Goal: Task Accomplishment & Management: Use online tool/utility

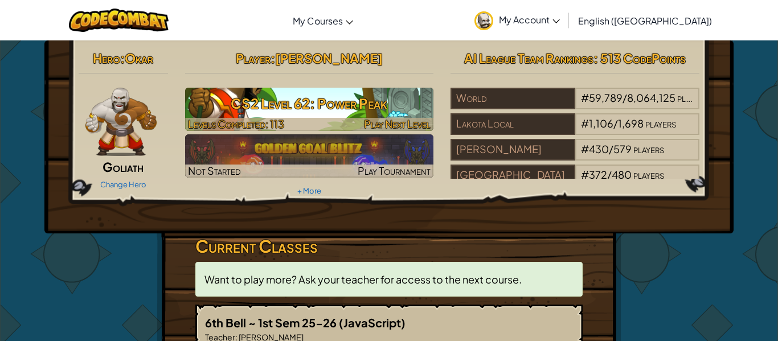
click at [389, 100] on h3 "CS2 Level 62: Power Peak" at bounding box center [309, 103] width 249 height 26
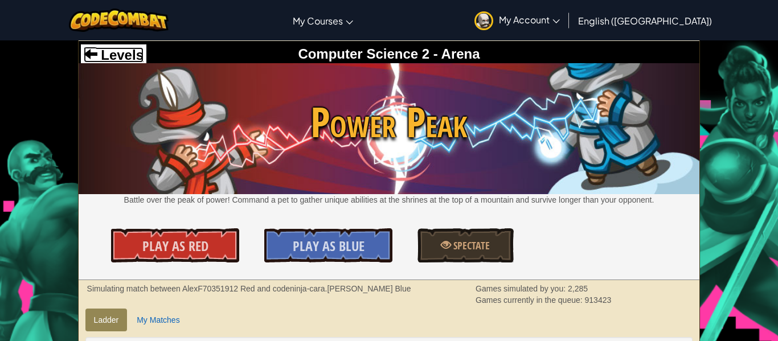
click at [137, 55] on span "Levels" at bounding box center [120, 54] width 46 height 15
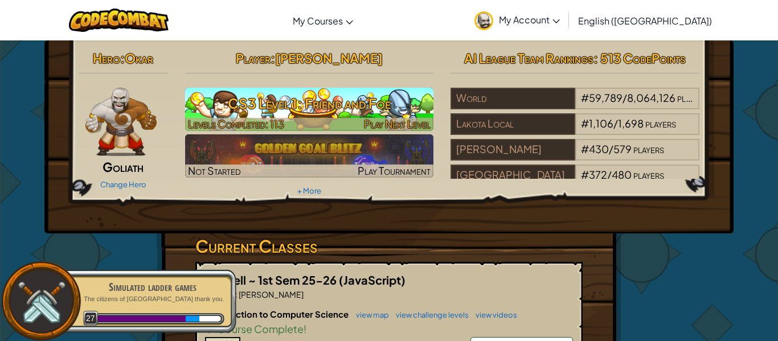
click at [398, 123] on span "Play Next Level" at bounding box center [397, 123] width 67 height 13
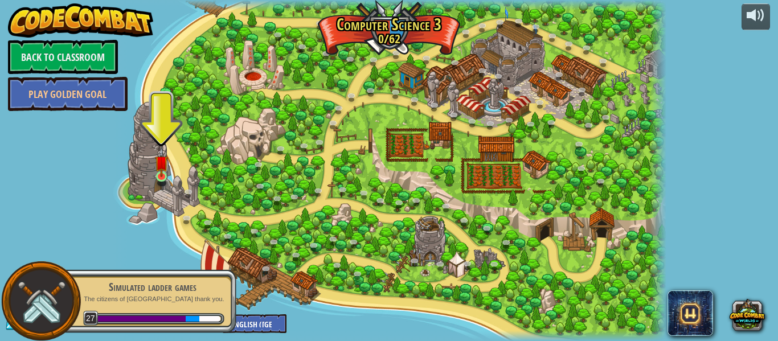
click at [159, 178] on img at bounding box center [161, 162] width 13 height 30
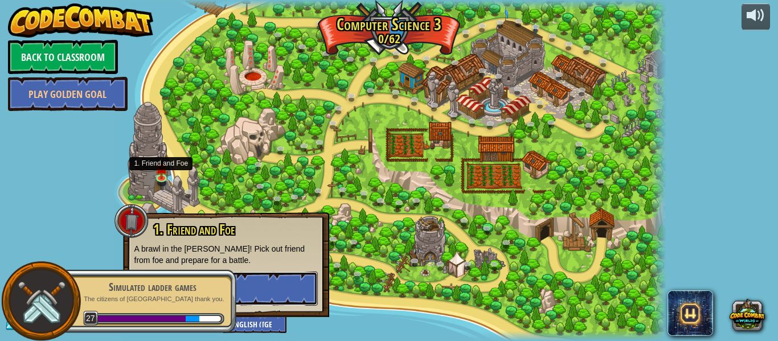
click at [287, 289] on button "Play" at bounding box center [225, 288] width 183 height 34
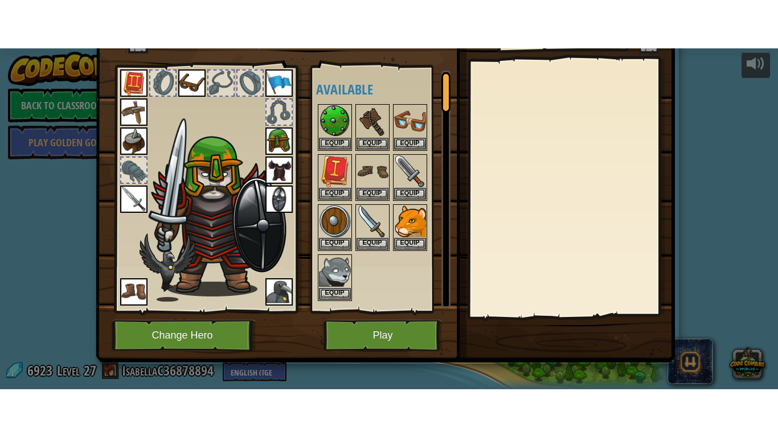
scroll to position [47, 0]
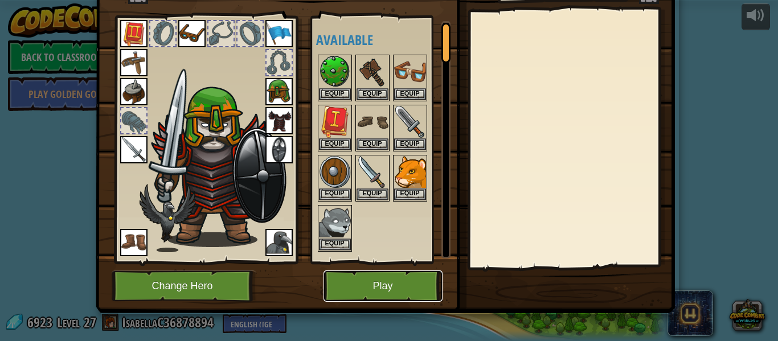
click at [356, 287] on button "Play" at bounding box center [382, 285] width 119 height 31
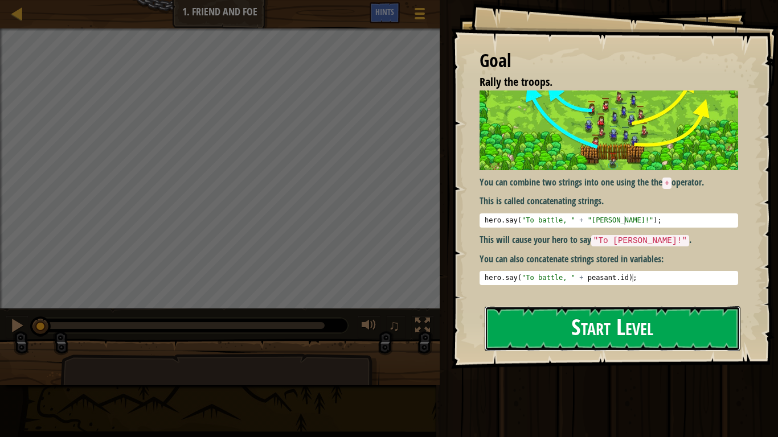
click at [534, 318] on button "Start Level" at bounding box center [612, 328] width 256 height 45
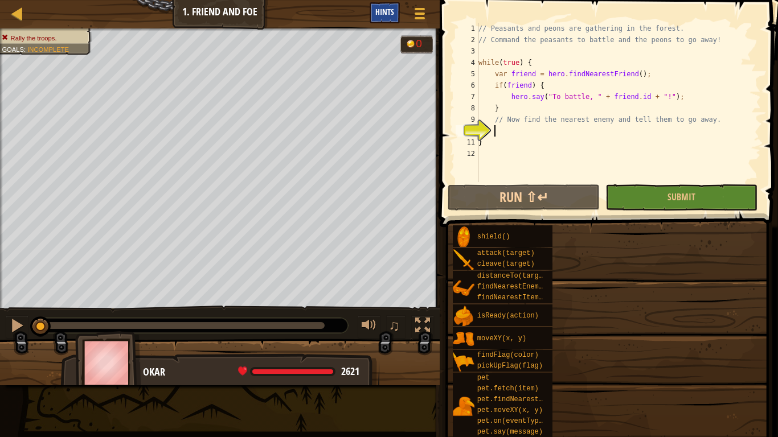
click at [385, 9] on span "Hints" at bounding box center [384, 11] width 19 height 11
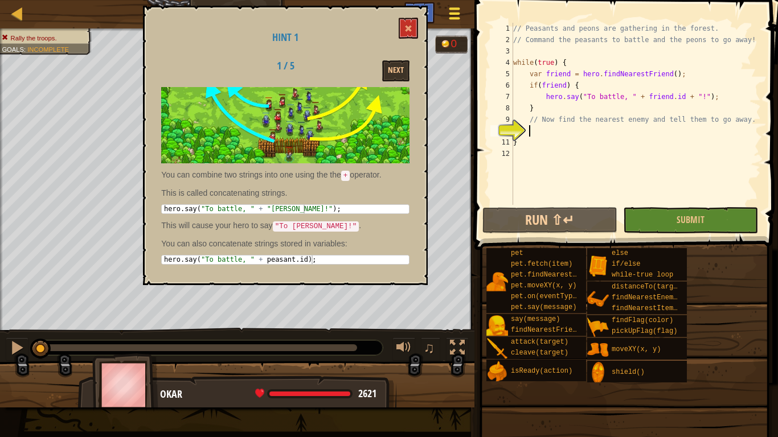
click at [450, 16] on div at bounding box center [453, 13] width 15 height 17
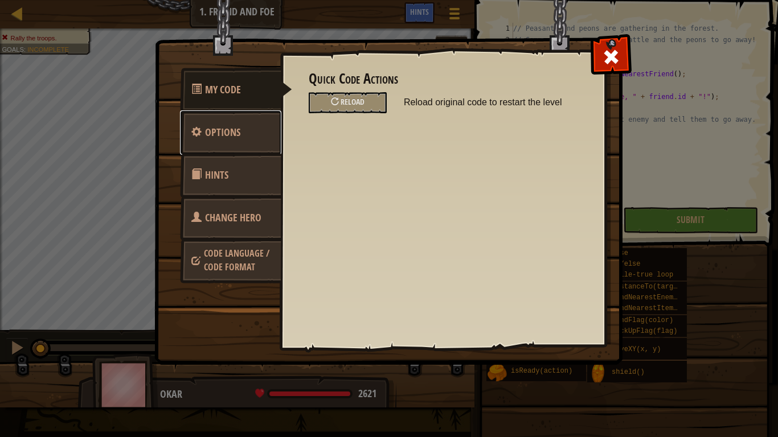
click at [221, 137] on span "Options" at bounding box center [222, 132] width 35 height 14
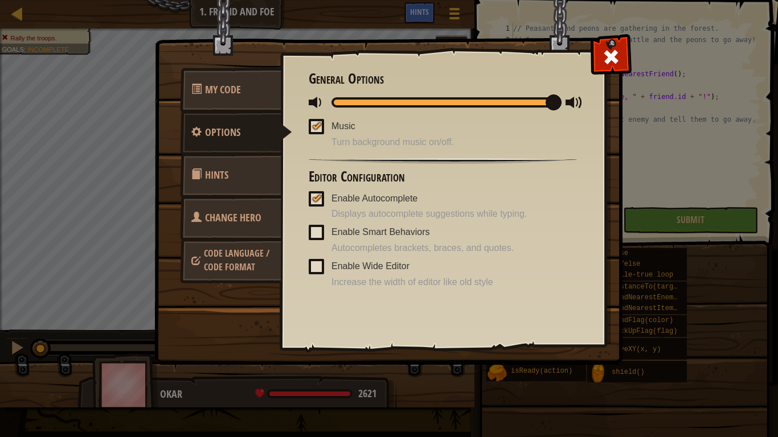
click at [311, 98] on span at bounding box center [316, 102] width 17 height 17
drag, startPoint x: 552, startPoint y: 103, endPoint x: 327, endPoint y: 88, distance: 225.3
click at [327, 88] on div "General Options Music Turn background music on/off. Editor Configuration Enable…" at bounding box center [442, 180] width 268 height 218
click at [604, 44] on div at bounding box center [611, 54] width 36 height 36
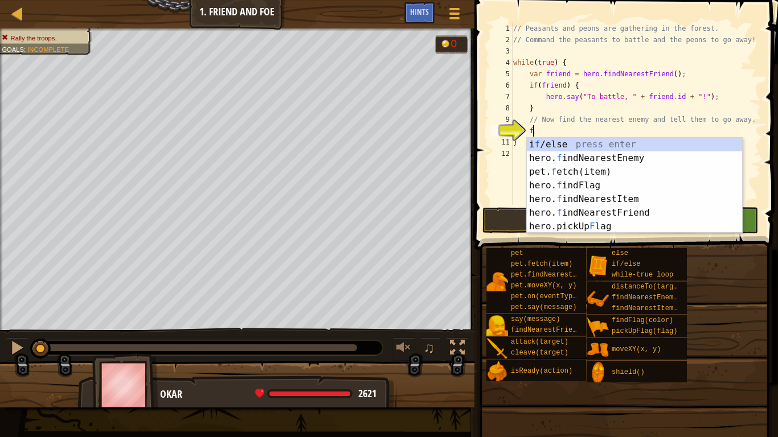
type textarea "fin"
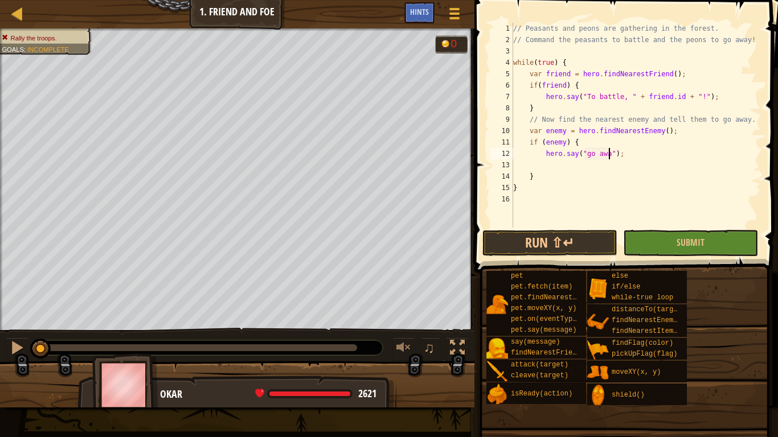
scroll to position [5, 14]
click at [694, 236] on button "Submit" at bounding box center [690, 243] width 135 height 26
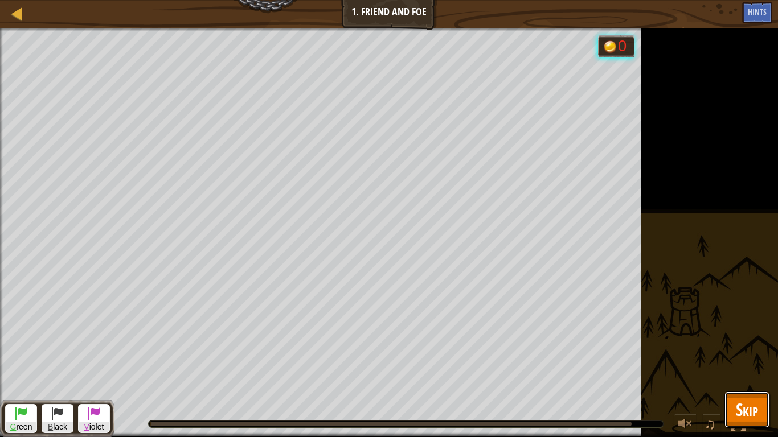
click at [752, 340] on span "Skip" at bounding box center [746, 409] width 22 height 23
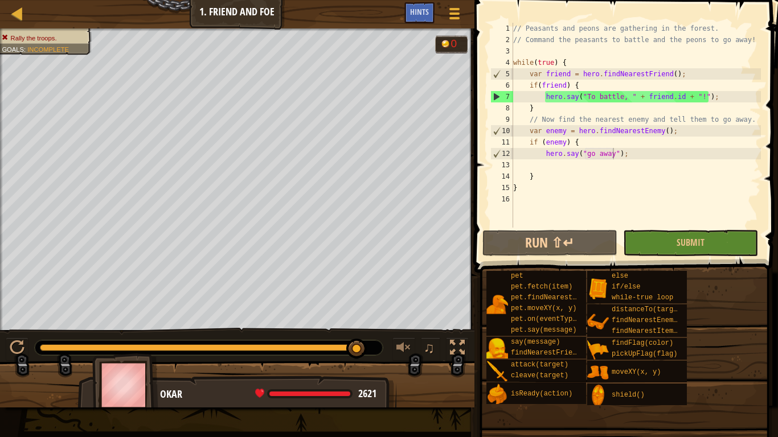
type textarea "if (enemy) {"
drag, startPoint x: 585, startPoint y: 143, endPoint x: 520, endPoint y: 147, distance: 65.0
click at [520, 147] on div "// Peasants and peons are gathering in the forest. // Command the peasants to b…" at bounding box center [636, 137] width 250 height 228
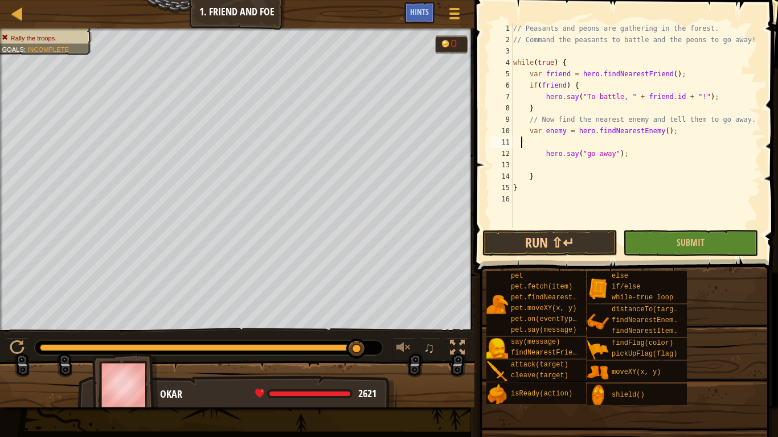
click at [537, 180] on div "// Peasants and peons are gathering in the forest. // Command the peasants to b…" at bounding box center [636, 137] width 250 height 228
type textarea "}"
click at [727, 245] on button "Submit" at bounding box center [690, 243] width 135 height 26
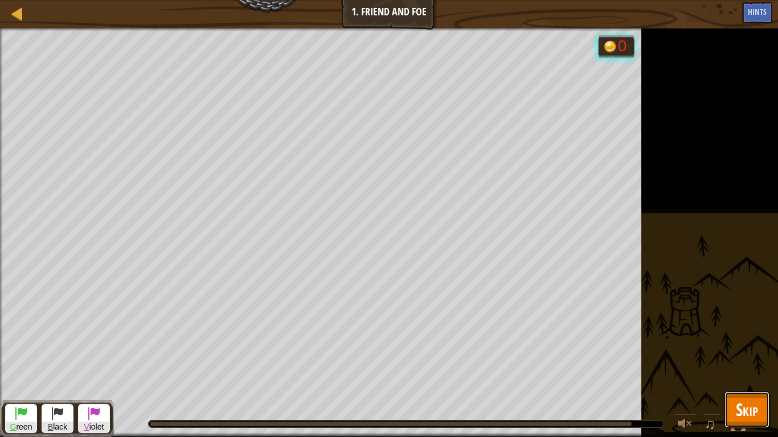
click at [754, 340] on span "Skip" at bounding box center [746, 409] width 22 height 23
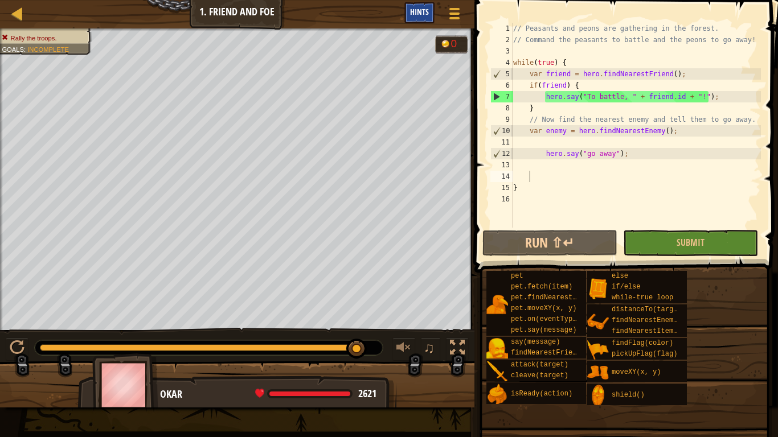
click at [428, 19] on div "Hints" at bounding box center [419, 12] width 30 height 21
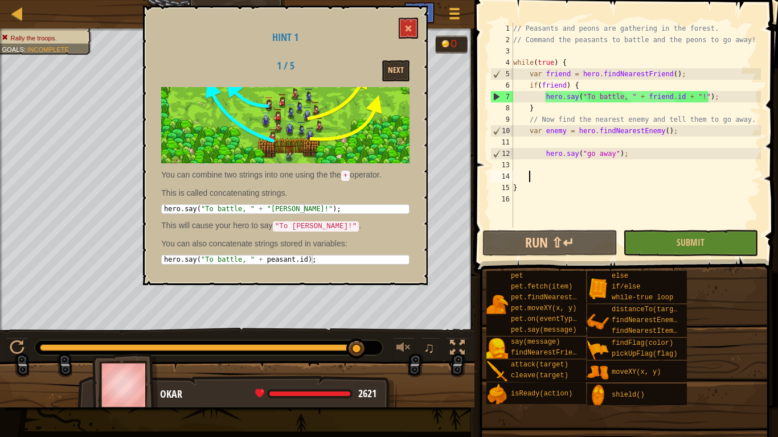
click at [659, 96] on div "// Peasants and peons are gathering in the forest. // Command the peasants to b…" at bounding box center [636, 137] width 250 height 228
click at [625, 98] on div "// Peasants and peons are gathering in the forest. // Command the peasants to b…" at bounding box center [636, 137] width 250 height 228
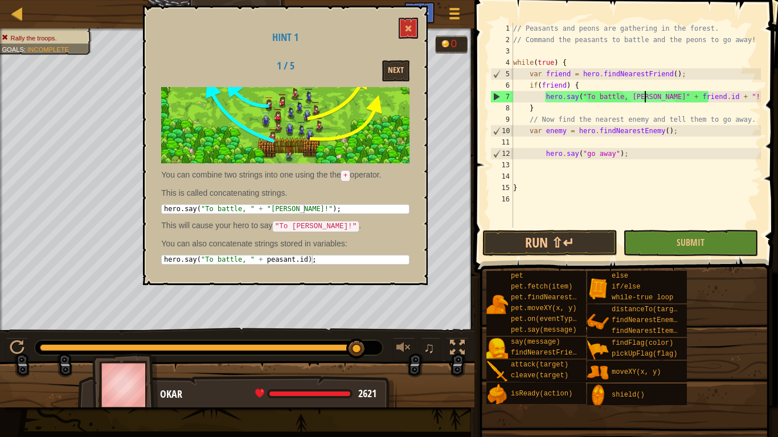
scroll to position [5, 19]
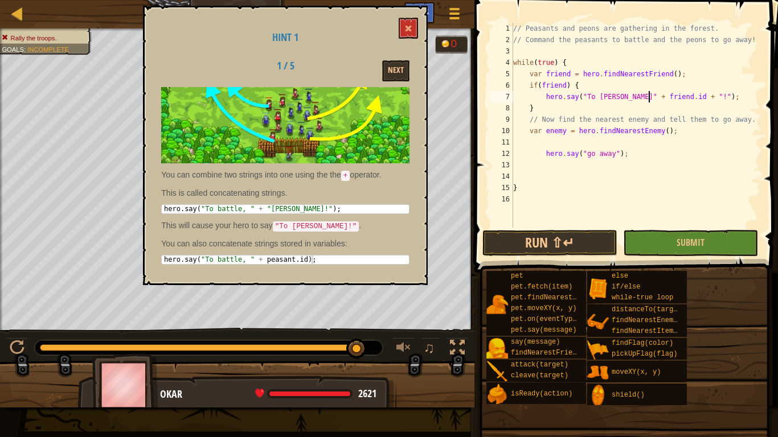
click at [628, 102] on div "// Peasants and peons are gathering in the forest. // Command the peasants to b…" at bounding box center [636, 137] width 250 height 228
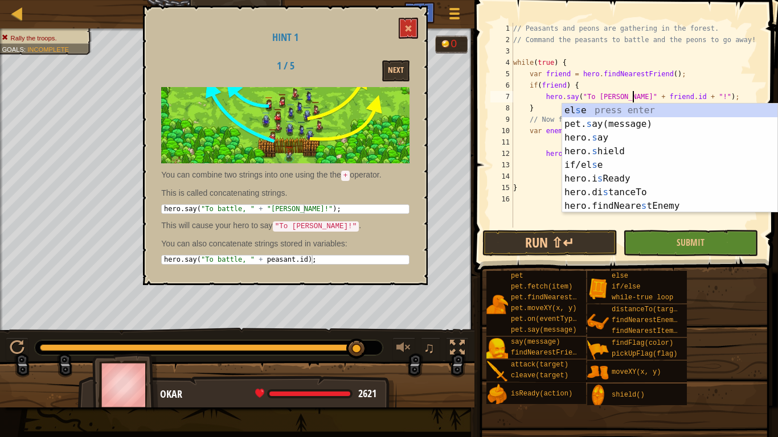
scroll to position [5, 17]
type textarea "hero.say("To [PERSON_NAME]" + [DOMAIN_NAME] + "!");"
click at [682, 244] on span "Submit" at bounding box center [690, 242] width 28 height 13
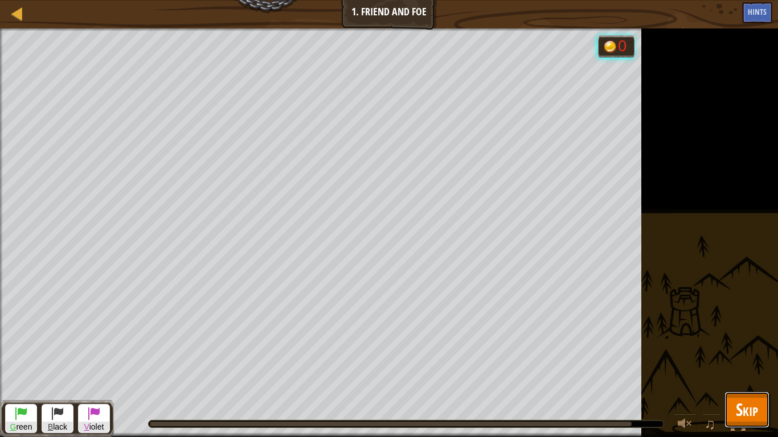
click at [755, 340] on span "Skip" at bounding box center [746, 409] width 22 height 23
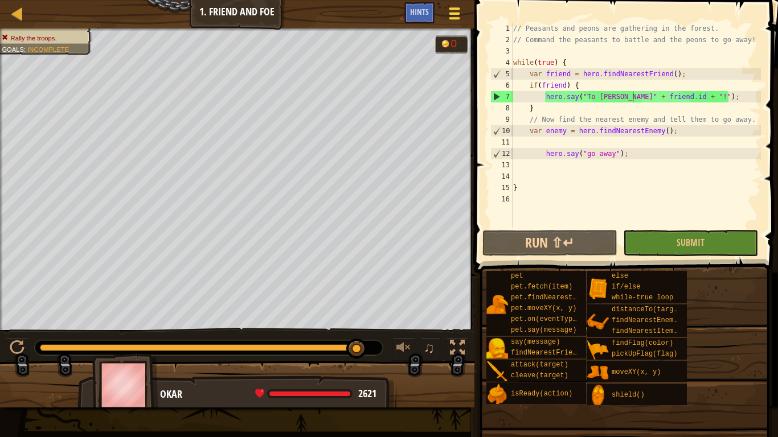
click at [466, 19] on button "Game Menu" at bounding box center [454, 16] width 30 height 28
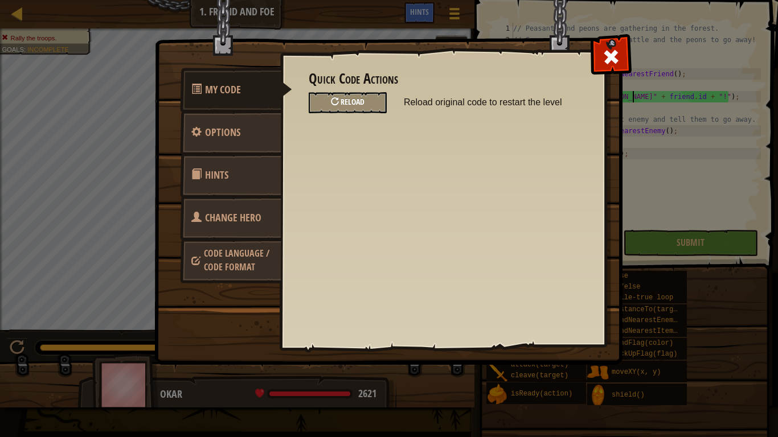
click at [369, 110] on div "Reload" at bounding box center [347, 102] width 78 height 21
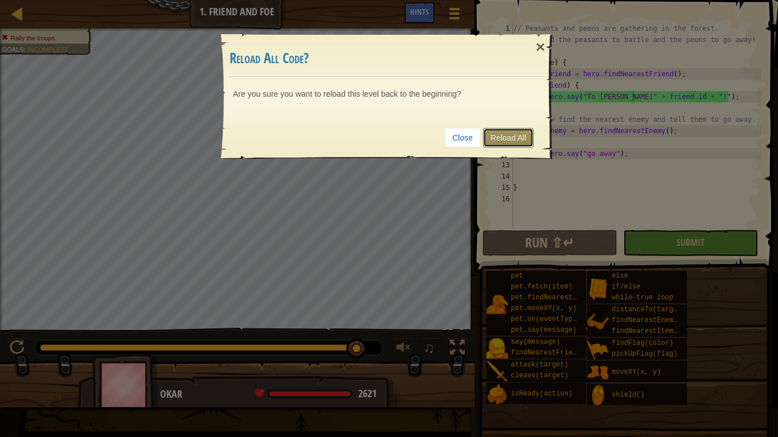
click at [508, 143] on link "Reload All" at bounding box center [508, 137] width 51 height 19
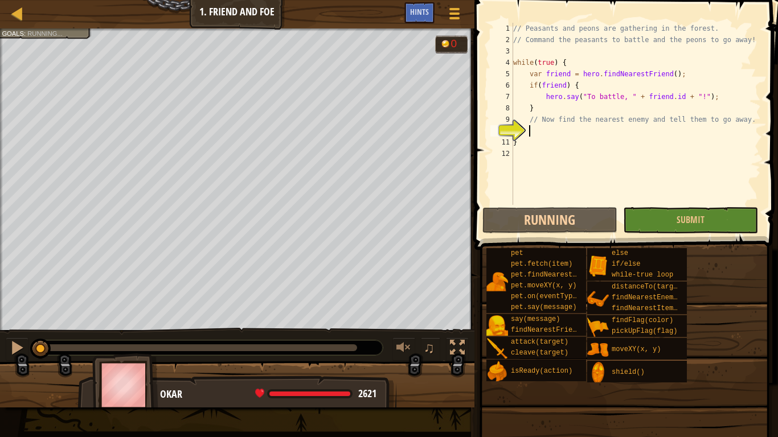
scroll to position [5, 2]
type textarea "// Now find the nearest enemy and tell them to go away."
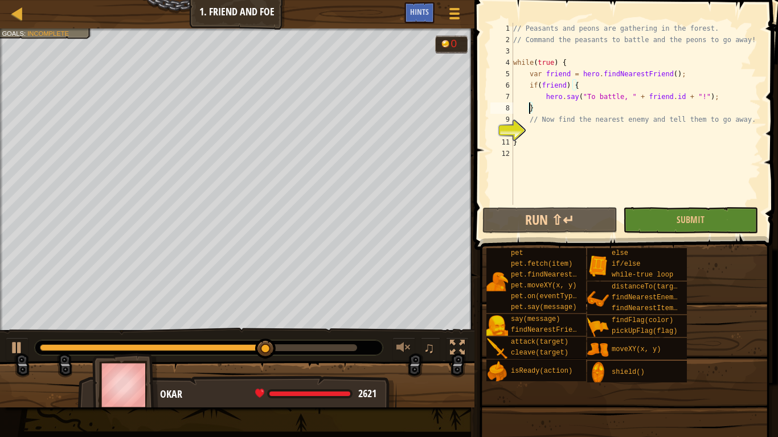
type textarea "// Now find the nearest enemy and tell them to go away."
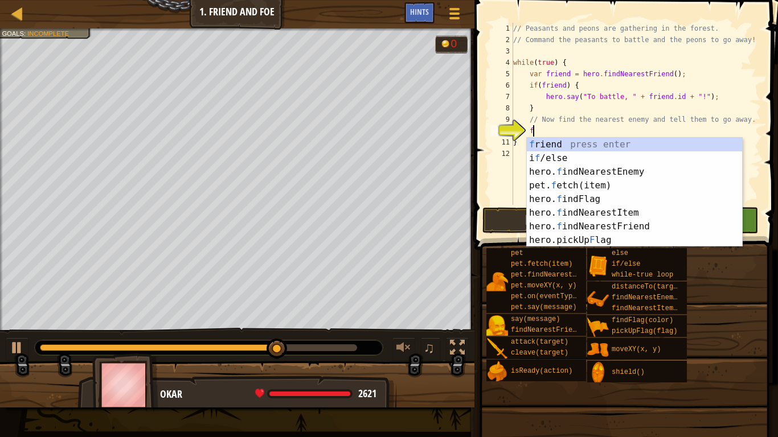
type textarea "fin"
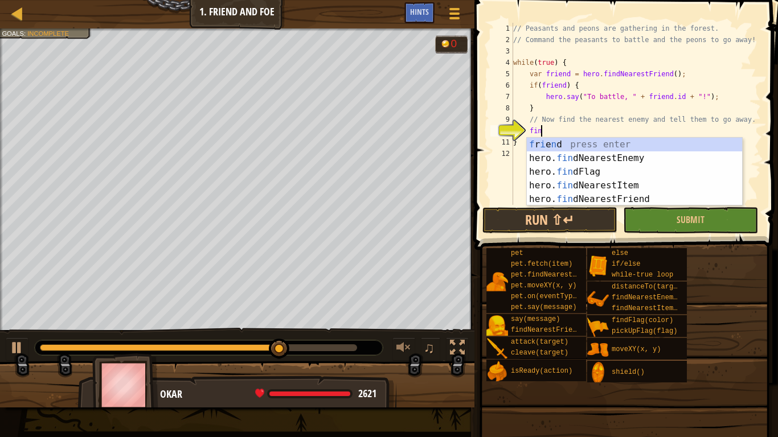
scroll to position [5, 3]
click at [540, 162] on div "f r i e n d press enter hero. fin dNearestEnemy press enter hero. fin dFlag pre…" at bounding box center [633, 186] width 215 height 96
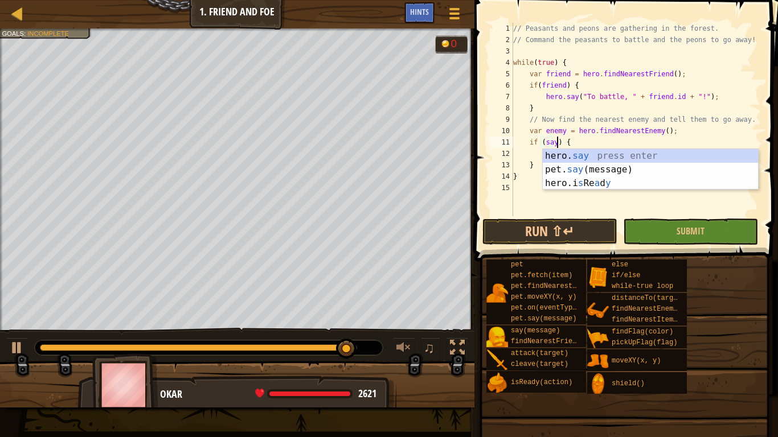
scroll to position [5, 6]
click at [558, 143] on div "// Peasants and peons are gathering in the forest. // Command the peasants to b…" at bounding box center [636, 131] width 250 height 216
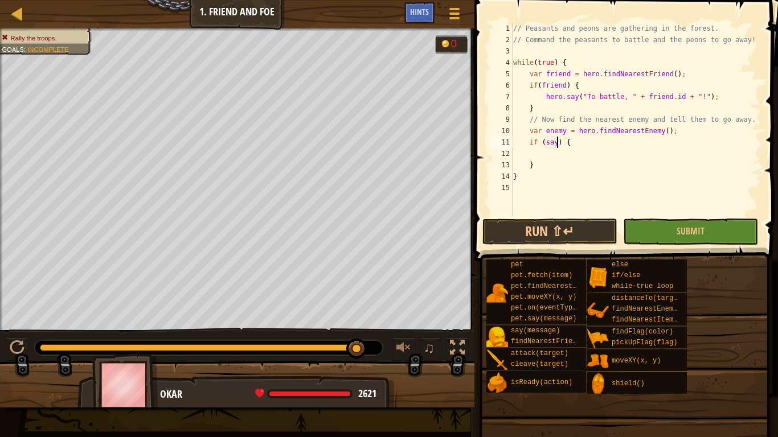
click at [557, 143] on div "// Peasants and peons are gathering in the forest. // Command the peasants to b…" at bounding box center [636, 131] width 250 height 216
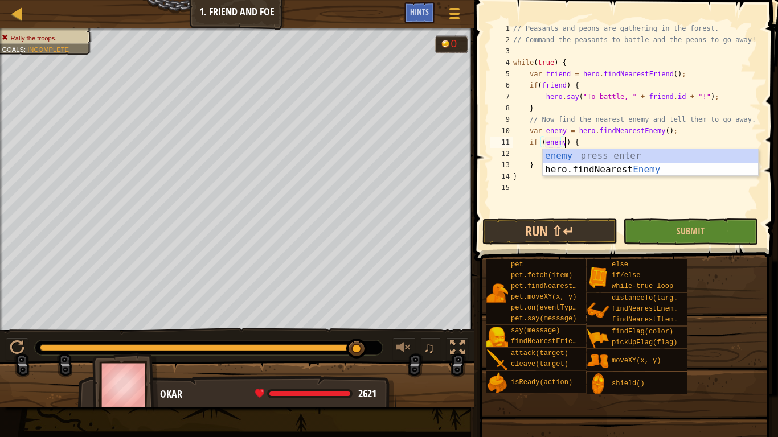
scroll to position [5, 7]
click at [528, 159] on div "// Peasants and peons are gathering in the forest. // Command the peasants to b…" at bounding box center [636, 131] width 250 height 216
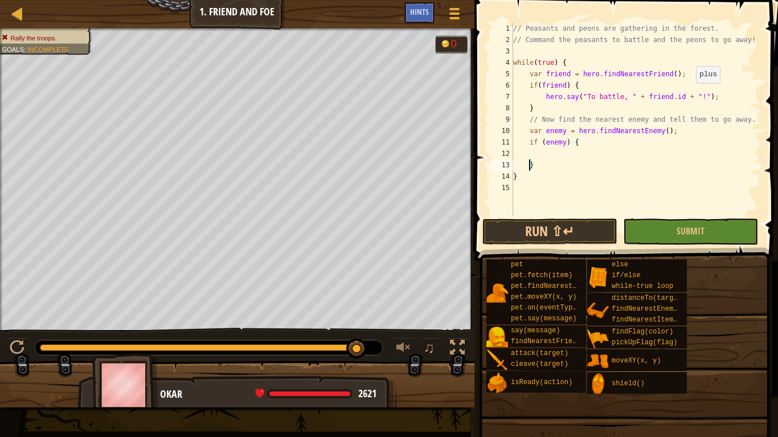
click at [688, 95] on div "// Peasants and peons are gathering in the forest. // Command the peasants to b…" at bounding box center [636, 131] width 250 height 216
type textarea "hero.say("To battle, " + [DOMAIN_NAME] + "!"); }"
click at [545, 151] on div "// Peasants and peons are gathering in the forest. // Command the peasants to b…" at bounding box center [636, 131] width 250 height 216
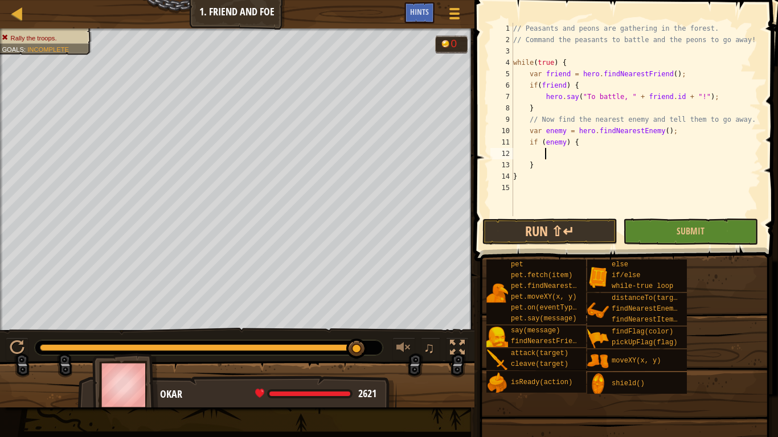
paste textarea
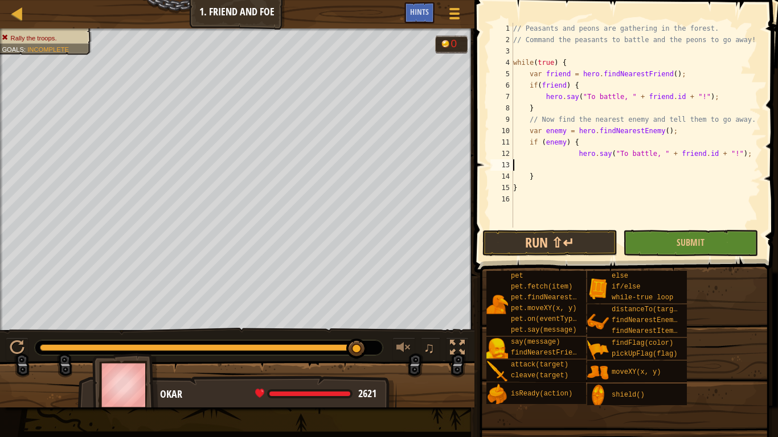
scroll to position [5, 0]
click at [644, 157] on div "// Peasants and peons are gathering in the forest. // Command the peasants to b…" at bounding box center [636, 137] width 250 height 228
click at [702, 245] on span "Submit" at bounding box center [690, 242] width 28 height 13
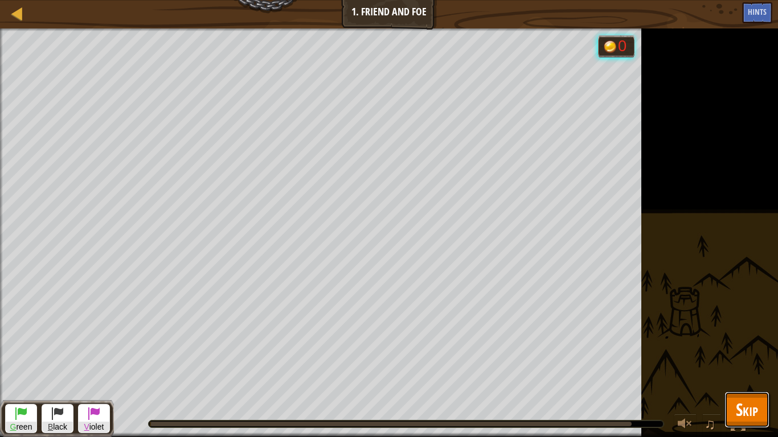
click at [742, 340] on span "Skip" at bounding box center [746, 409] width 22 height 23
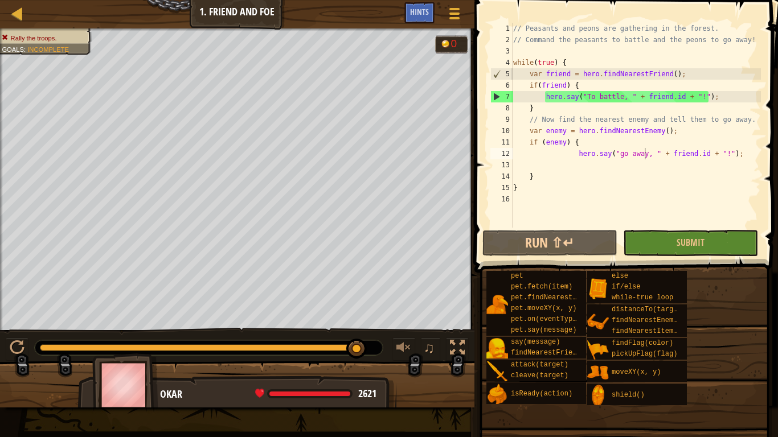
click at [673, 153] on div "// Peasants and peons are gathering in the forest. // Command the peasants to b…" at bounding box center [636, 137] width 250 height 228
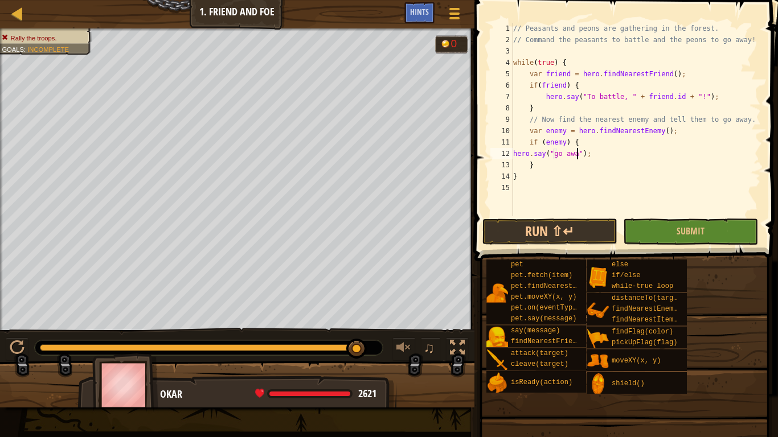
scroll to position [5, 10]
click at [430, 10] on div "Hints" at bounding box center [419, 12] width 30 height 21
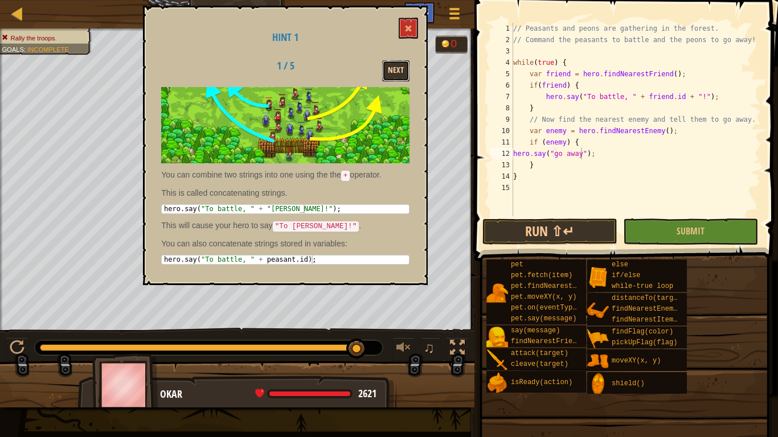
click at [388, 72] on button "Next" at bounding box center [395, 70] width 27 height 21
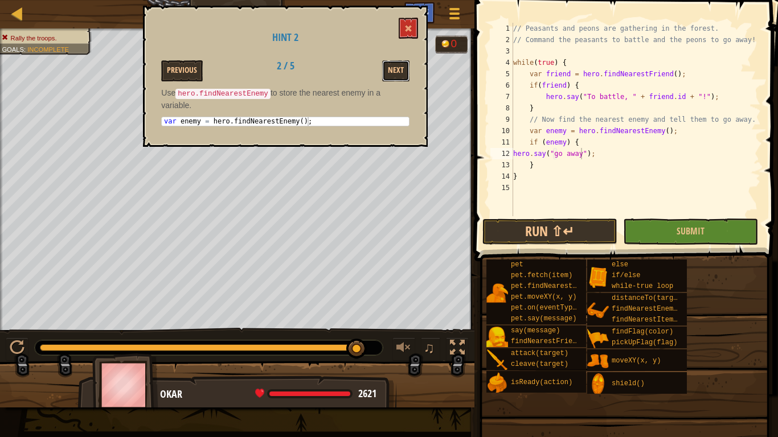
click at [388, 72] on button "Next" at bounding box center [395, 70] width 27 height 21
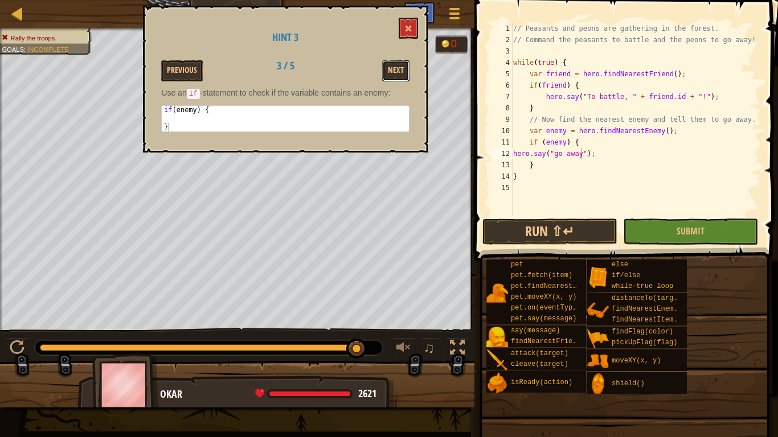
click at [388, 72] on button "Next" at bounding box center [395, 70] width 27 height 21
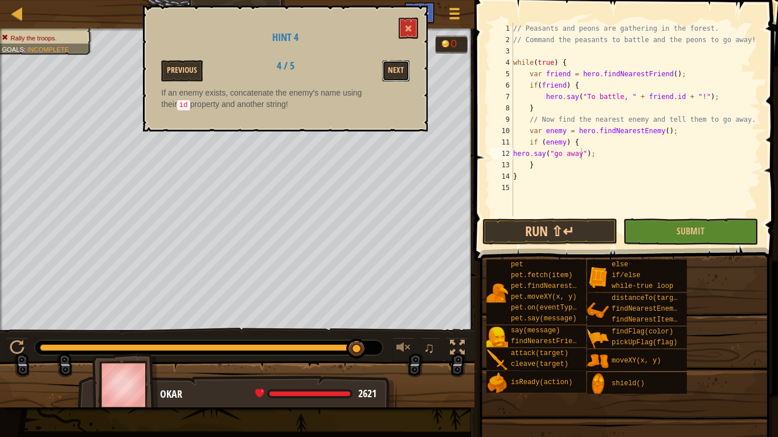
click at [388, 72] on button "Next" at bounding box center [395, 70] width 27 height 21
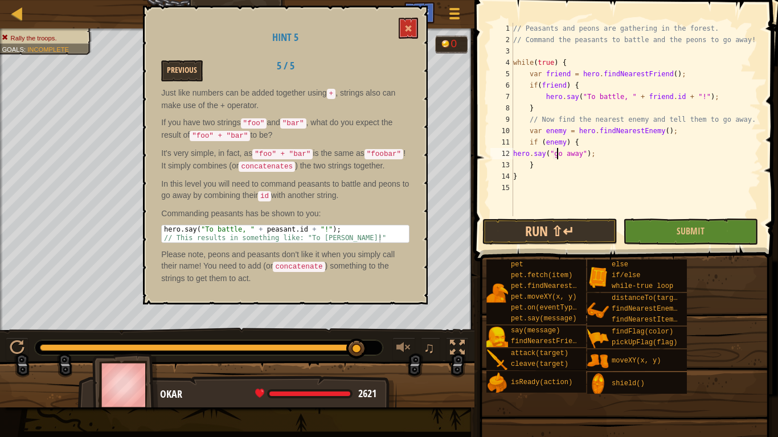
click at [557, 155] on div "// Peasants and peons are gathering in the forest. // Command the peasants to b…" at bounding box center [636, 131] width 250 height 216
type textarea "}"
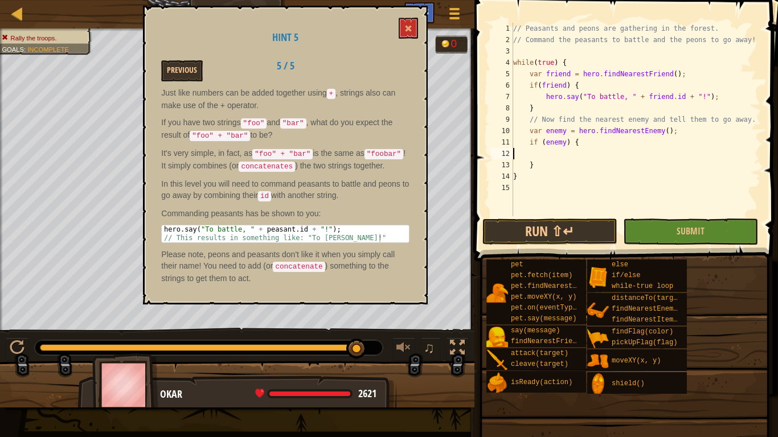
paste textarea "hero.say("To battle, " + [DOMAIN_NAME] + "!");"
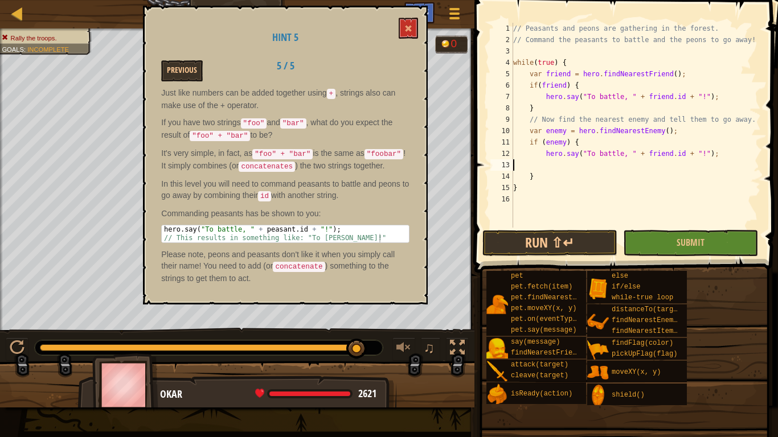
click at [598, 153] on div "// Peasants and peons are gathering in the forest. // Command the peasants to b…" at bounding box center [636, 137] width 250 height 228
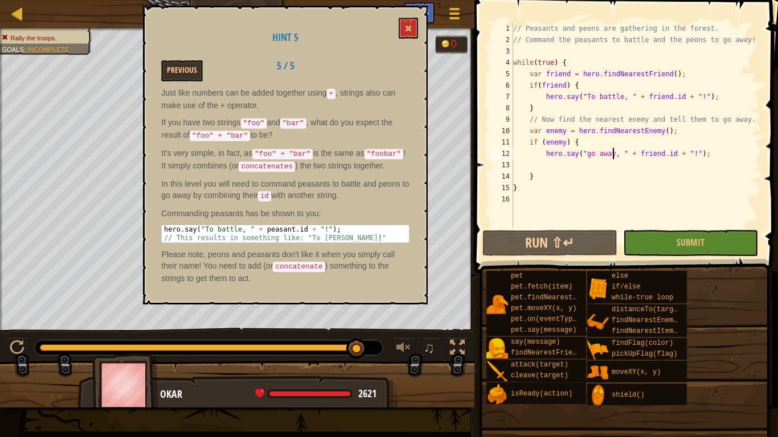
click at [645, 152] on div "// Peasants and peons are gathering in the forest. // Command the peasants to b…" at bounding box center [636, 137] width 250 height 228
click at [645, 152] on div "// Peasants and peons are gathering in the forest. // Command the peasants to b…" at bounding box center [636, 125] width 250 height 205
click at [645, 152] on div "// Peasants and peons are gathering in the forest. // Command the peasants to b…" at bounding box center [636, 137] width 250 height 228
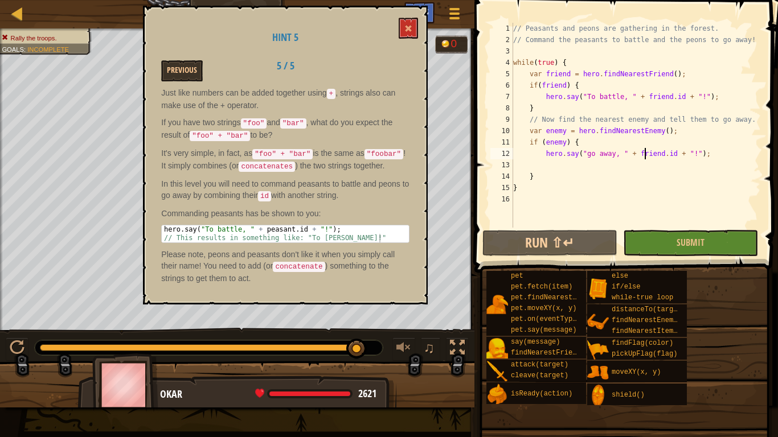
click at [645, 152] on div "// Peasants and peons are gathering in the forest. // Command the peasants to b…" at bounding box center [636, 137] width 250 height 228
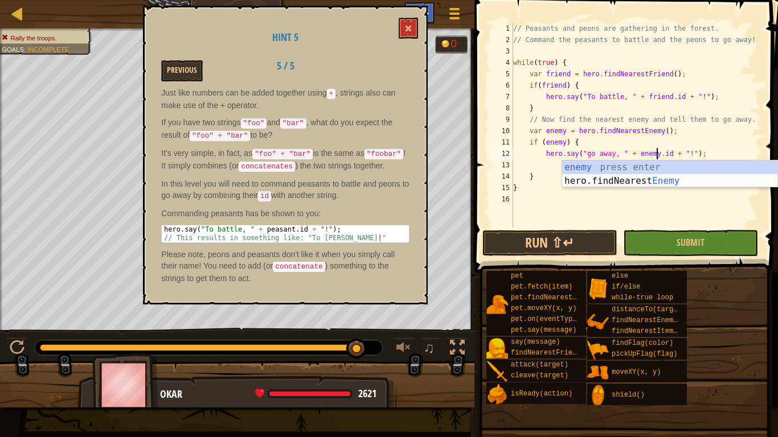
scroll to position [5, 20]
type textarea "hero.say("go away, " + [DOMAIN_NAME] + "!");"
click at [701, 242] on span "Submit" at bounding box center [690, 242] width 28 height 13
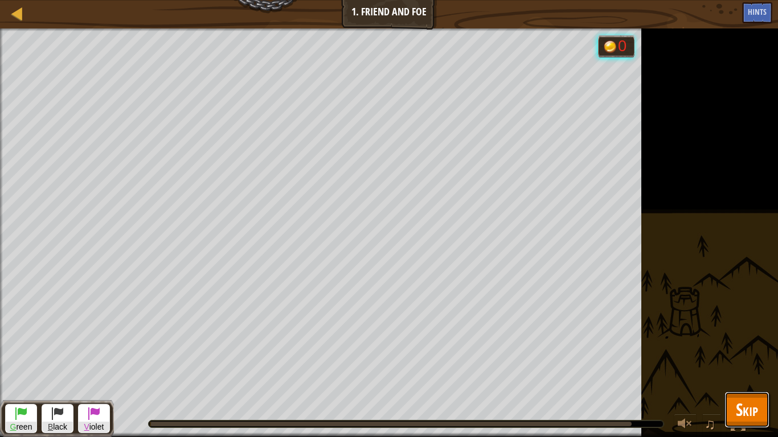
click at [760, 340] on button "Skip" at bounding box center [746, 410] width 45 height 36
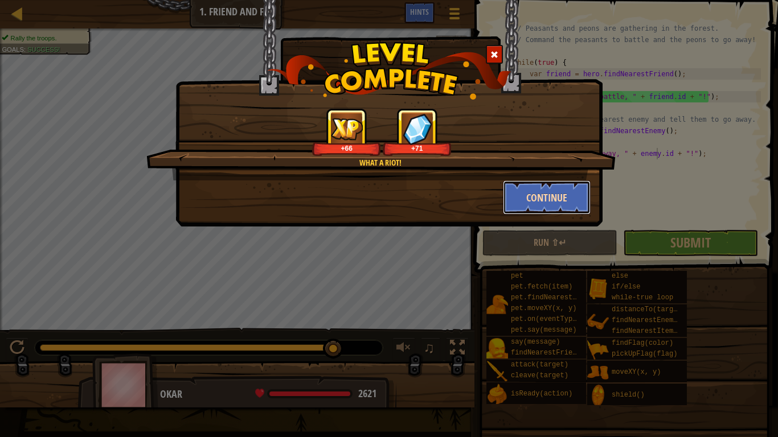
click at [562, 208] on button "Continue" at bounding box center [547, 197] width 88 height 34
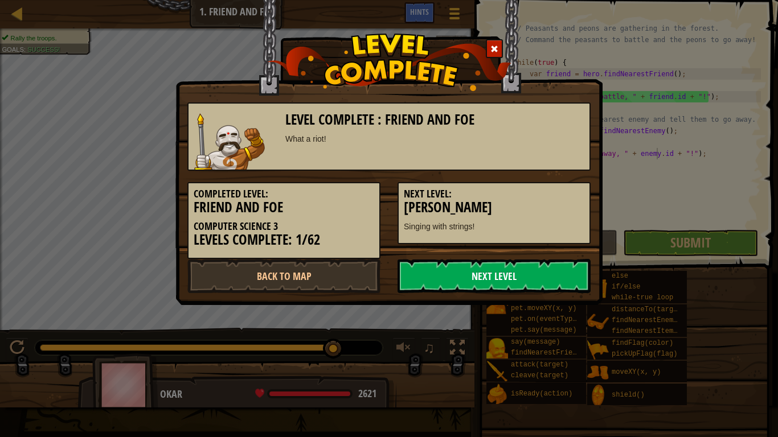
click at [499, 281] on link "Next Level" at bounding box center [493, 276] width 193 height 34
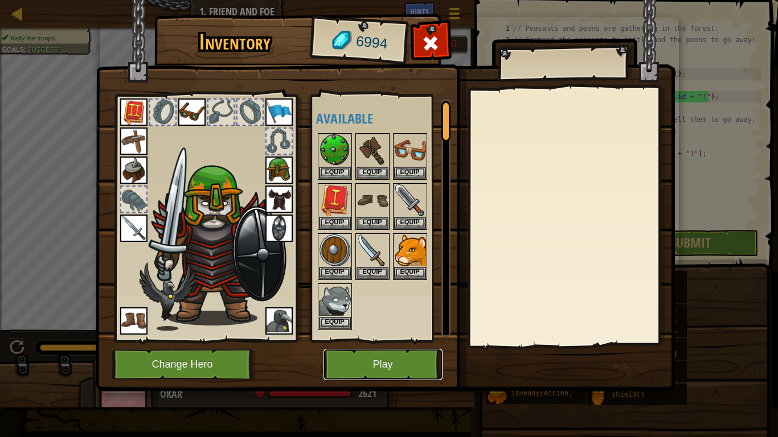
click at [377, 340] on button "Play" at bounding box center [382, 364] width 119 height 31
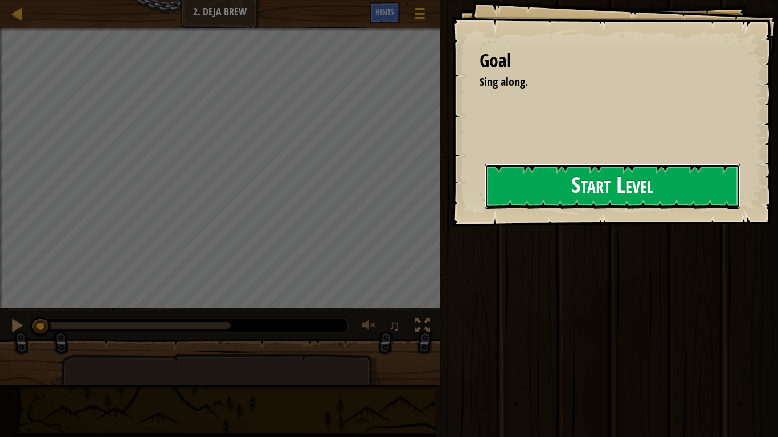
click at [511, 195] on button "Start Level" at bounding box center [612, 186] width 256 height 45
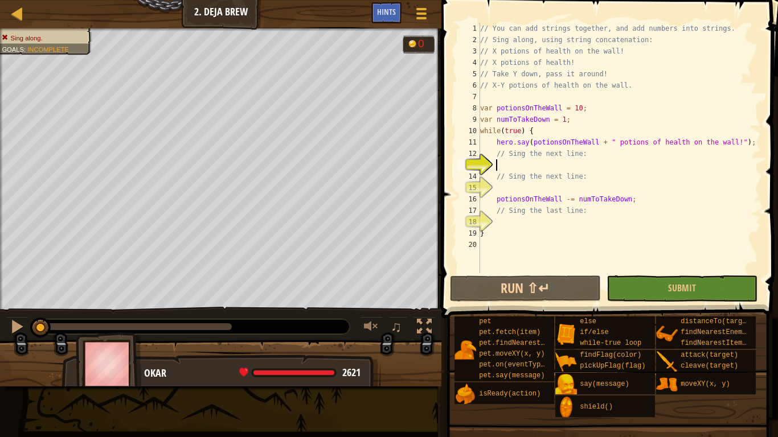
click at [595, 145] on div "// You can add strings together, and add numbers into strings. // Sing along, u…" at bounding box center [619, 159] width 283 height 273
type textarea "hero.say(potionsOnTheWall + " potions of health on the wall!"); // Sing the nex…"
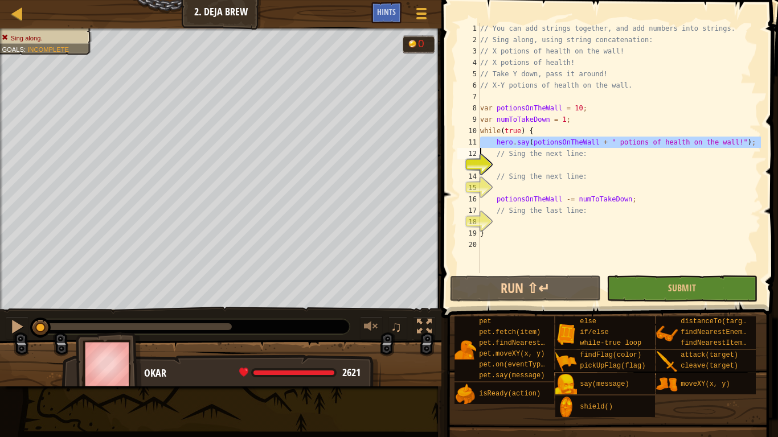
click at [575, 163] on div "// You can add strings together, and add numbers into strings. // Sing along, u…" at bounding box center [619, 159] width 283 height 273
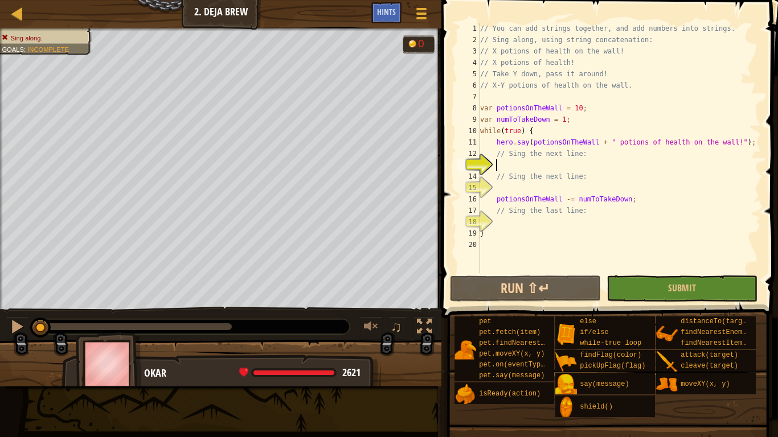
paste textarea
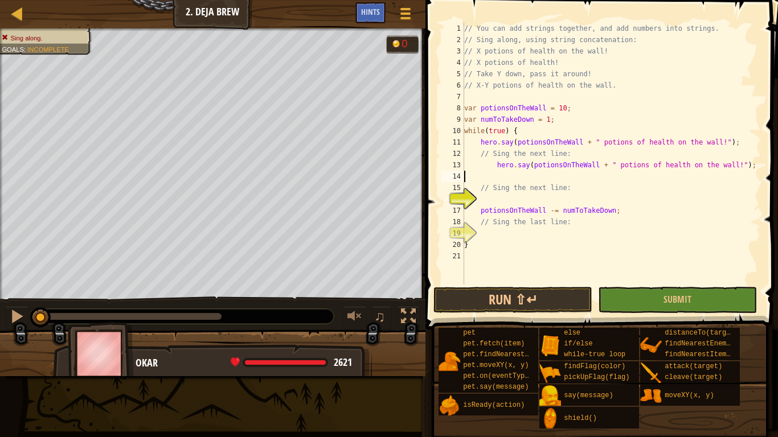
click at [509, 198] on div "// You can add strings together, and add numbers into strings. // Sing along, u…" at bounding box center [611, 165] width 299 height 285
click at [500, 233] on div "// You can add strings together, and add numbers into strings. // Sing along, u…" at bounding box center [611, 165] width 299 height 285
paste textarea
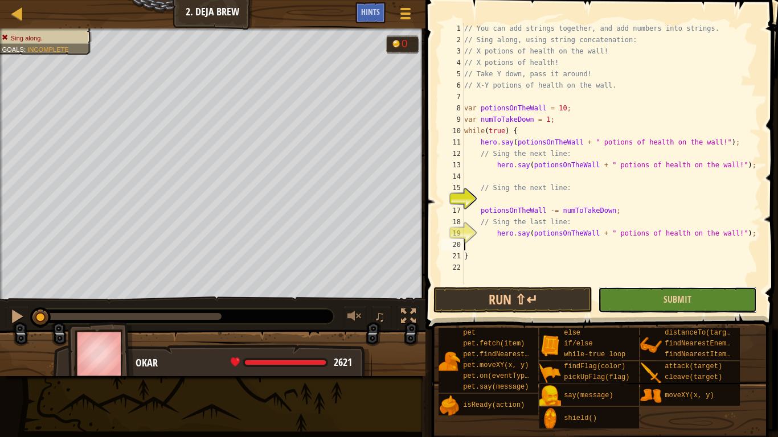
click at [712, 299] on button "Submit" at bounding box center [677, 300] width 159 height 26
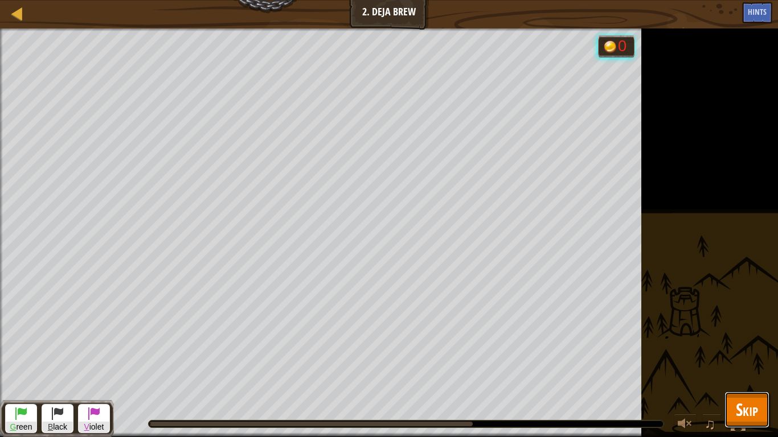
click at [757, 340] on span "Skip" at bounding box center [746, 409] width 22 height 23
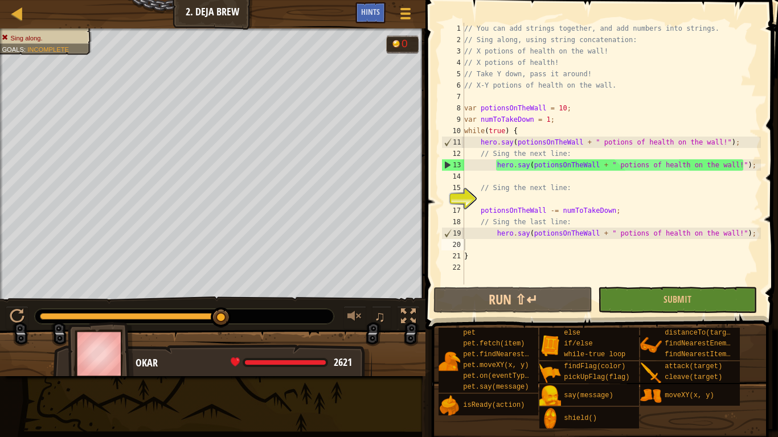
click at [597, 164] on div "// You can add strings together, and add numbers into strings. // Sing along, u…" at bounding box center [611, 165] width 299 height 285
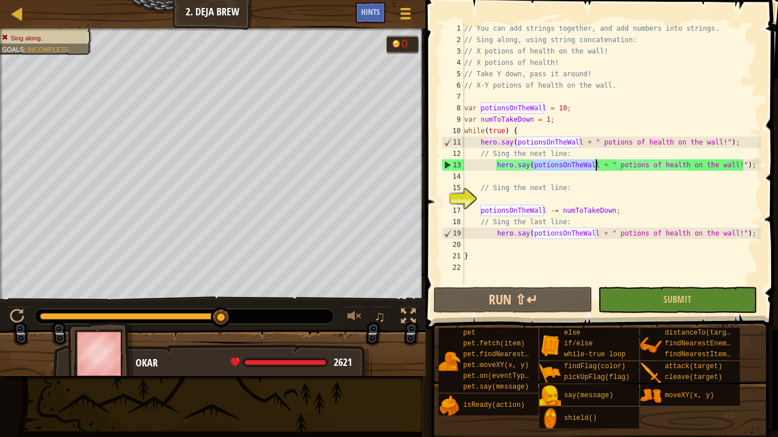
click at [597, 164] on div "// You can add strings together, and add numbers into strings. // Sing along, u…" at bounding box center [611, 165] width 299 height 285
type textarea "hero.say(potionsOnTheWall + " potions of health on the wall!");"
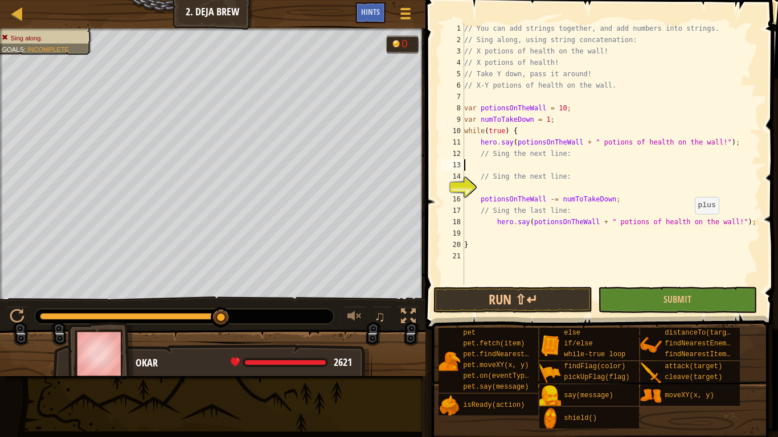
click at [688, 225] on div "// You can add strings together, and add numbers into strings. // Sing along, u…" at bounding box center [611, 165] width 299 height 285
type textarea "hero.say(potionsOnTheWall + " potions of health on the wall!");"
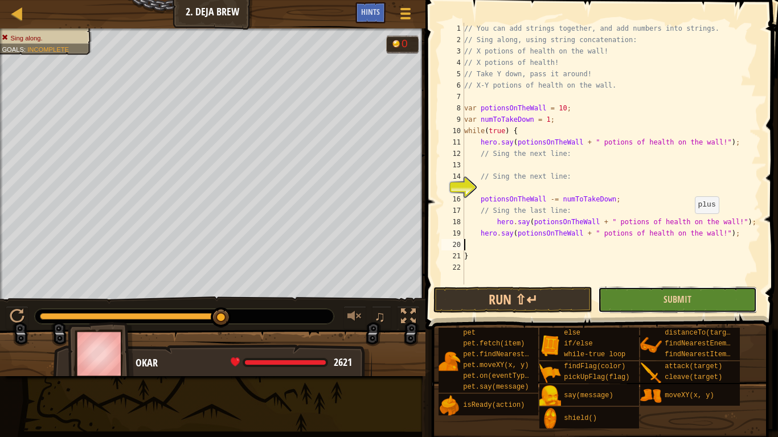
click at [700, 299] on button "Submit" at bounding box center [677, 300] width 159 height 26
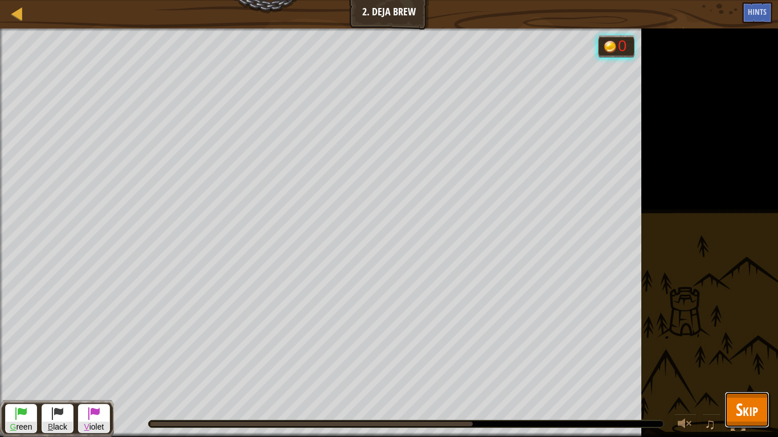
click at [742, 340] on span "Skip" at bounding box center [746, 409] width 22 height 23
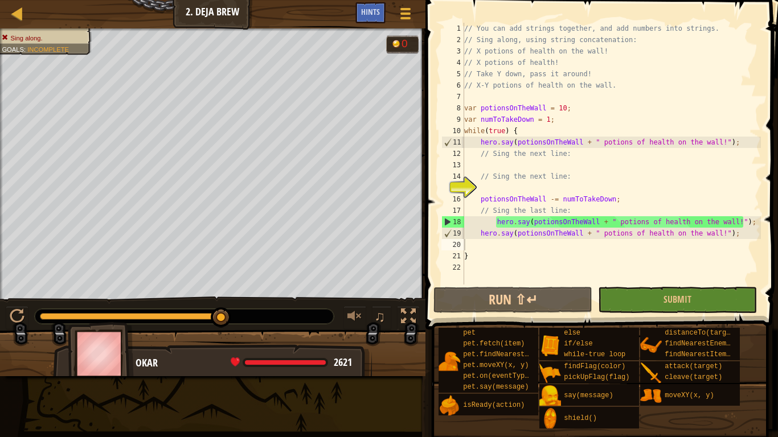
click at [533, 198] on div "// You can add strings together, and add numbers into strings. // Sing along, u…" at bounding box center [611, 165] width 299 height 285
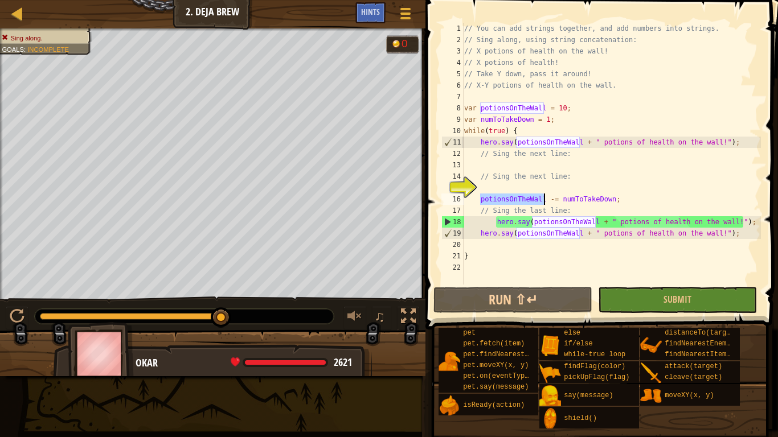
click at [533, 198] on div "// You can add strings together, and add numbers into strings. // Sing along, u…" at bounding box center [611, 165] width 299 height 285
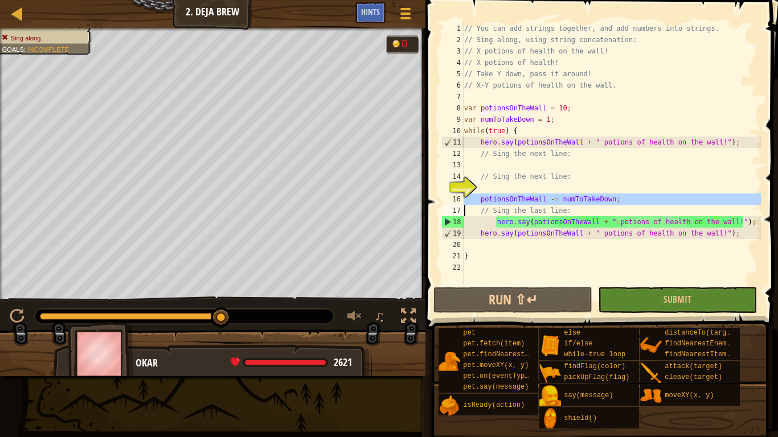
click at [752, 219] on div "// You can add strings together, and add numbers into strings. // Sing along, u…" at bounding box center [611, 165] width 299 height 285
type textarea "hero.say(potionsOnTheWall + " potions of health on the wall!");"
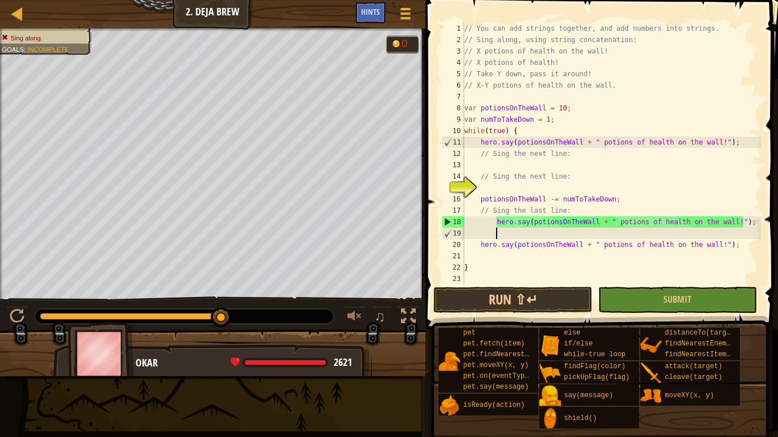
paste textarea
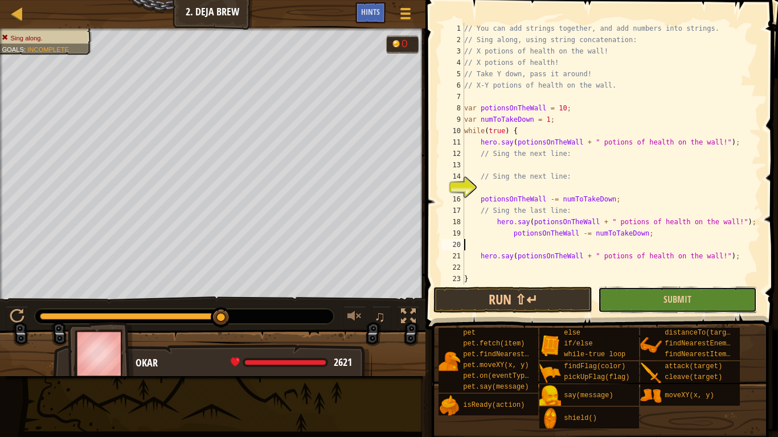
click at [704, 307] on button "Submit" at bounding box center [677, 300] width 159 height 26
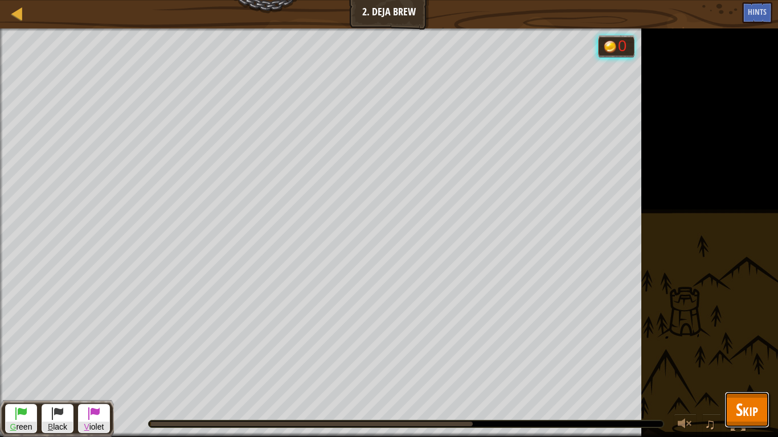
click at [746, 340] on span "Skip" at bounding box center [746, 409] width 22 height 23
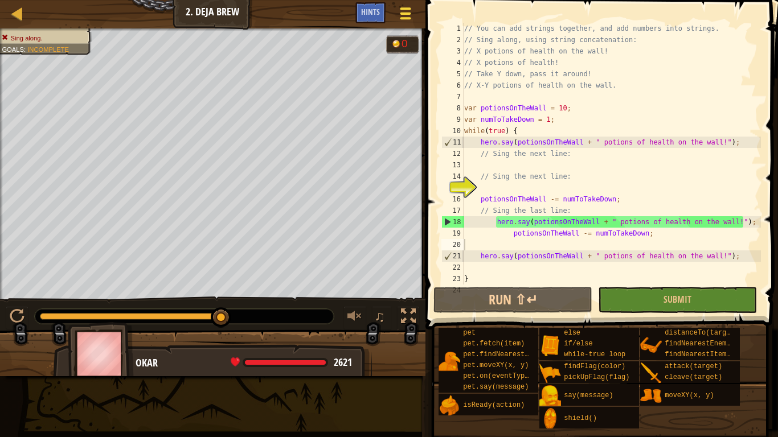
click at [401, 18] on span at bounding box center [405, 18] width 11 height 2
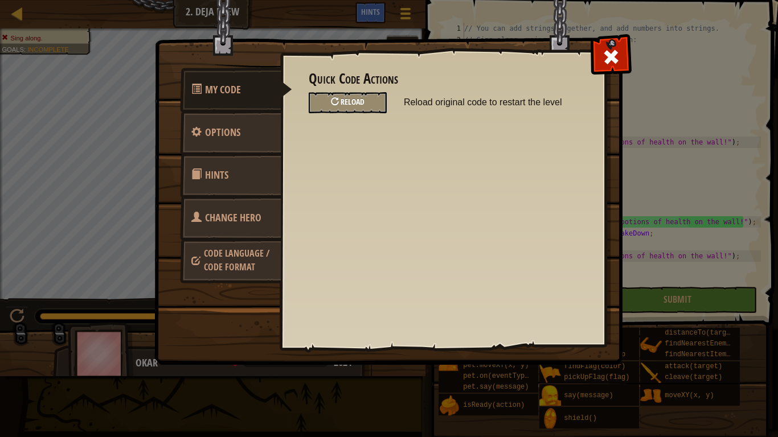
click at [369, 102] on div "Reload" at bounding box center [347, 102] width 78 height 21
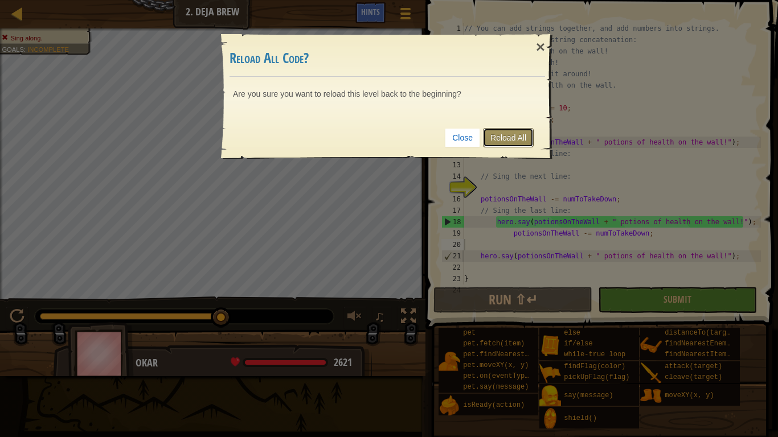
click at [517, 137] on link "Reload All" at bounding box center [508, 137] width 51 height 19
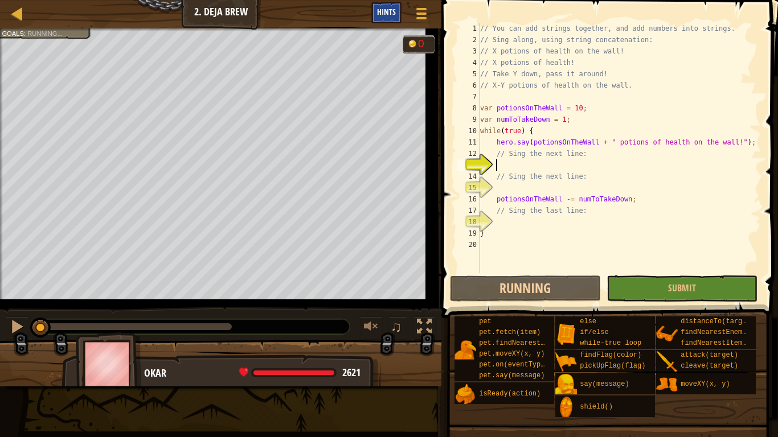
click at [376, 18] on div "Hints" at bounding box center [386, 12] width 30 height 21
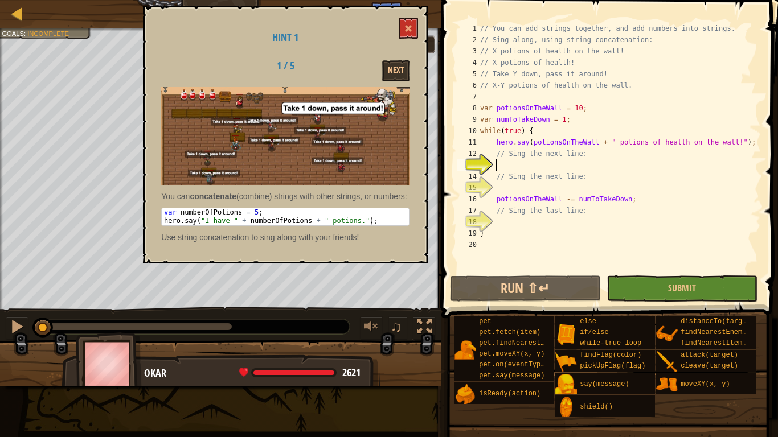
type textarea "hero.say("I have " + numberOfPotions + " potions.");"
click at [358, 229] on div "var numberOfPotions = 5 ; hero . say ( "I have " + numberOfPotions + " potions.…" at bounding box center [285, 225] width 247 height 34
click at [358, 225] on div "var numberOfPotions = 5 ; hero . say ( "I have " + numberOfPotions + " potions.…" at bounding box center [285, 216] width 247 height 17
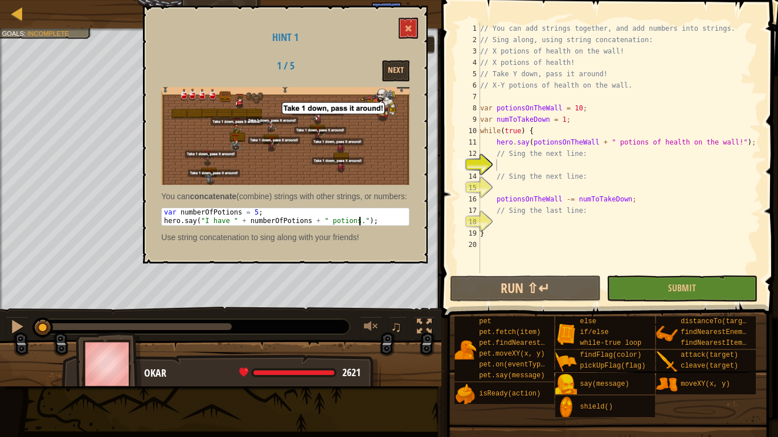
click at [358, 229] on div "var numberOfPotions = 5 ; hero . say ( "I have " + numberOfPotions + " potions.…" at bounding box center [285, 225] width 247 height 34
click at [358, 225] on div "var numberOfPotions = 5 ; hero . say ( "I have " + numberOfPotions + " potions.…" at bounding box center [285, 216] width 247 height 17
click at [375, 231] on div "var numberOfPotions = 5 ; hero . say ( "I have " + numberOfPotions + " potions.…" at bounding box center [285, 225] width 247 height 34
drag, startPoint x: 375, startPoint y: 231, endPoint x: 164, endPoint y: 235, distance: 210.1
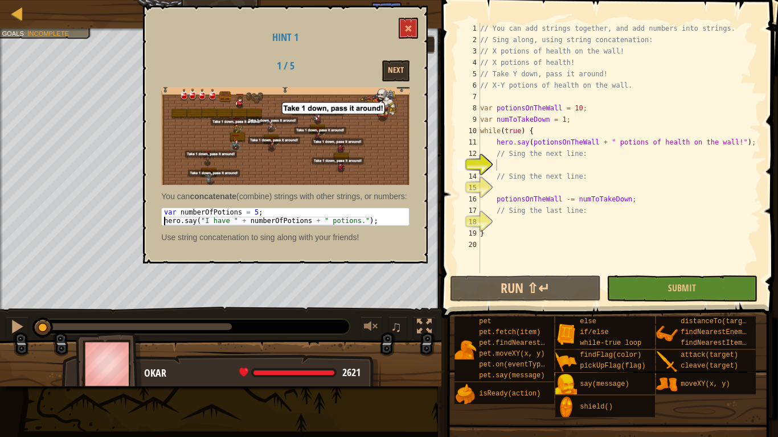
click at [164, 235] on div "var numberOfPotions = 5 ; hero . say ( "I have " + numberOfPotions + " potions.…" at bounding box center [285, 225] width 247 height 34
click at [569, 184] on div "// You can add strings together, and add numbers into strings. // Sing along, u…" at bounding box center [619, 159] width 283 height 273
click at [547, 171] on div "// You can add strings together, and add numbers into strings. // Sing along, u…" at bounding box center [619, 159] width 283 height 273
type textarea "// Sing the next line:"
click at [542, 164] on div "// You can add strings together, and add numbers into strings. // Sing along, u…" at bounding box center [619, 159] width 283 height 273
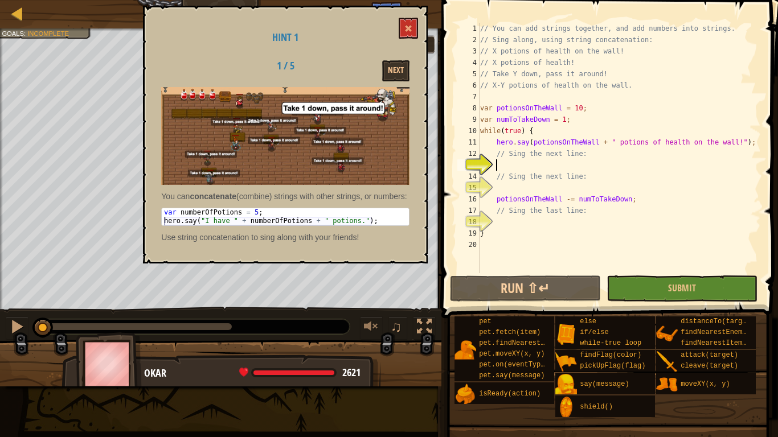
paste textarea "hero.say("I have " + numberOfPotions + " potions.");"
type textarea "hero.say("I have " + numberOfPotions + " potions.");"
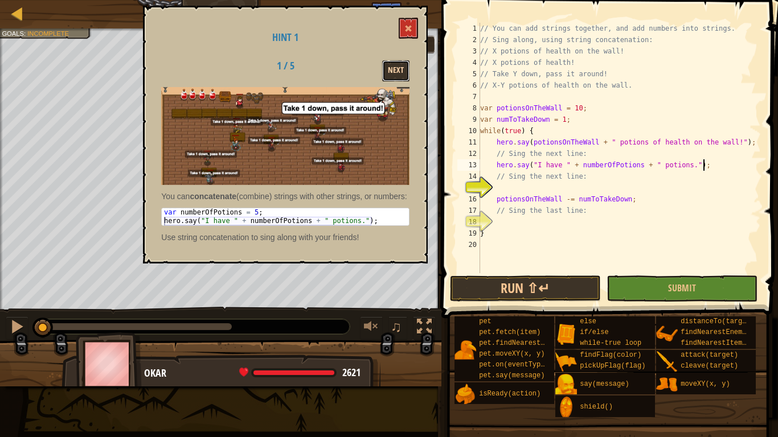
click at [397, 60] on button "Next" at bounding box center [395, 70] width 27 height 21
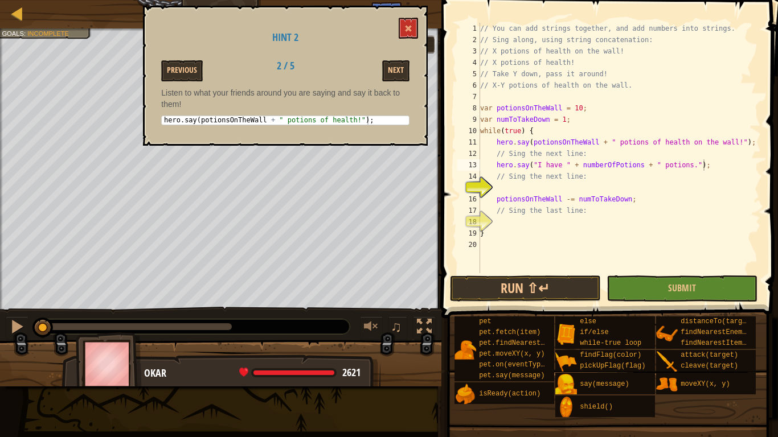
click at [332, 117] on div "hero . say ( potionsOnTheWall + " potions of health!" ) ;" at bounding box center [285, 129] width 247 height 26
type textarea "hero.say(potionsOnTheWall + " potions of health!");"
click at [332, 117] on div "hero . say ( potionsOnTheWall + " potions of health!" ) ;" at bounding box center [285, 129] width 247 height 26
click at [620, 183] on div "// You can add strings together, and add numbers into strings. // Sing along, u…" at bounding box center [619, 159] width 283 height 273
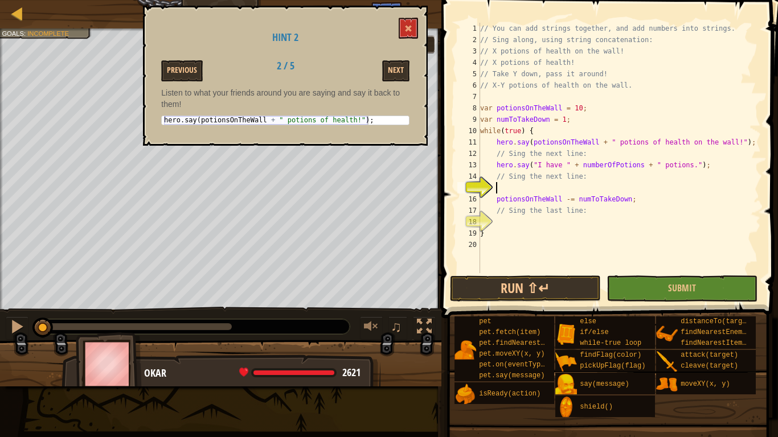
paste textarea "hero.say(potionsOnTheWall + " potions of health!");"
type textarea "hero.say(potionsOnTheWall + " potions of health!");"
click at [396, 67] on button "Next" at bounding box center [395, 70] width 27 height 21
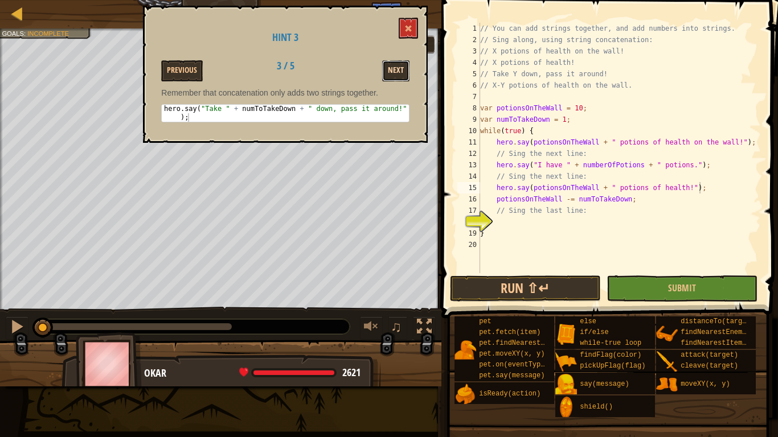
click at [393, 69] on button "Next" at bounding box center [395, 70] width 27 height 21
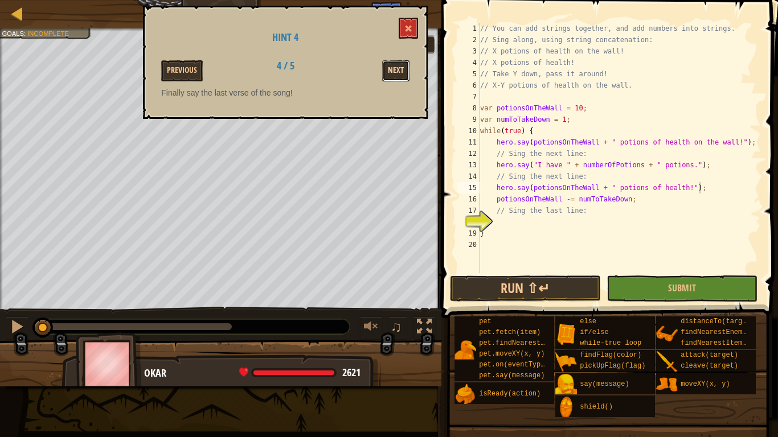
click at [404, 64] on button "Next" at bounding box center [395, 70] width 27 height 21
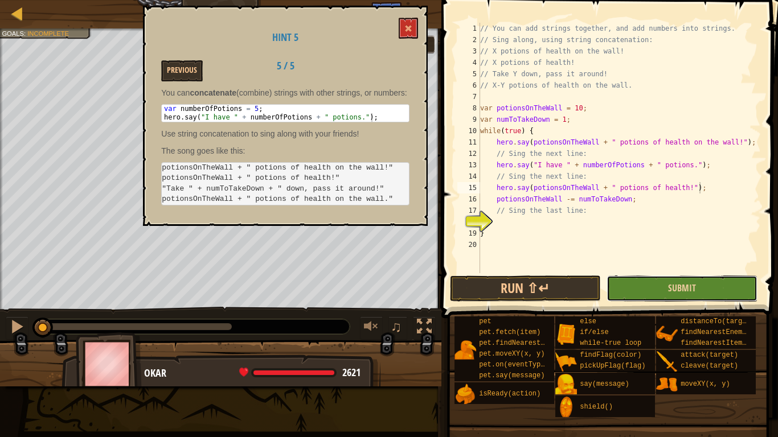
click at [623, 286] on button "Submit" at bounding box center [681, 288] width 151 height 26
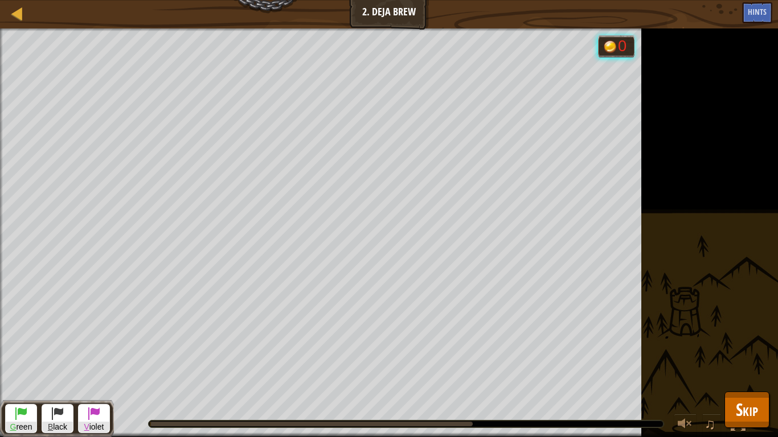
click at [770, 340] on div "Sing along. Goals : Running... G reen B lack V iolet 0 ♫ Okar 2621 x: 25 y: 40 …" at bounding box center [389, 232] width 778 height 409
click at [758, 340] on button "Skip" at bounding box center [746, 410] width 45 height 36
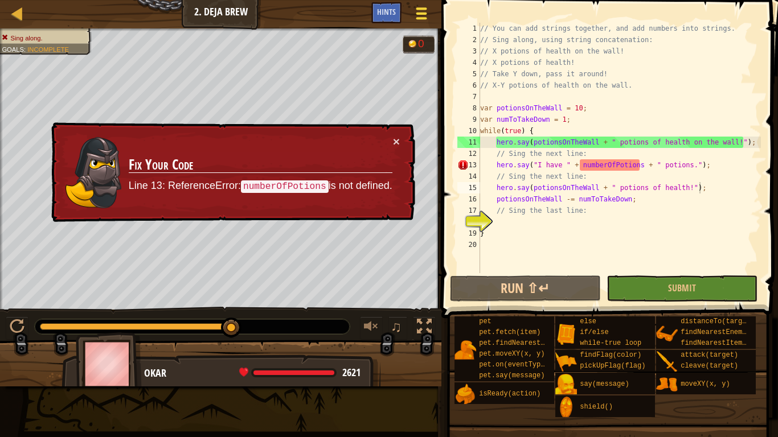
click at [424, 7] on div at bounding box center [421, 13] width 15 height 17
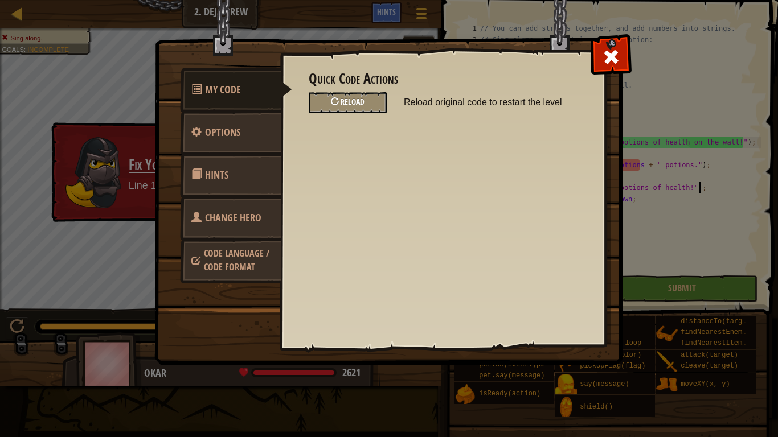
click at [355, 102] on span "Reload" at bounding box center [352, 101] width 24 height 11
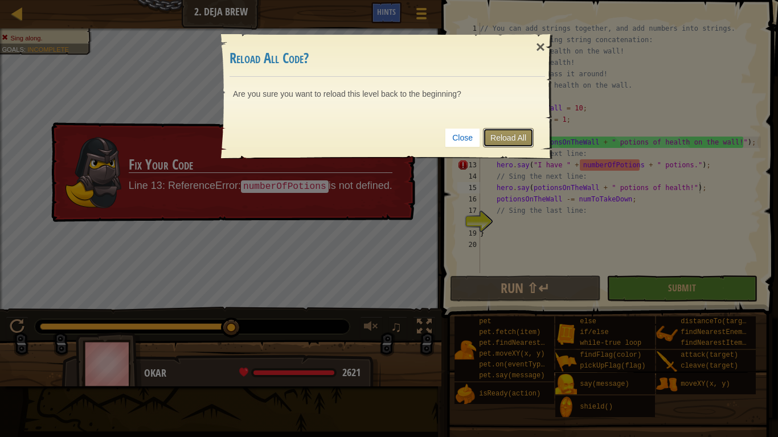
click at [497, 135] on link "Reload All" at bounding box center [508, 137] width 51 height 19
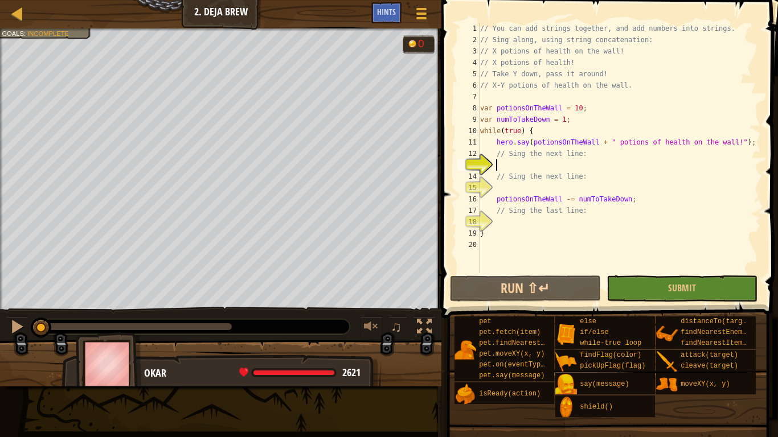
click at [396, 19] on div "Hints" at bounding box center [386, 12] width 30 height 21
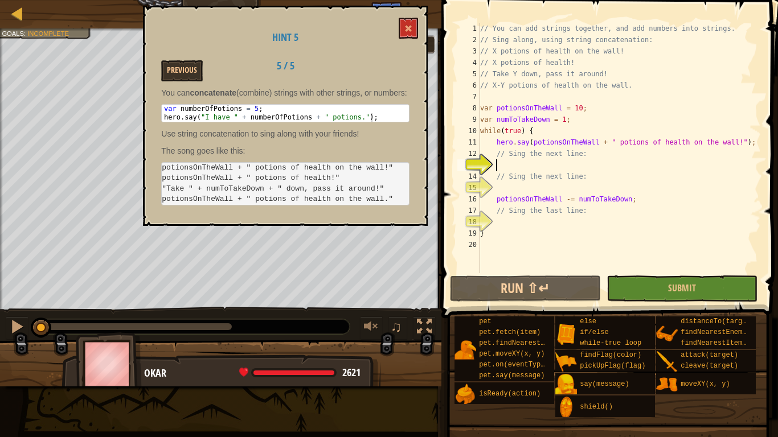
click at [312, 200] on code "potionsOnTheWall + " potions of health on the wall!" potionsOnTheWall + " potio…" at bounding box center [277, 183] width 231 height 40
click at [142, 191] on div "Map Computer Science 3 2. Deja Brew Game Menu Done Hints 1 הההההההההההההההההההה…" at bounding box center [389, 218] width 778 height 437
click at [229, 200] on code "potionsOnTheWall + " potions of health on the wall!" potionsOnTheWall + " potio…" at bounding box center [277, 183] width 231 height 40
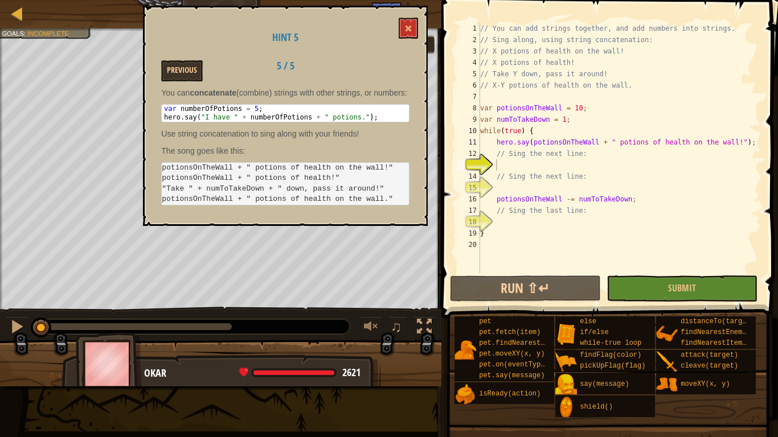
click at [229, 200] on code "potionsOnTheWall + " potions of health on the wall!" potionsOnTheWall + " potio…" at bounding box center [277, 183] width 231 height 40
click at [313, 200] on code "potionsOnTheWall + " potions of health on the wall!" potionsOnTheWall + " potio…" at bounding box center [277, 183] width 231 height 40
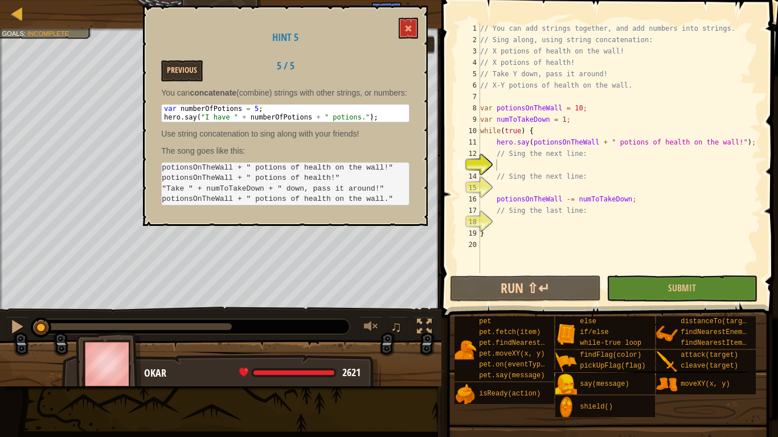
click at [313, 200] on code "potionsOnTheWall + " potions of health on the wall!" potionsOnTheWall + " potio…" at bounding box center [277, 183] width 231 height 40
drag, startPoint x: 401, startPoint y: 208, endPoint x: 208, endPoint y: 187, distance: 193.6
click at [208, 187] on pre "potionsOnTheWall + " potions of health on the wall!" potionsOnTheWall + " potio…" at bounding box center [285, 183] width 248 height 43
click at [208, 187] on code "potionsOnTheWall + " potions of health on the wall!" potionsOnTheWall + " potio…" at bounding box center [277, 183] width 231 height 40
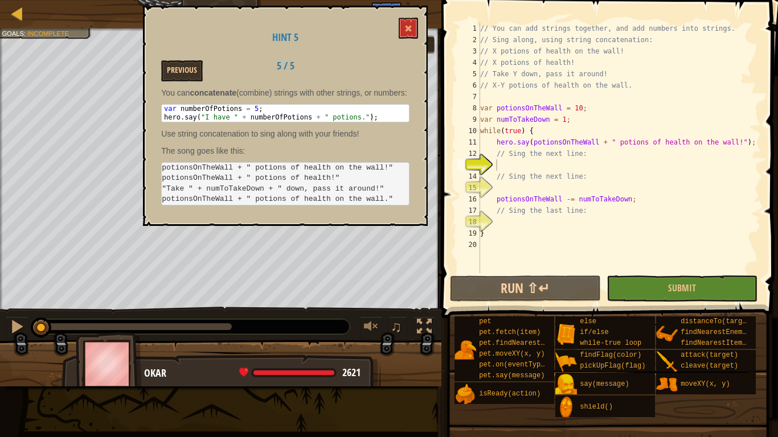
click at [208, 187] on code "potionsOnTheWall + " potions of health on the wall!" potionsOnTheWall + " potio…" at bounding box center [277, 183] width 231 height 40
type textarea "var numberOfPotions = 5;"
click at [329, 124] on div "var numberOfPotions = 5 ; hero . say ( "I have " + numberOfPotions + " potions.…" at bounding box center [285, 122] width 247 height 34
type textarea "// Sing the next line:"
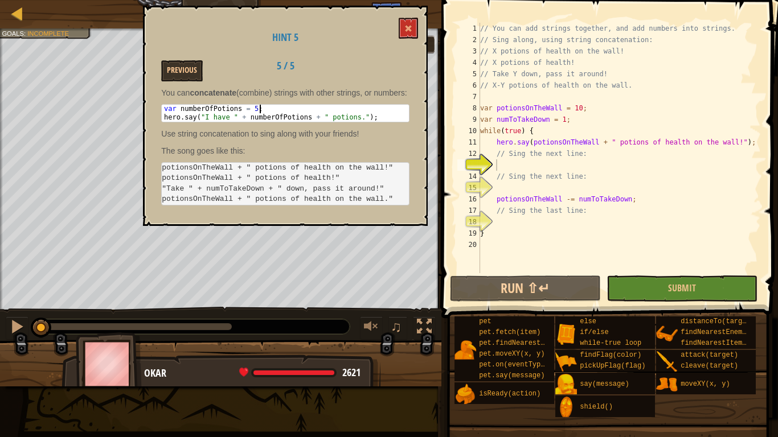
click at [565, 150] on div "// You can add strings together, and add numbers into strings. // Sing along, u…" at bounding box center [619, 159] width 283 height 273
click at [532, 161] on div "// You can add strings together, and add numbers into strings. // Sing along, u…" at bounding box center [619, 159] width 283 height 273
paste textarea "hero.say(potionsOnTheWall + " potions of health!");"
type textarea "hero.say(potionsOnTheWall + " potions of health!");"
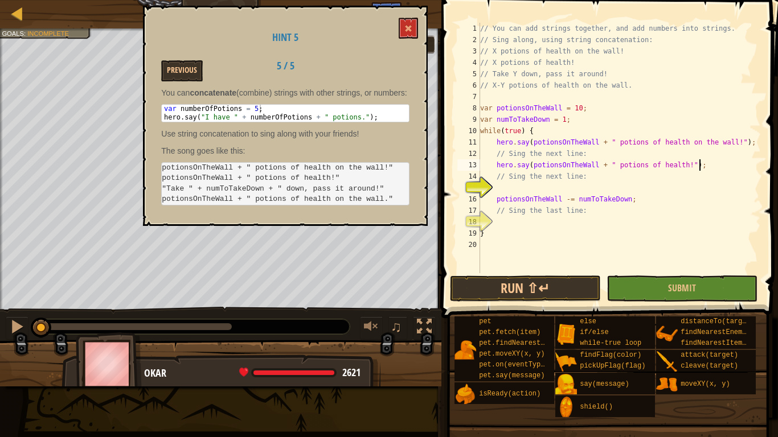
click at [578, 187] on div "// You can add strings together, and add numbers into strings. // Sing along, u…" at bounding box center [619, 159] width 283 height 273
paste textarea "hero.say(potionsOnTheWall + " potions of health!");"
click at [682, 190] on div "// You can add strings together, and add numbers into strings. // Sing along, u…" at bounding box center [619, 159] width 283 height 273
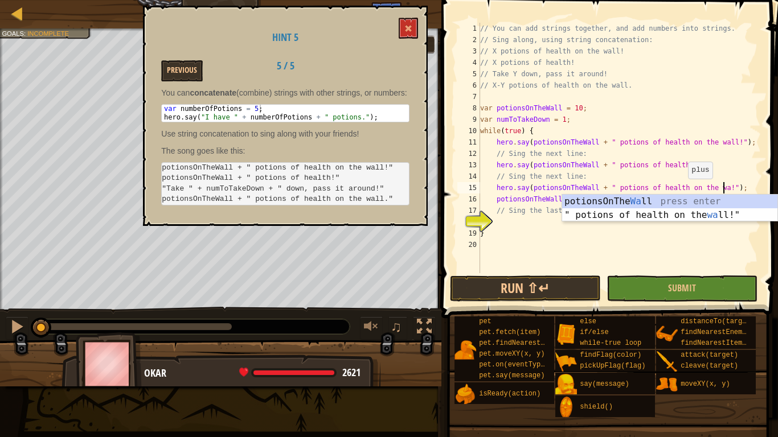
scroll to position [5, 36]
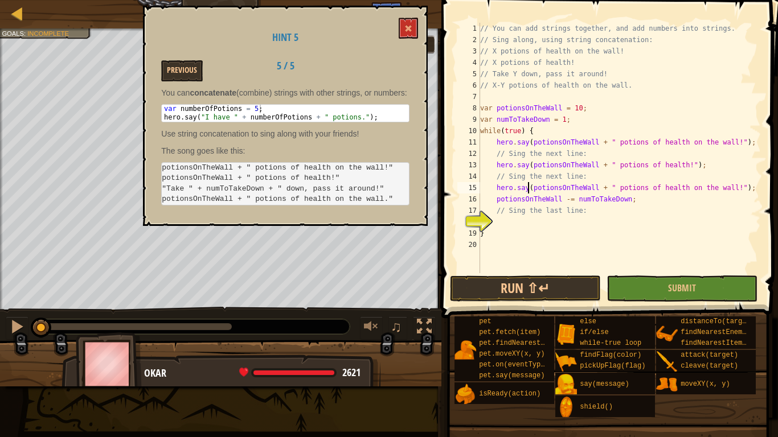
click at [528, 193] on div "// You can add strings together, and add numbers into strings. // Sing along, u…" at bounding box center [619, 159] width 283 height 273
click at [607, 216] on div "// You can add strings together, and add numbers into strings. // Sing along, u…" at bounding box center [619, 159] width 283 height 273
click at [492, 188] on div "// You can add strings together, and add numbers into strings. // Sing along, u…" at bounding box center [619, 159] width 283 height 273
type textarea "hero.say(potionsOnTheWall + " potions of health on the wall!");"
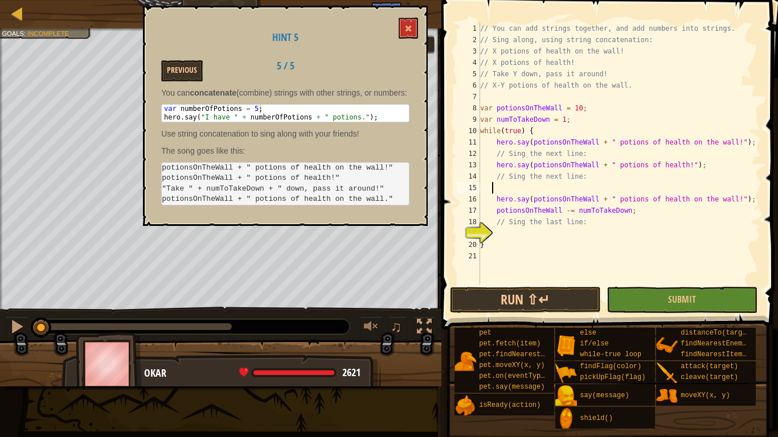
scroll to position [5, 1]
paste textarea "hero.say(potionsOnTheWall + " potions of health!");"
click at [680, 187] on div "// You can add strings together, and add numbers into strings. // Sing along, u…" at bounding box center [619, 165] width 283 height 285
type textarea "hero.say(potionsOnTheWall + " down, pass it around!");"
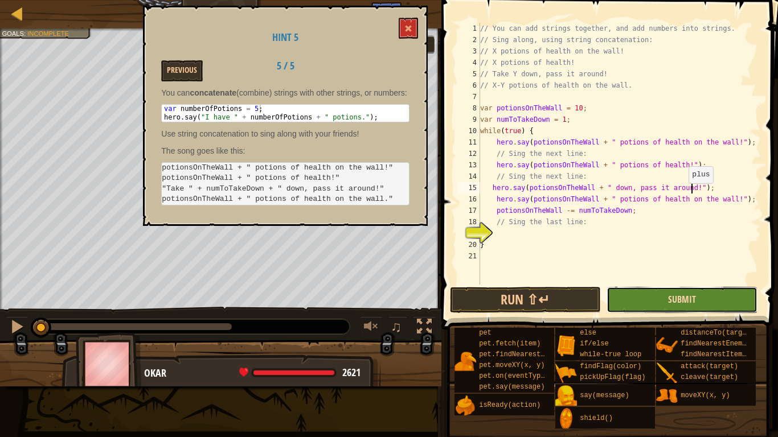
click at [686, 302] on span "Submit" at bounding box center [682, 299] width 28 height 13
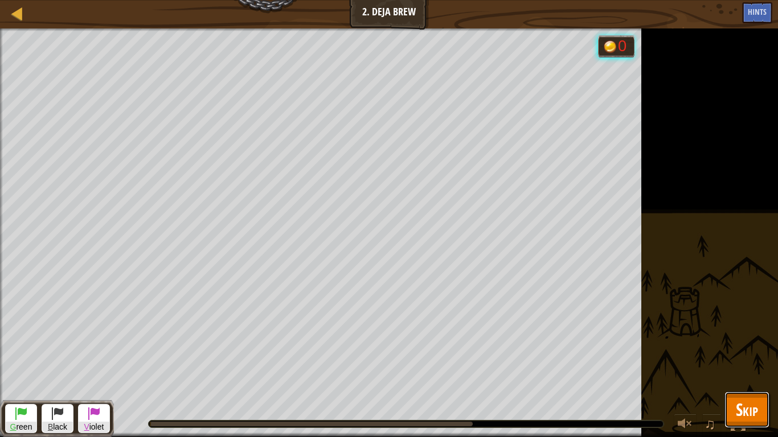
click at [744, 340] on span "Skip" at bounding box center [746, 409] width 22 height 23
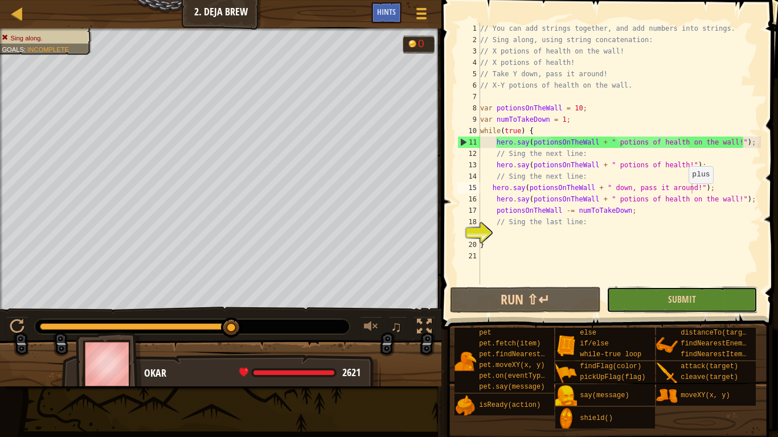
click at [711, 307] on button "Submit" at bounding box center [681, 300] width 151 height 26
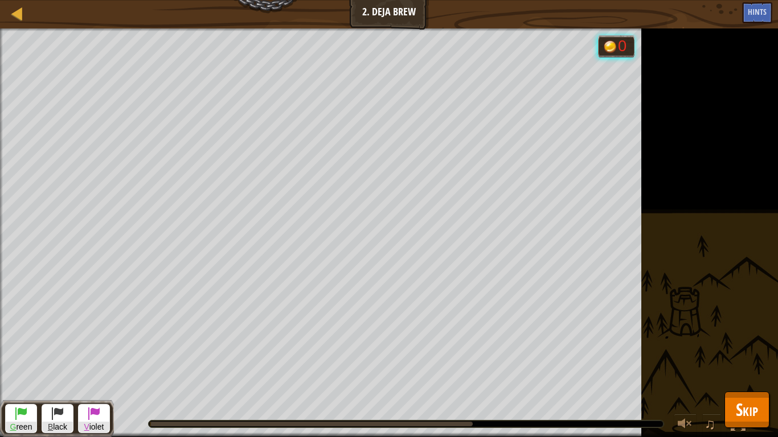
click at [754, 340] on span "Skip" at bounding box center [746, 409] width 22 height 23
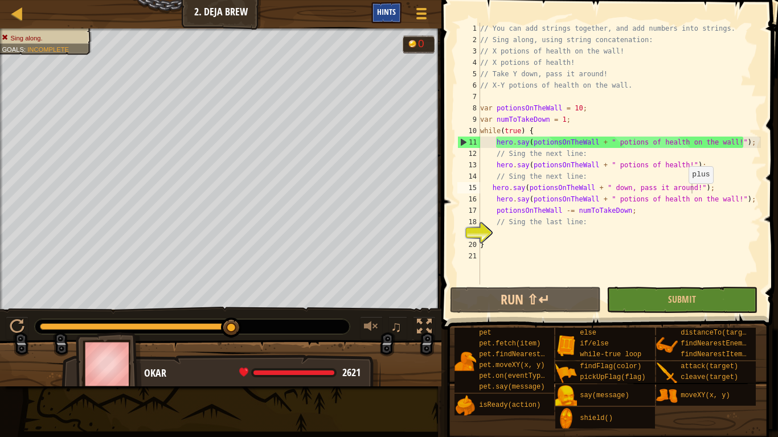
click at [392, 17] on span "Hints" at bounding box center [386, 11] width 19 height 11
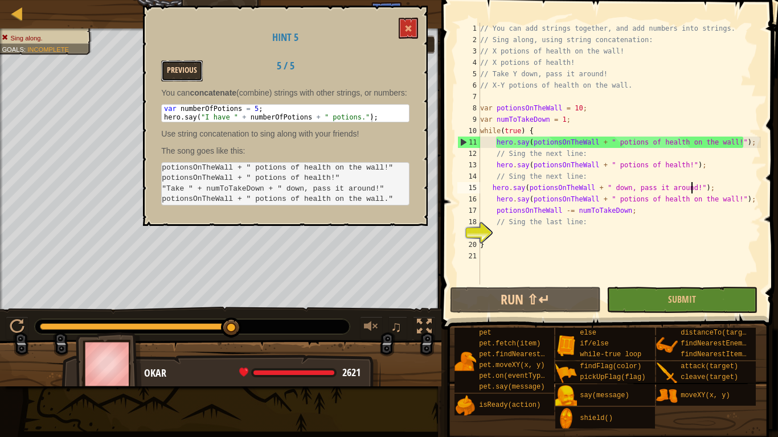
click at [177, 77] on button "Previous" at bounding box center [182, 70] width 42 height 21
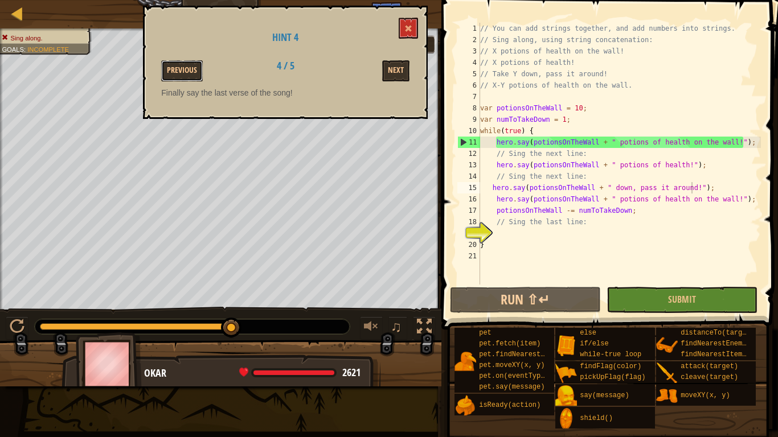
click at [177, 77] on button "Previous" at bounding box center [182, 70] width 42 height 21
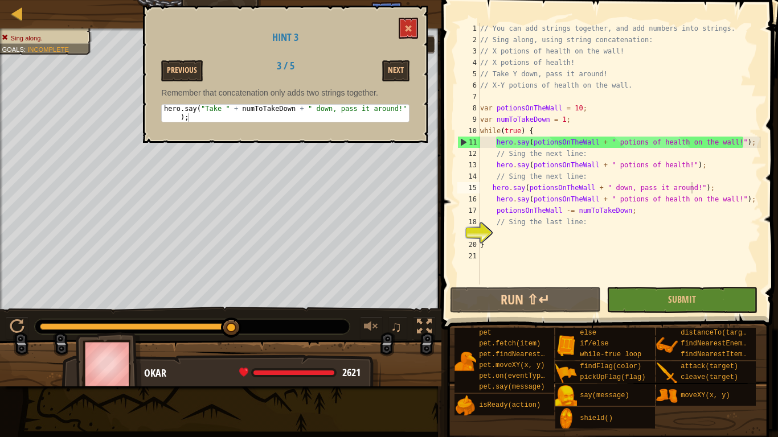
type textarea "hero.say("Take " + numToTakeDown + " down, pass it around!");"
click at [324, 117] on div "hero . say ( "Take " + numToTakeDown + " down, pass it around!" ) ;" at bounding box center [285, 130] width 247 height 51
click at [168, 111] on div "hero . say ( "Take " + numToTakeDown + " down, pass it around!" ) ;" at bounding box center [285, 113] width 247 height 17
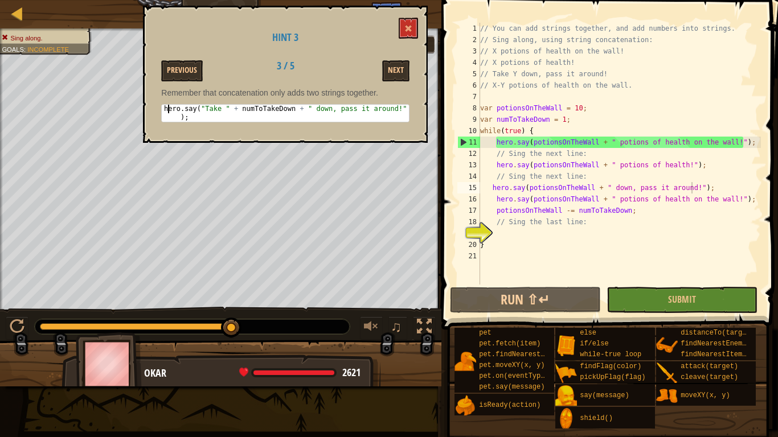
click at [168, 111] on div "hero . say ( "Take " + numToTakeDown + " down, pass it around!" ) ;" at bounding box center [285, 130] width 247 height 51
click at [168, 111] on div "hero . say ( "Take " + numToTakeDown + " down, pass it around!" ) ;" at bounding box center [285, 113] width 247 height 17
click at [168, 111] on div "hero . say ( "Take " + numToTakeDown + " down, pass it around!" ) ;" at bounding box center [285, 130] width 247 height 51
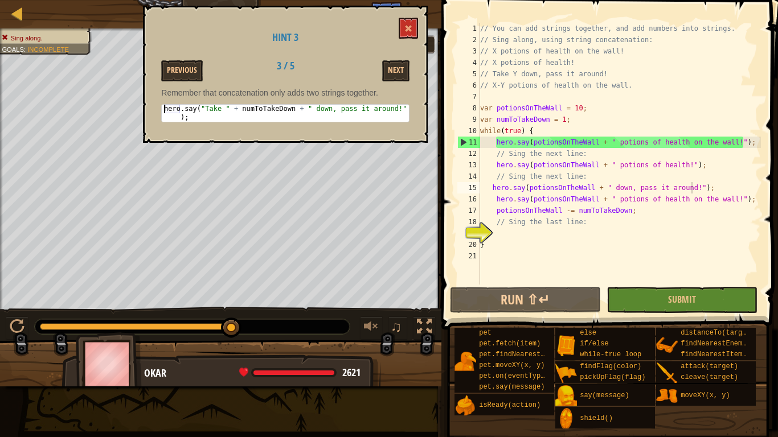
click at [168, 111] on div "hero . say ( "Take " + numToTakeDown + " down, pass it around!" ) ;" at bounding box center [285, 113] width 247 height 17
click at [192, 116] on div "hero . say ( "Take " + numToTakeDown + " down, pass it around!" ) ;" at bounding box center [285, 130] width 247 height 51
drag, startPoint x: 192, startPoint y: 116, endPoint x: 156, endPoint y: 106, distance: 37.7
click at [156, 106] on div "Hint 3 Previous 3 / 5 Next Remember that concatenation only adds two strings to…" at bounding box center [285, 74] width 285 height 137
click at [200, 106] on div "hero . say ( "Take " + numToTakeDown + " down, pass it around!" ) ;" at bounding box center [285, 113] width 247 height 17
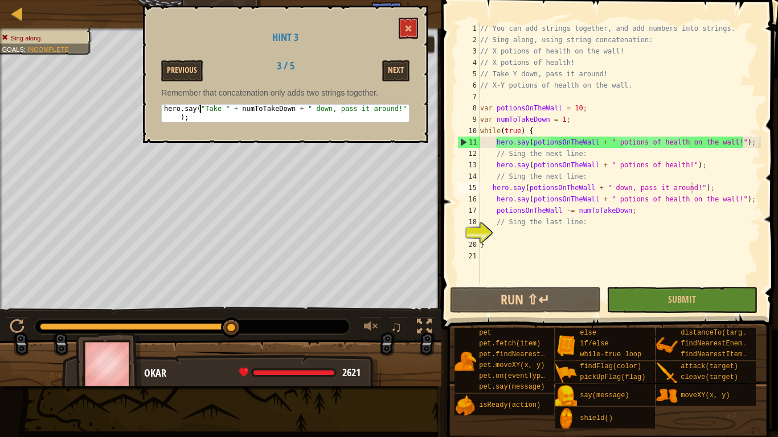
click at [200, 106] on div "hero . say ( "Take " + numToTakeDown + " down, pass it around!" ) ;" at bounding box center [285, 130] width 247 height 51
click at [200, 106] on div "hero . say ( "Take " + numToTakeDown + " down, pass it around!" ) ;" at bounding box center [285, 113] width 247 height 17
click at [200, 106] on div "hero . say ( "Take " + numToTakeDown + " down, pass it around!" ) ;" at bounding box center [285, 130] width 247 height 51
type textarea "while(true) {"
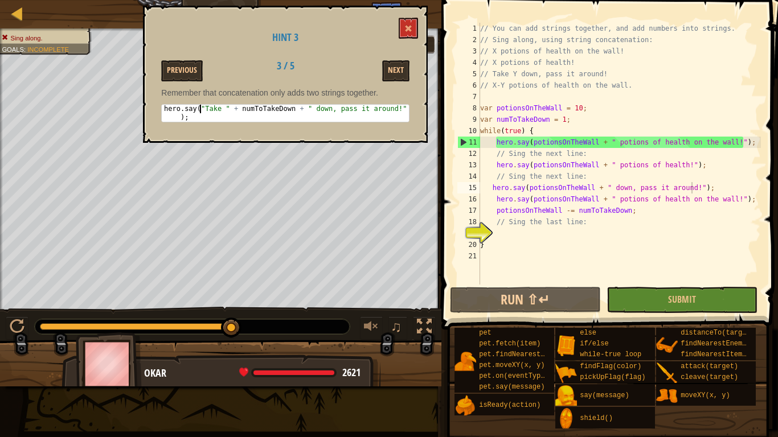
click at [553, 136] on div "// You can add strings together, and add numbers into strings. // Sing along, u…" at bounding box center [619, 165] width 283 height 285
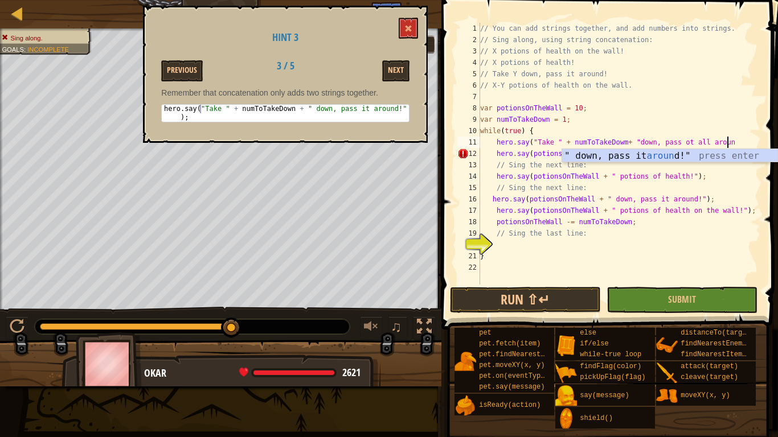
scroll to position [5, 35]
click at [705, 296] on button "Submit" at bounding box center [681, 300] width 151 height 26
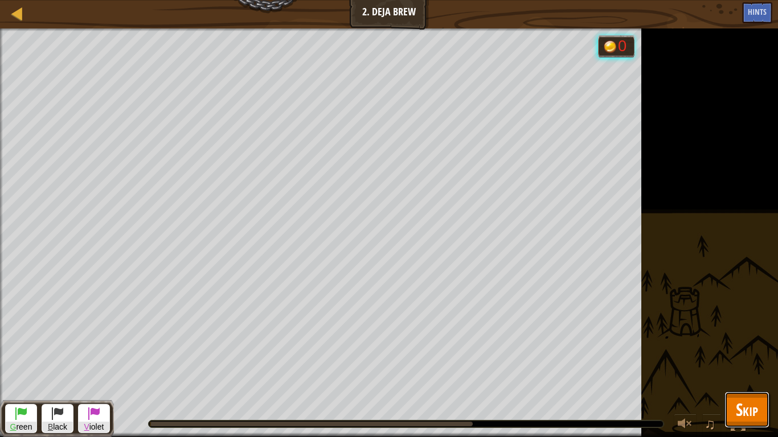
click at [751, 340] on span "Skip" at bounding box center [746, 409] width 22 height 23
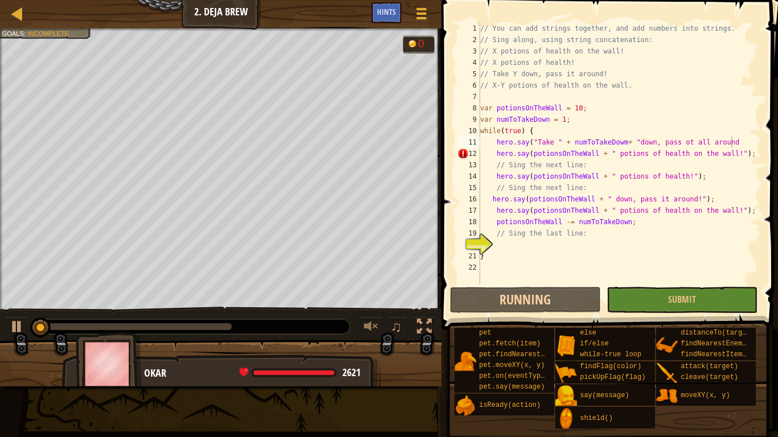
click at [731, 141] on div "// You can add strings together, and add numbers into strings. // Sing along, u…" at bounding box center [619, 165] width 283 height 285
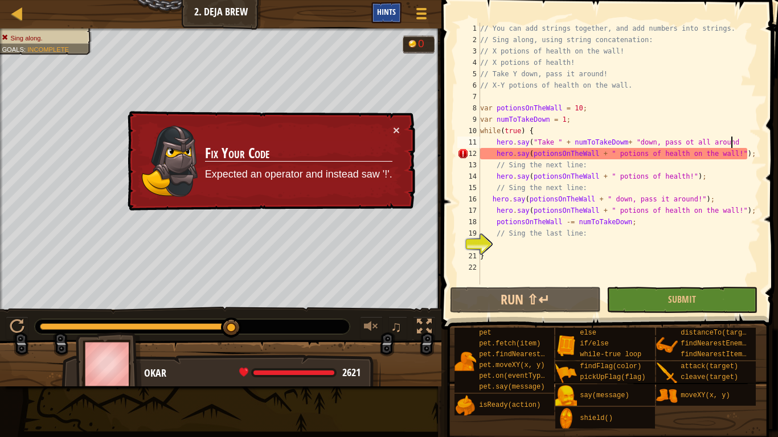
click at [378, 16] on span "Hints" at bounding box center [386, 11] width 19 height 11
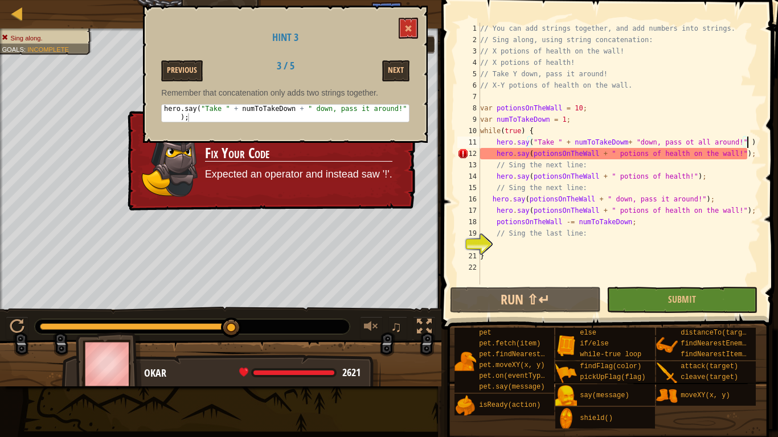
scroll to position [5, 38]
click at [714, 311] on button "Submit" at bounding box center [681, 300] width 151 height 26
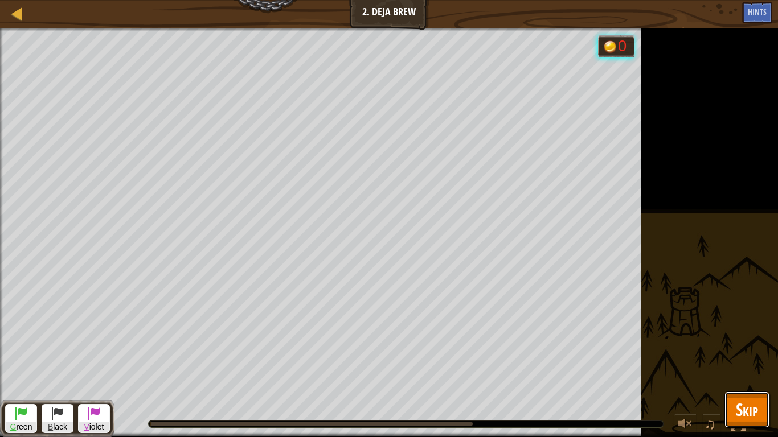
click at [748, 340] on span "Skip" at bounding box center [746, 409] width 22 height 23
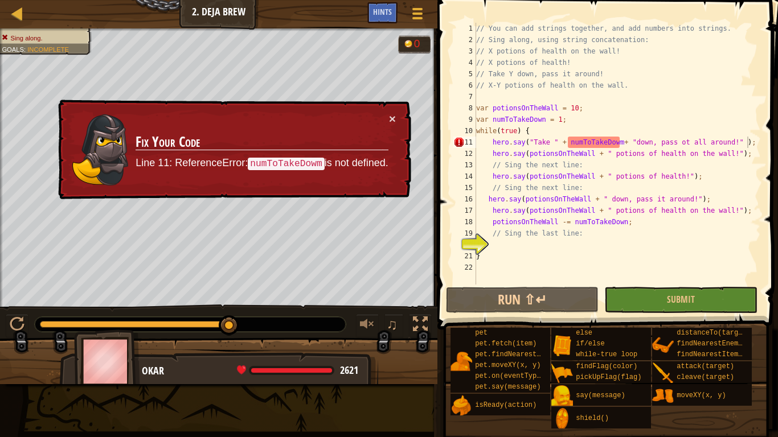
click at [620, 141] on div "// You can add strings together, and add numbers into strings. // Sing along, u…" at bounding box center [617, 165] width 287 height 285
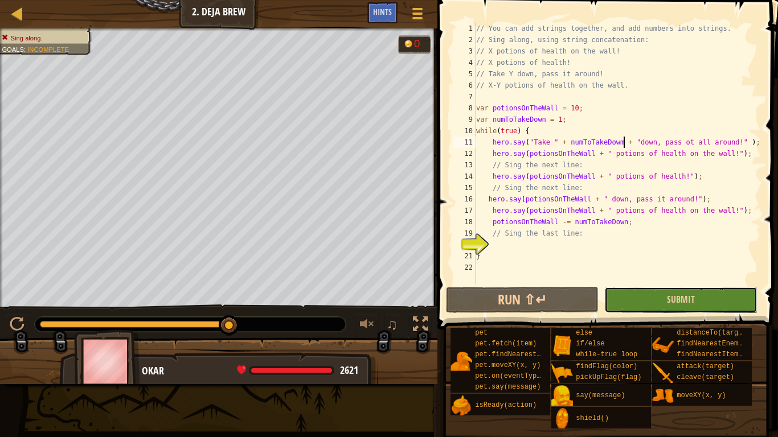
click at [706, 295] on button "Submit" at bounding box center [680, 300] width 153 height 26
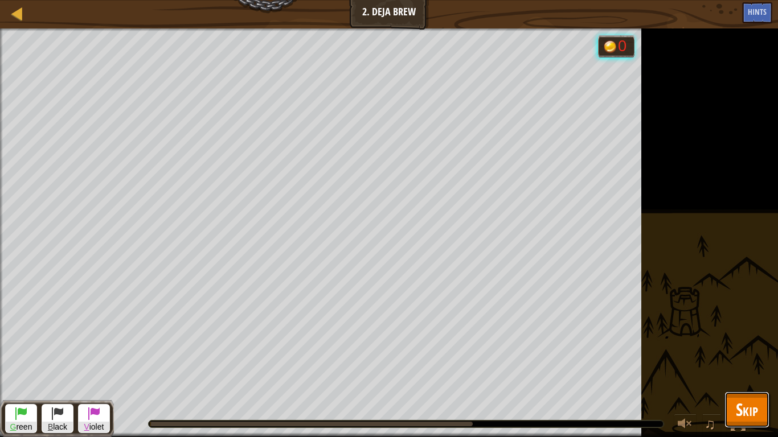
click at [746, 340] on span "Skip" at bounding box center [746, 409] width 22 height 23
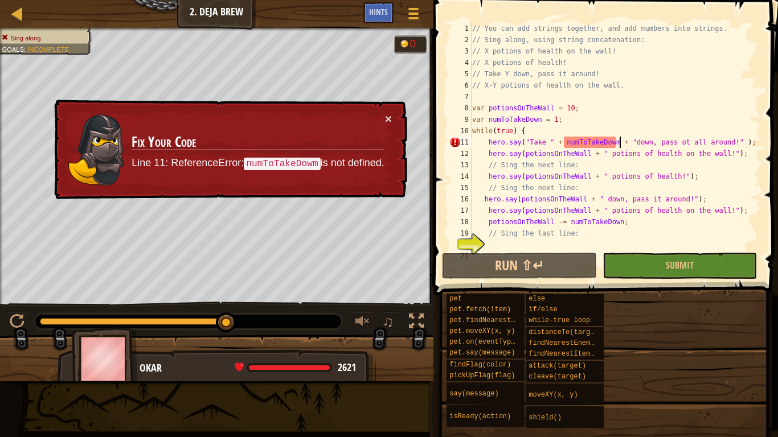
click at [620, 141] on div "// You can add strings together, and add numbers into strings. // Sing along, u…" at bounding box center [615, 148] width 291 height 250
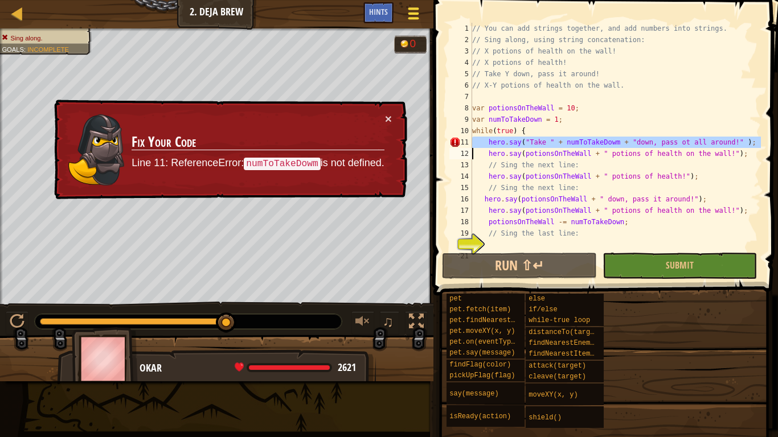
click at [417, 20] on div at bounding box center [412, 13] width 15 height 17
type textarea "hero.say(potionsOnTheWall + " potions of health on the wall!");"
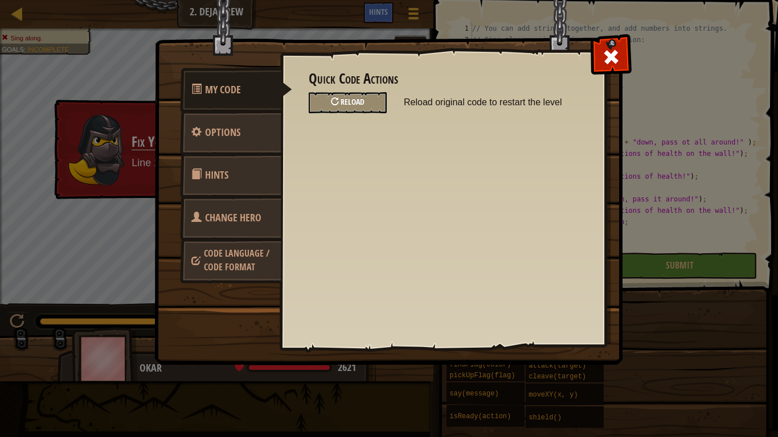
click at [368, 102] on div "Reload" at bounding box center [347, 102] width 78 height 21
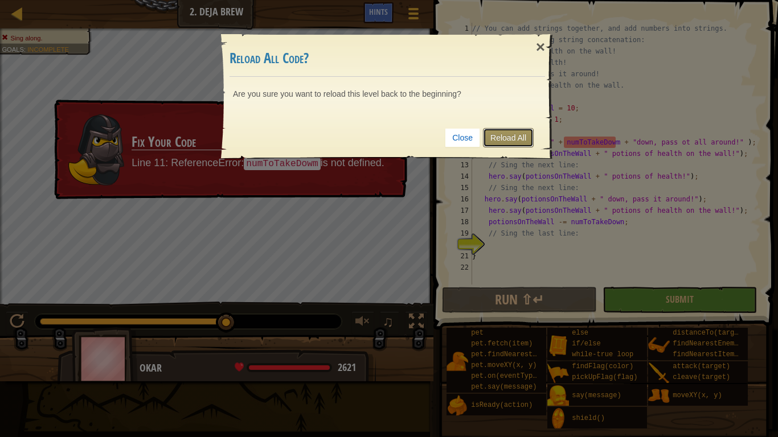
click at [519, 140] on link "Reload All" at bounding box center [508, 137] width 51 height 19
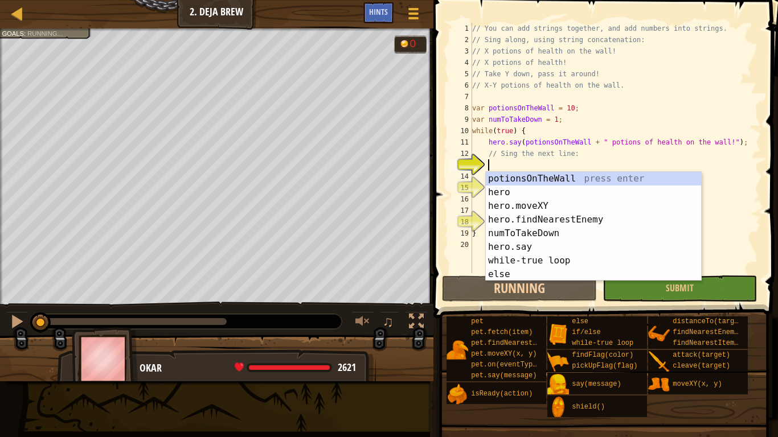
scroll to position [5, 2]
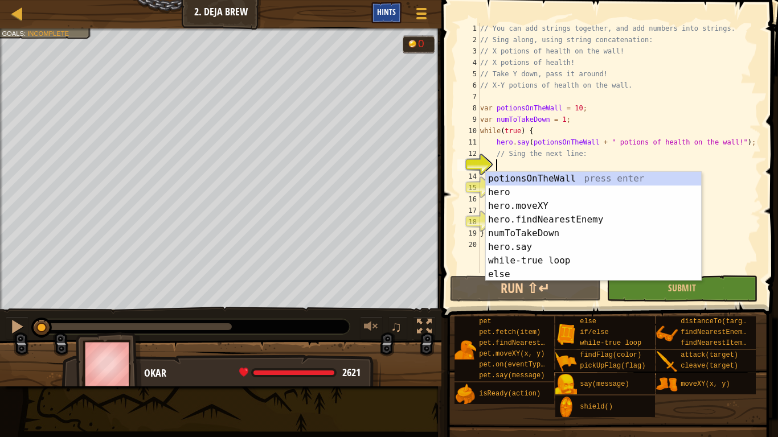
click at [389, 11] on span "Hints" at bounding box center [386, 11] width 19 height 11
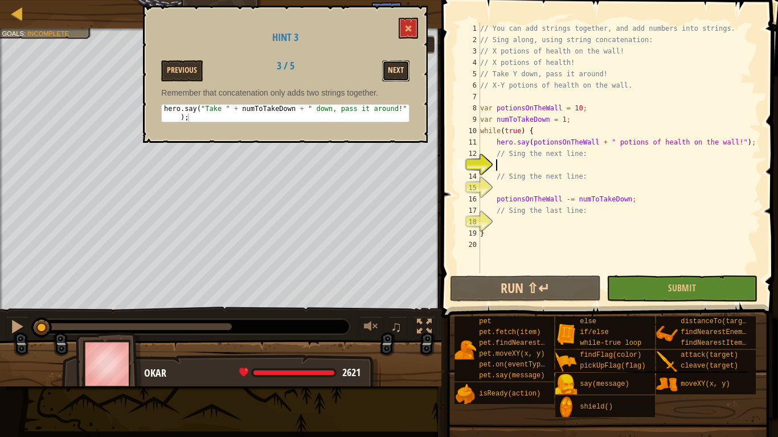
click at [398, 71] on button "Next" at bounding box center [395, 70] width 27 height 21
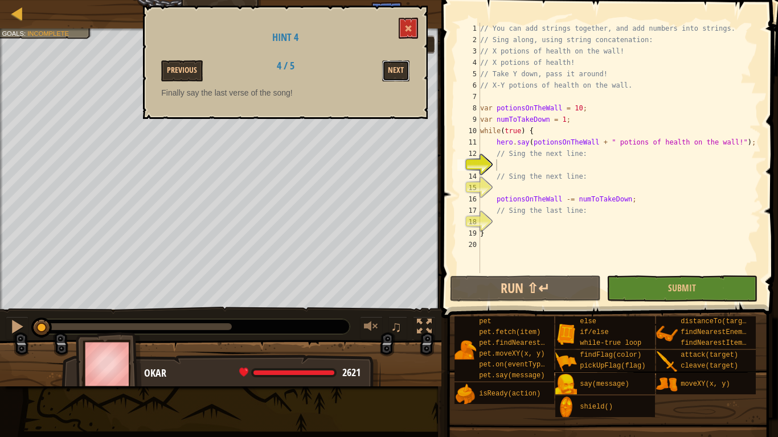
click at [398, 71] on button "Next" at bounding box center [395, 70] width 27 height 21
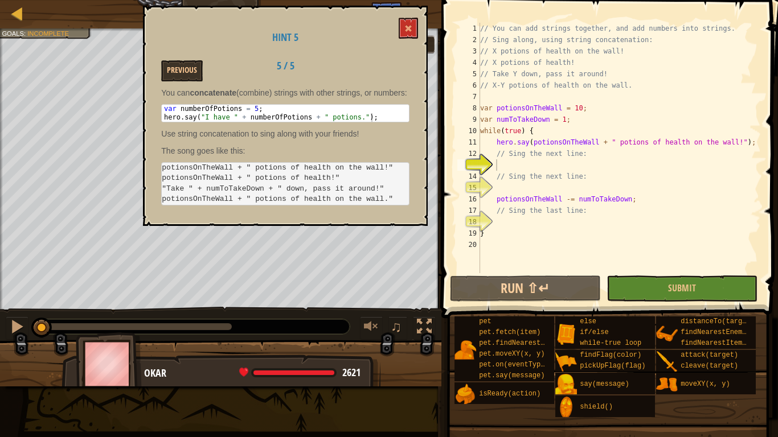
click at [398, 71] on div "Previous 5 / 5" at bounding box center [285, 70] width 265 height 21
click at [508, 162] on div "// You can add strings together, and add numbers into strings. // Sing along, u…" at bounding box center [619, 159] width 283 height 273
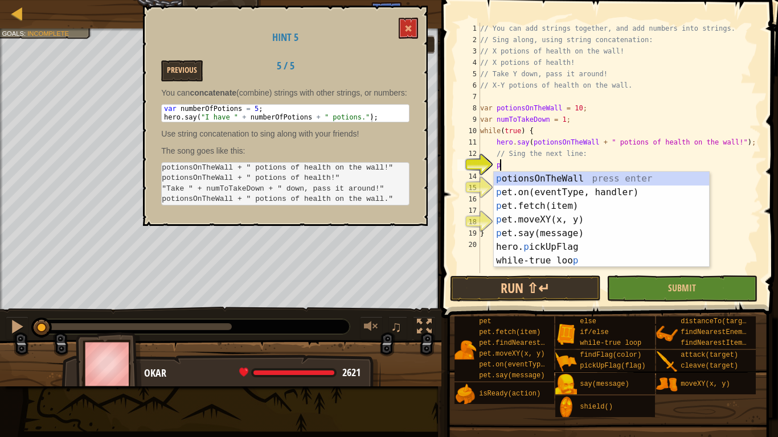
scroll to position [5, 3]
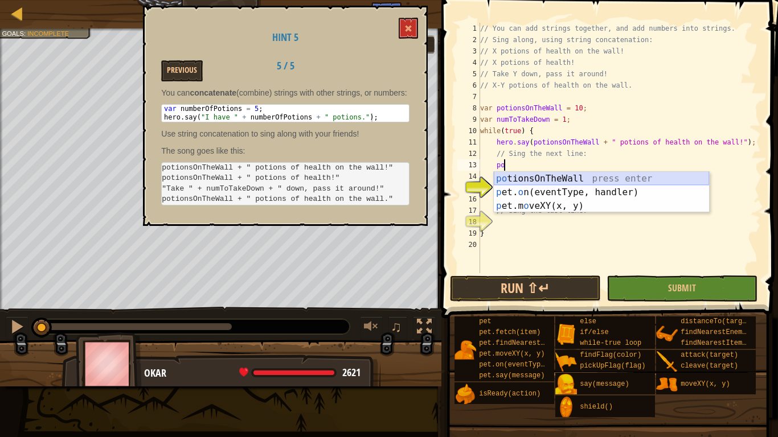
click at [532, 178] on div "po tionsOnTheWall press enter p et. o n(eventType, handler) press enter p et.m …" at bounding box center [600, 206] width 215 height 68
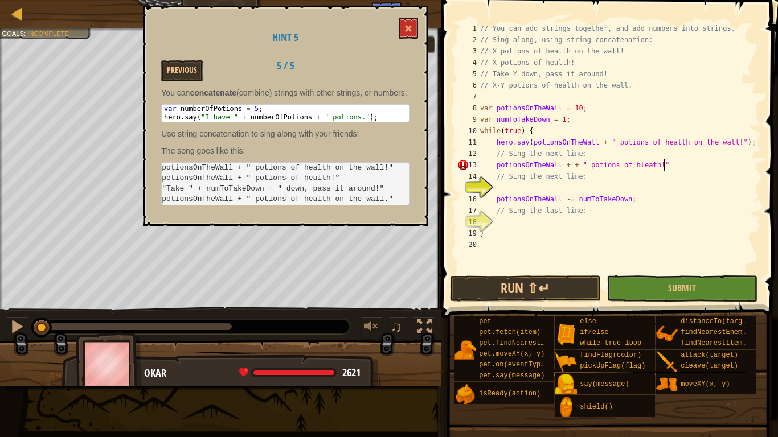
scroll to position [5, 26]
click at [585, 195] on div "// You can add strings together, and add numbers into strings. // Sing along, u…" at bounding box center [619, 159] width 283 height 273
type textarea "potionsOnTheWall -= numToTakeDown;"
click at [568, 188] on div "// You can add strings together, and add numbers into strings. // Sing along, u…" at bounding box center [619, 159] width 283 height 273
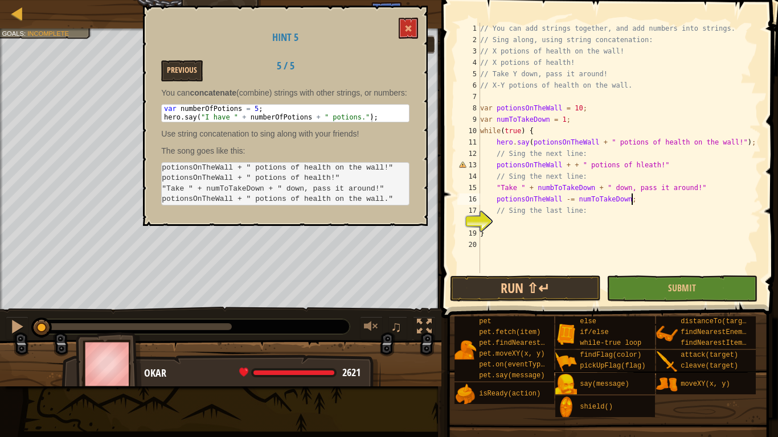
type textarea "// Sing the last line:"
click at [672, 287] on span "Submit" at bounding box center [682, 288] width 28 height 13
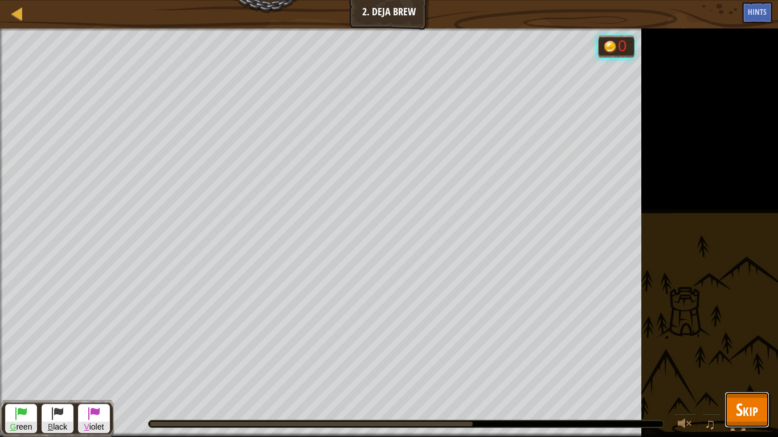
click at [747, 340] on span "Skip" at bounding box center [746, 409] width 22 height 23
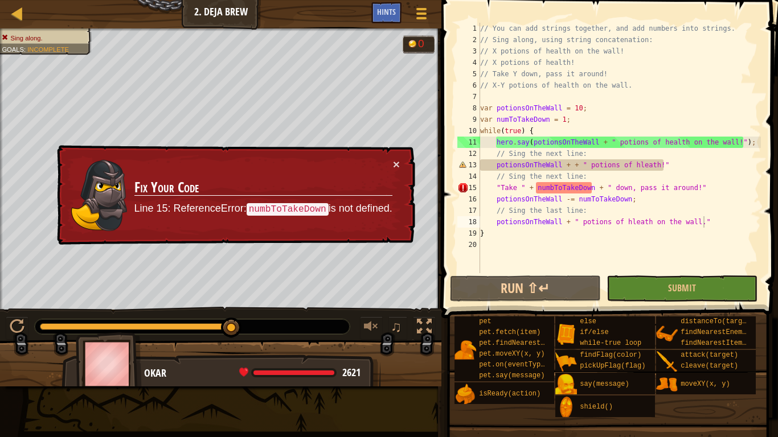
click at [591, 214] on div "// You can add strings together, and add numbers into strings. // Sing along, u…" at bounding box center [619, 159] width 283 height 273
click at [553, 190] on div "// You can add strings together, and add numbers into strings. // Sing along, u…" at bounding box center [619, 159] width 283 height 273
click at [390, 13] on span "Hints" at bounding box center [386, 11] width 19 height 11
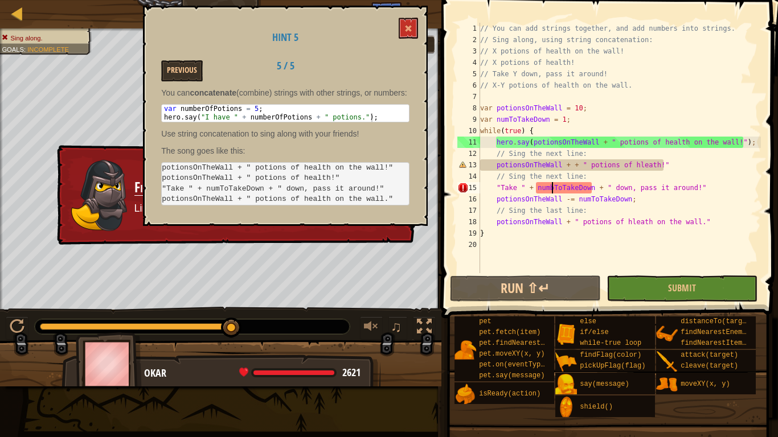
click at [547, 191] on div "// You can add strings together, and add numbers into strings. // Sing along, u…" at bounding box center [619, 159] width 283 height 273
click at [577, 216] on div "// You can add strings together, and add numbers into strings. // Sing along, u…" at bounding box center [619, 159] width 283 height 273
click at [553, 184] on div "// You can add strings together, and add numbers into strings. // Sing along, u…" at bounding box center [619, 159] width 283 height 273
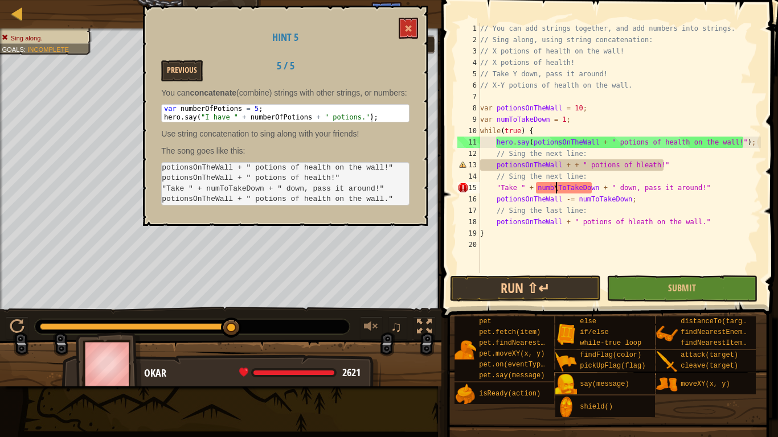
scroll to position [5, 11]
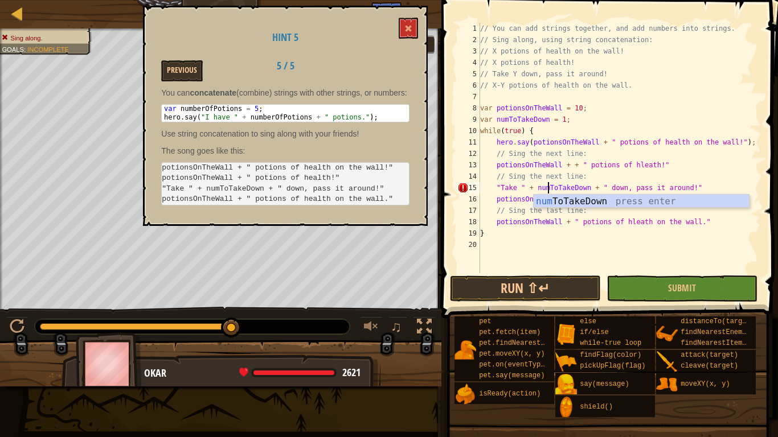
click at [670, 274] on span at bounding box center [610, 143] width 345 height 352
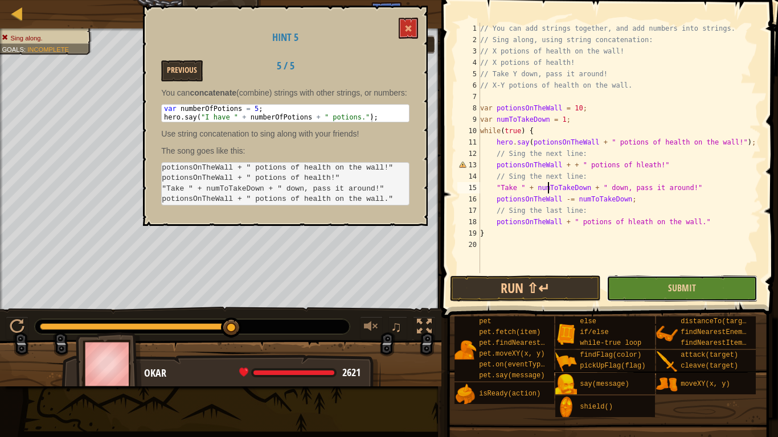
click at [719, 287] on button "Submit" at bounding box center [681, 288] width 151 height 26
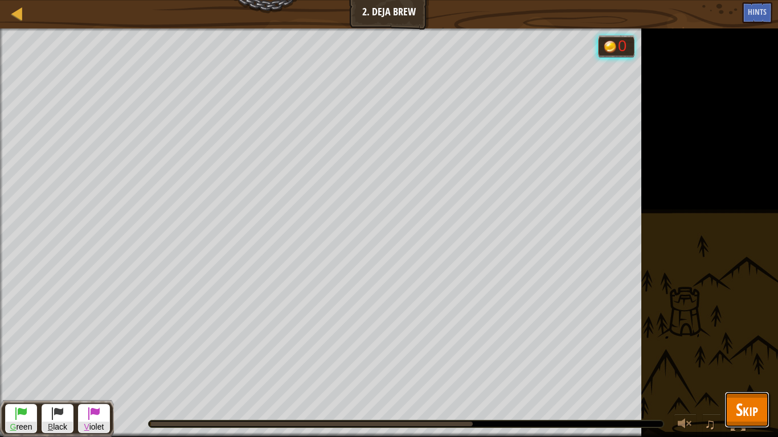
click at [751, 340] on span "Skip" at bounding box center [746, 409] width 22 height 23
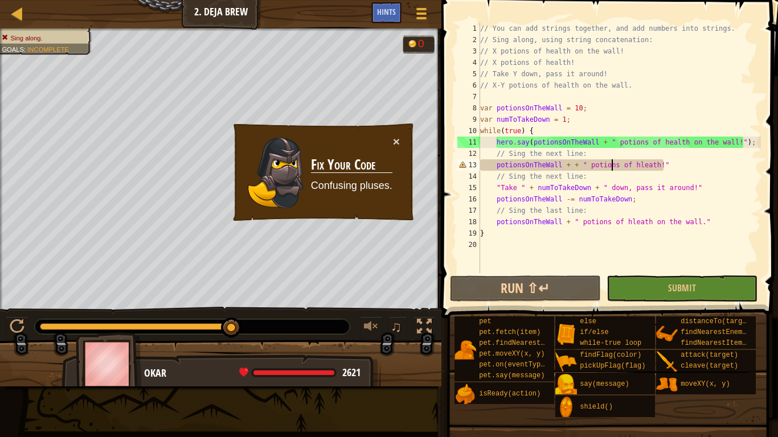
click at [611, 163] on div "// You can add strings together, and add numbers into strings. // Sing along, u…" at bounding box center [619, 159] width 283 height 273
click at [577, 167] on div "// You can add strings together, and add numbers into strings. // Sing along, u…" at bounding box center [619, 159] width 283 height 273
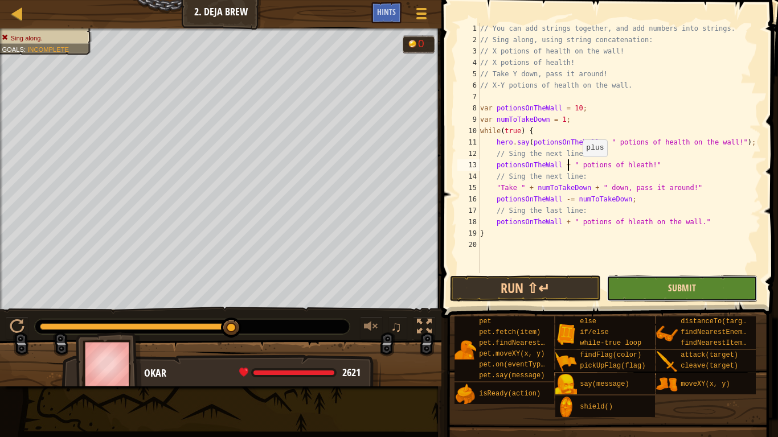
click at [683, 290] on span "Submit" at bounding box center [682, 288] width 28 height 13
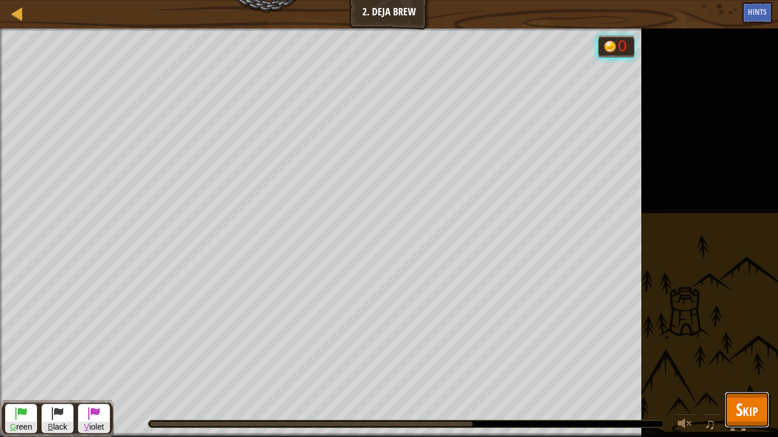
click at [744, 340] on span "Skip" at bounding box center [746, 409] width 22 height 23
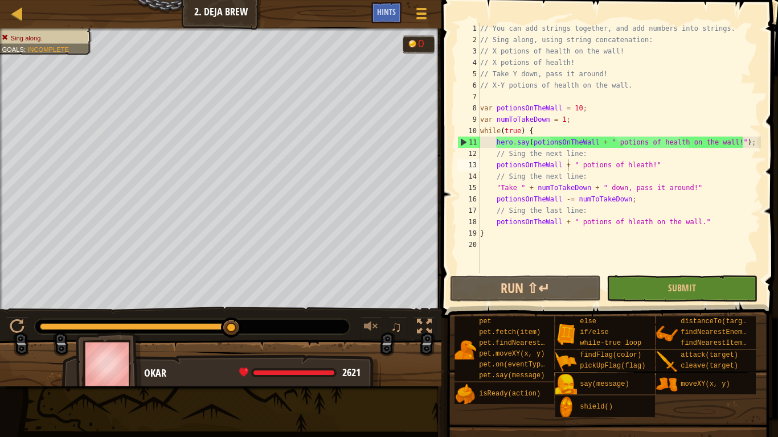
click at [582, 191] on div "// You can add strings together, and add numbers into strings. // Sing along, u…" at bounding box center [619, 159] width 283 height 273
click at [586, 182] on div "// You can add strings together, and add numbers into strings. // Sing along, u…" at bounding box center [619, 159] width 283 height 273
click at [552, 147] on div "// You can add strings together, and add numbers into strings. // Sing along, u…" at bounding box center [619, 159] width 283 height 273
click at [384, 18] on div "Hints" at bounding box center [386, 12] width 30 height 21
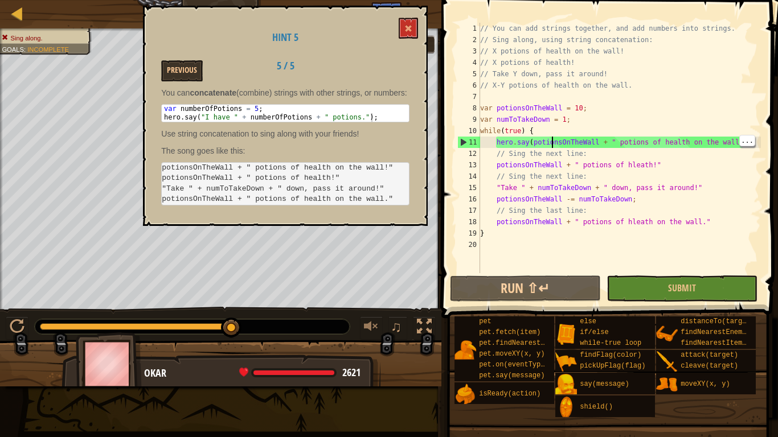
click at [544, 146] on div "// You can add strings together, and add numbers into strings. // Sing along, u…" at bounding box center [619, 159] width 283 height 273
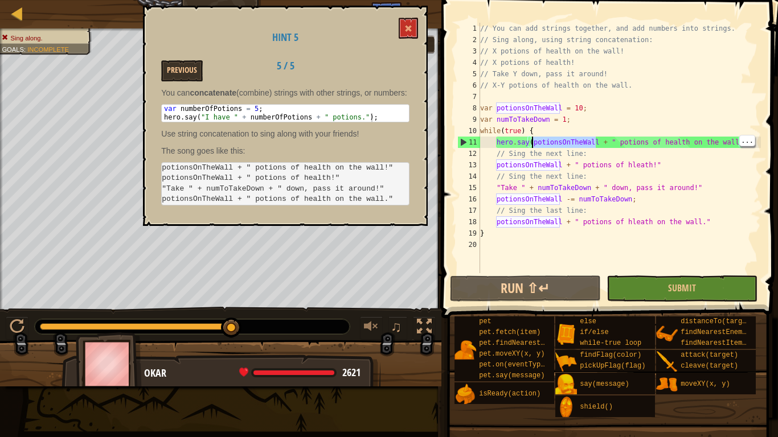
click at [544, 146] on div "// You can add strings together, and add numbers into strings. // Sing along, u…" at bounding box center [619, 159] width 283 height 273
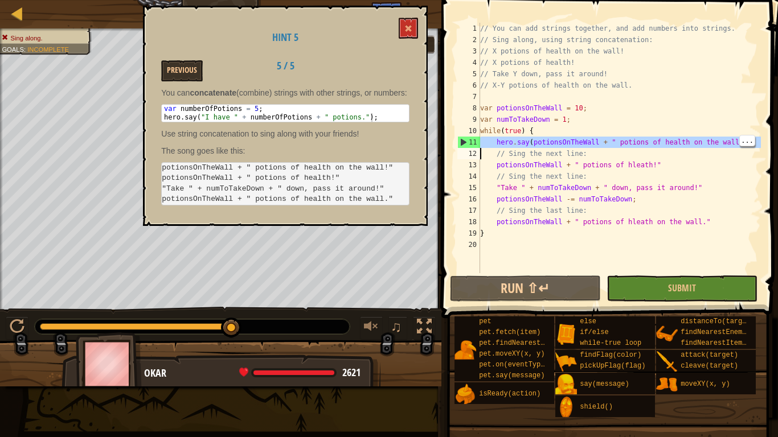
click at [544, 146] on div "// You can add strings together, and add numbers into strings. // Sing along, u…" at bounding box center [619, 148] width 283 height 250
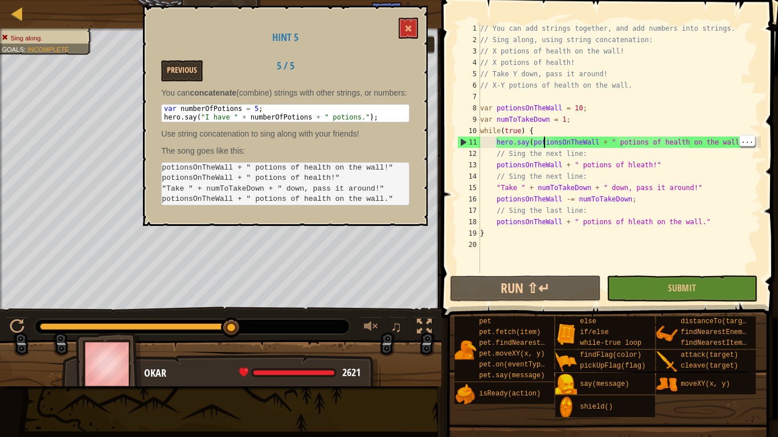
click at [544, 146] on div "// You can add strings together, and add numbers into strings. // Sing along, u…" at bounding box center [619, 159] width 283 height 273
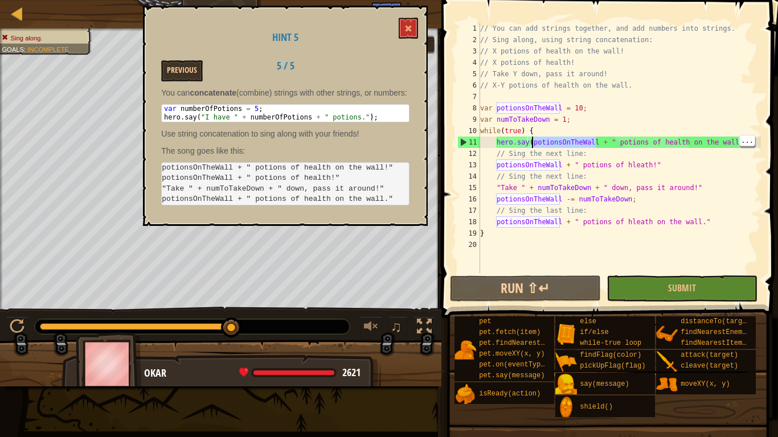
click at [544, 146] on div "// You can add strings together, and add numbers into strings. // Sing along, u…" at bounding box center [619, 148] width 283 height 250
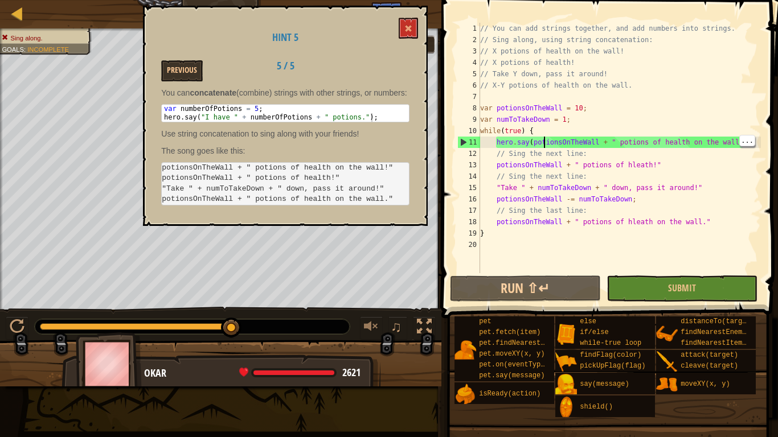
click at [544, 146] on div "// You can add strings together, and add numbers into strings. // Sing along, u…" at bounding box center [619, 159] width 283 height 273
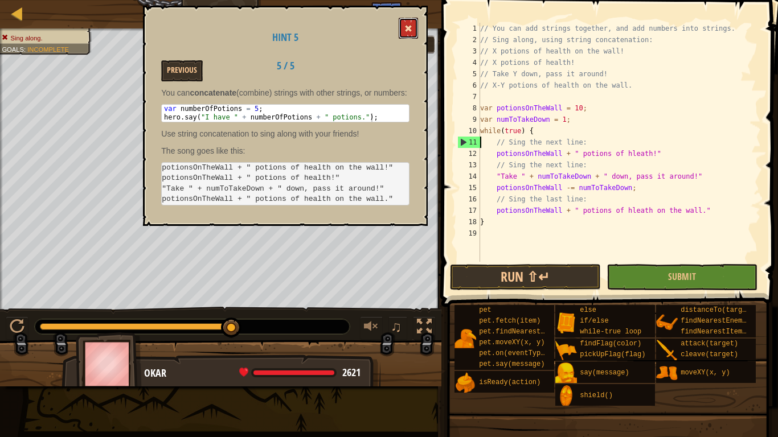
click at [410, 36] on button at bounding box center [407, 28] width 19 height 21
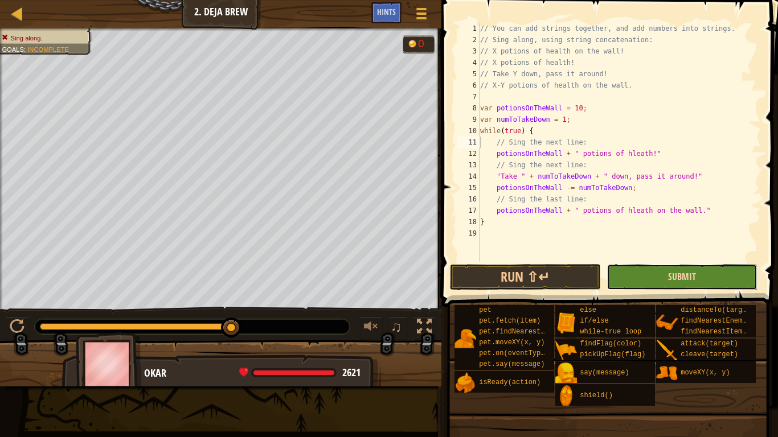
click at [691, 282] on span "Submit" at bounding box center [682, 276] width 28 height 13
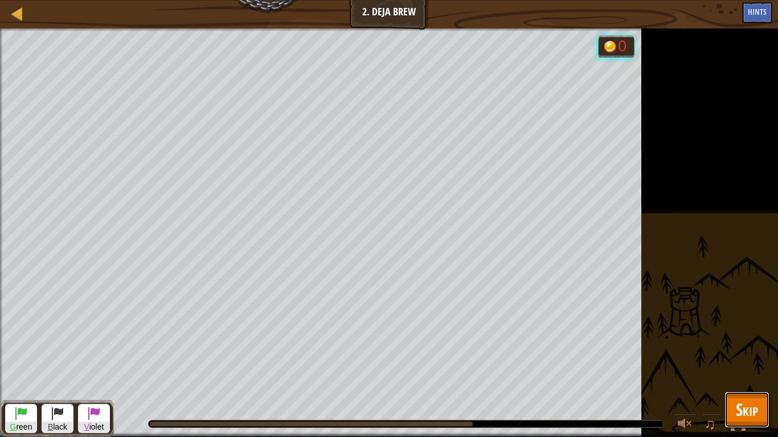
click at [761, 340] on button "Skip" at bounding box center [746, 410] width 45 height 36
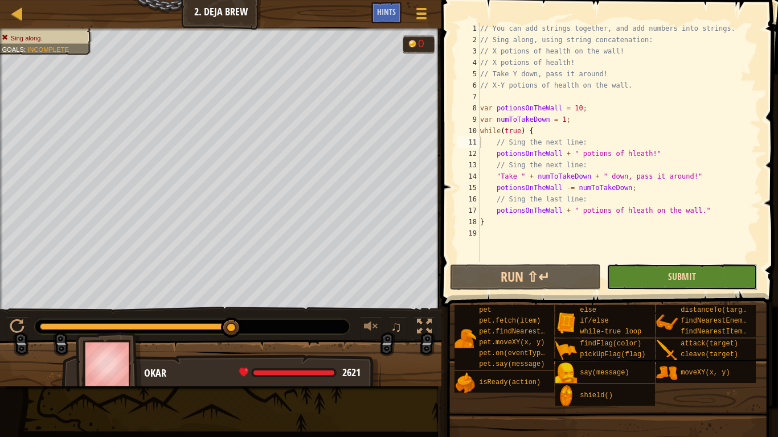
click at [692, 275] on span "Submit" at bounding box center [682, 276] width 28 height 13
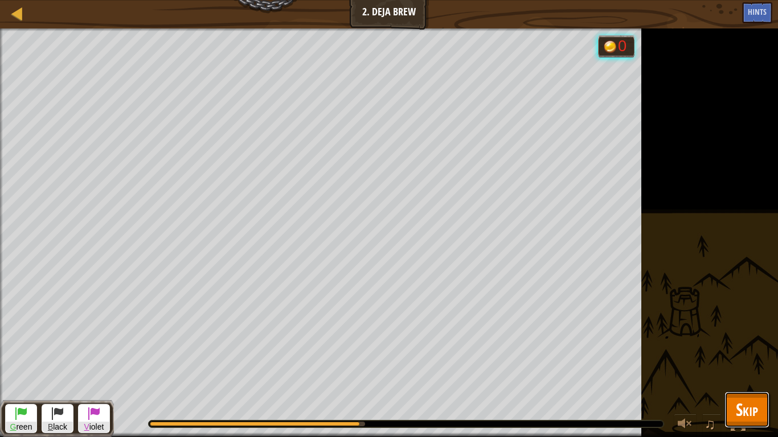
click at [747, 340] on span "Skip" at bounding box center [746, 409] width 22 height 23
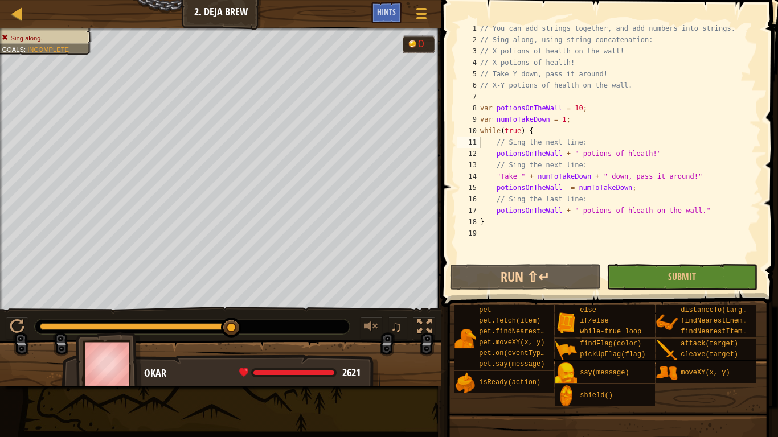
click at [483, 221] on div "// You can add strings together, and add numbers into strings. // Sing along, u…" at bounding box center [619, 154] width 283 height 262
type textarea "}"
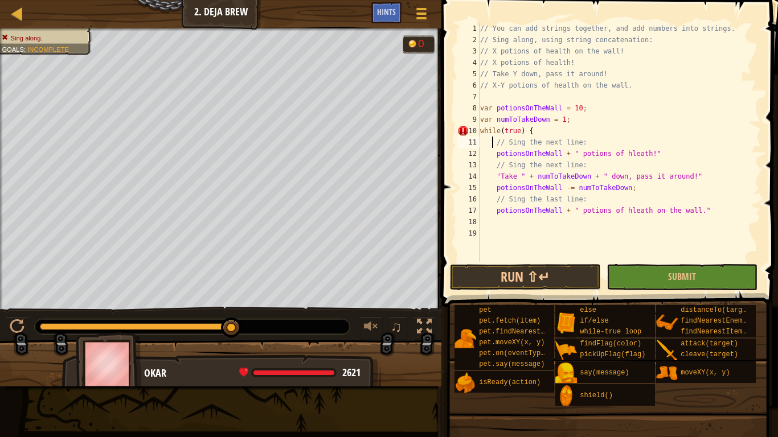
click at [492, 143] on div "// You can add strings together, and add numbers into strings. // Sing along, u…" at bounding box center [619, 154] width 283 height 262
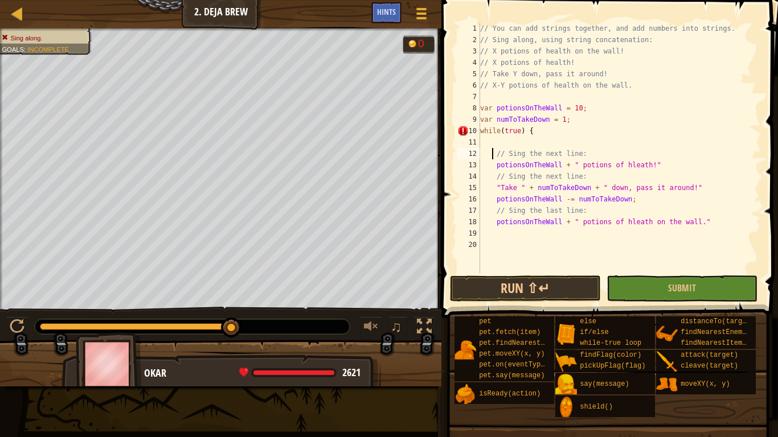
type textarea "} // Sing the next line:"
paste textarea
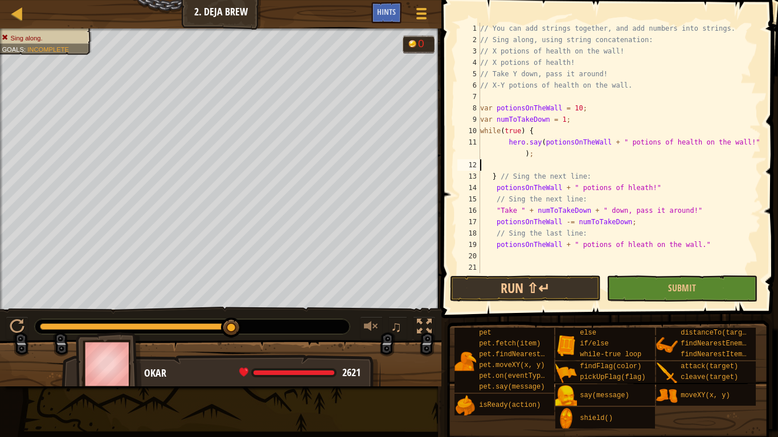
scroll to position [5, 0]
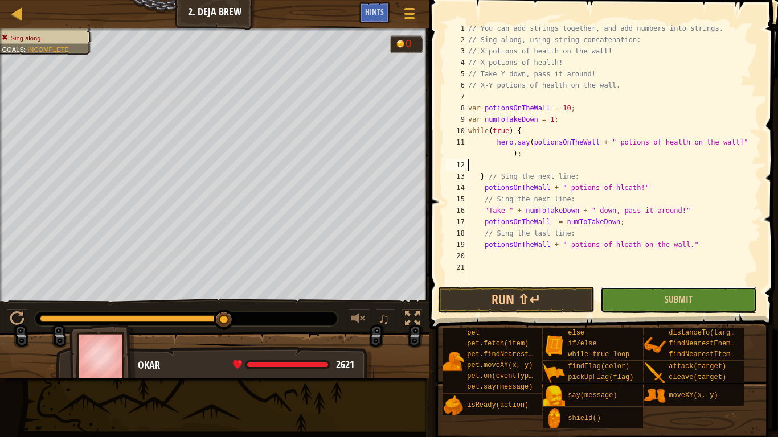
click at [711, 291] on button "Submit" at bounding box center [678, 300] width 157 height 26
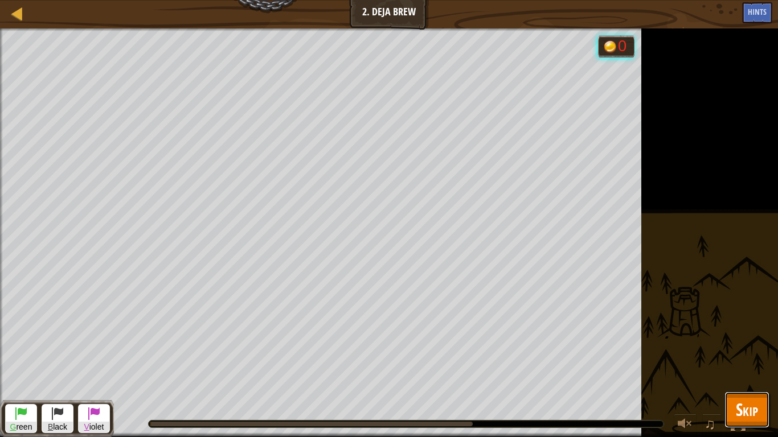
click at [746, 340] on span "Skip" at bounding box center [746, 409] width 22 height 23
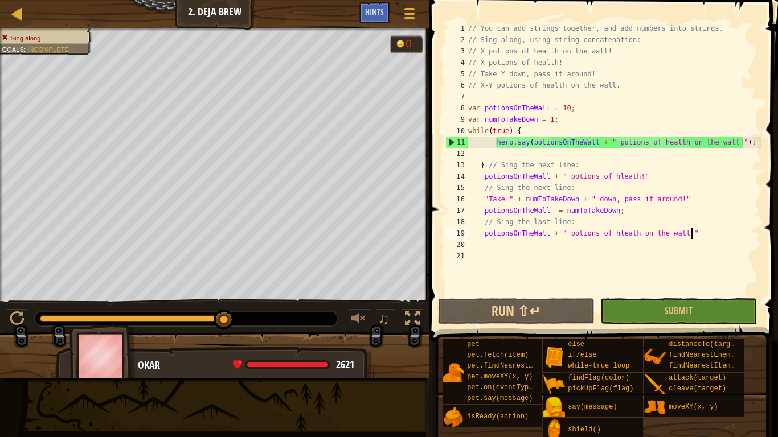
click at [692, 236] on div "// You can add strings together, and add numbers into strings. // Sing along, u…" at bounding box center [613, 171] width 295 height 296
click at [483, 167] on div "// You can add strings together, and add numbers into strings. // Sing along, u…" at bounding box center [613, 171] width 295 height 296
type textarea "// Sing the next line:"
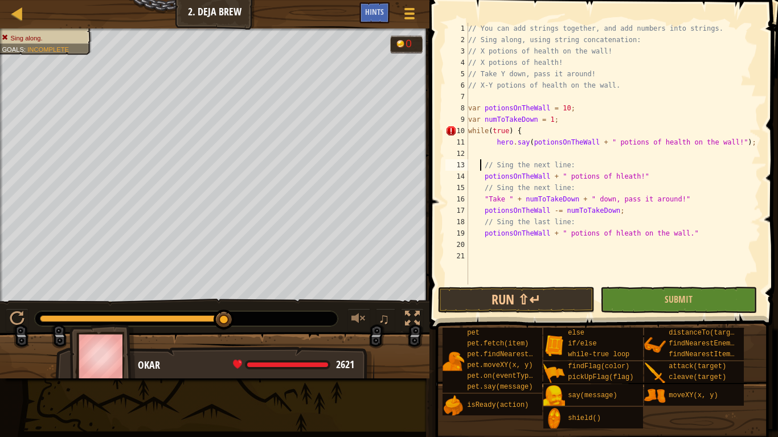
click at [483, 241] on div "// You can add strings together, and add numbers into strings. // Sing along, u…" at bounding box center [613, 165] width 295 height 285
click at [682, 290] on button "Submit" at bounding box center [678, 300] width 157 height 26
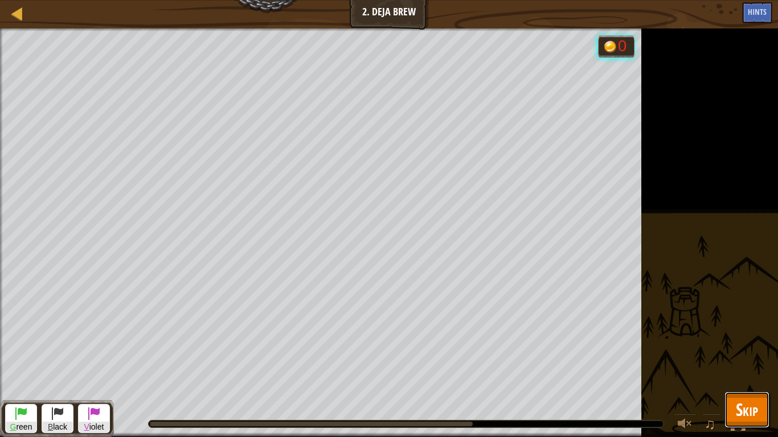
click at [739, 340] on span "Skip" at bounding box center [746, 409] width 22 height 23
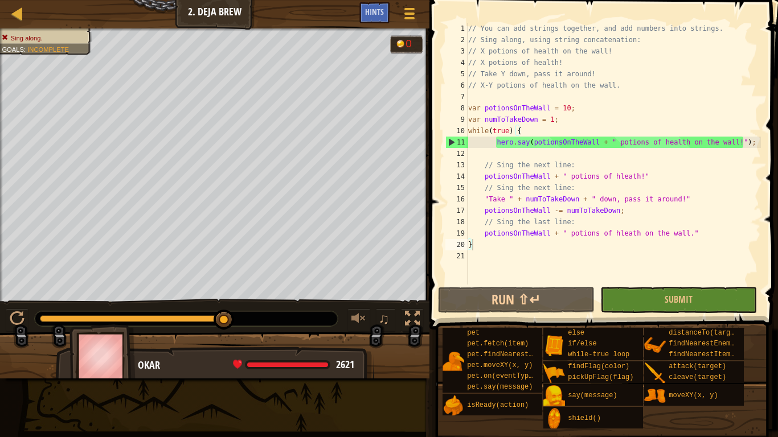
click at [479, 250] on div "// You can add strings together, and add numbers into strings. // Sing along, u…" at bounding box center [613, 165] width 295 height 285
click at [560, 175] on div "// You can add strings together, and add numbers into strings. // Sing along, u…" at bounding box center [613, 165] width 295 height 285
click at [541, 175] on div "// You can add strings together, and add numbers into strings. // Sing along, u…" at bounding box center [613, 165] width 295 height 285
click at [533, 204] on div "// You can add strings together, and add numbers into strings. // Sing along, u…" at bounding box center [613, 165] width 295 height 285
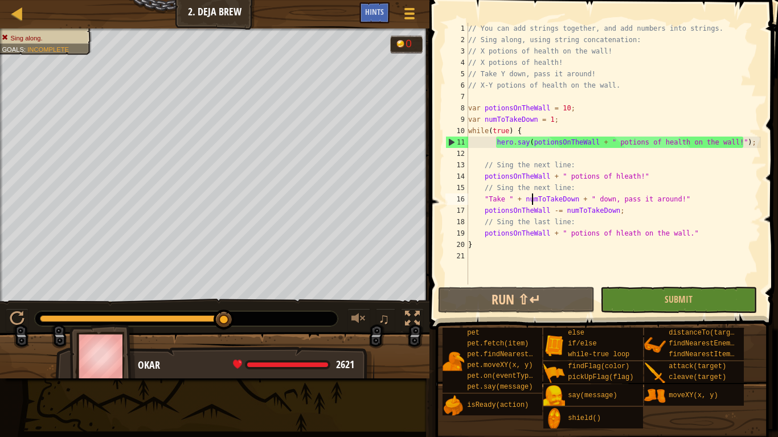
click at [535, 204] on div "// You can add strings together, and add numbers into strings. // Sing along, u…" at bounding box center [613, 165] width 295 height 285
type textarea ""Take " + numToTakeDown + " down, pass it around!""
click at [17, 17] on div at bounding box center [17, 13] width 14 height 14
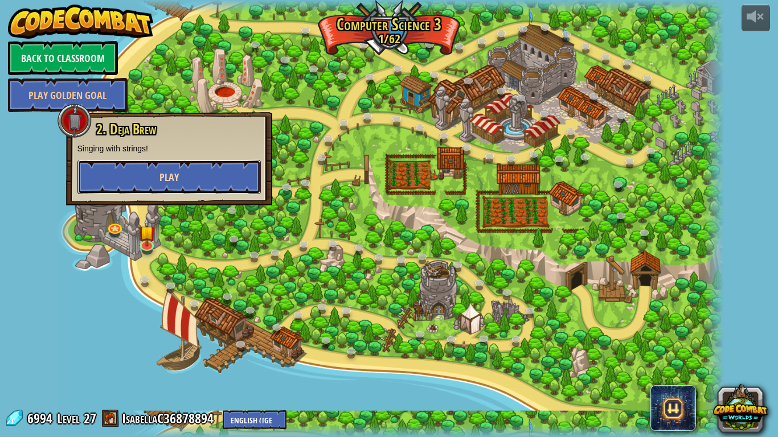
click at [180, 177] on button "Play" at bounding box center [168, 177] width 183 height 34
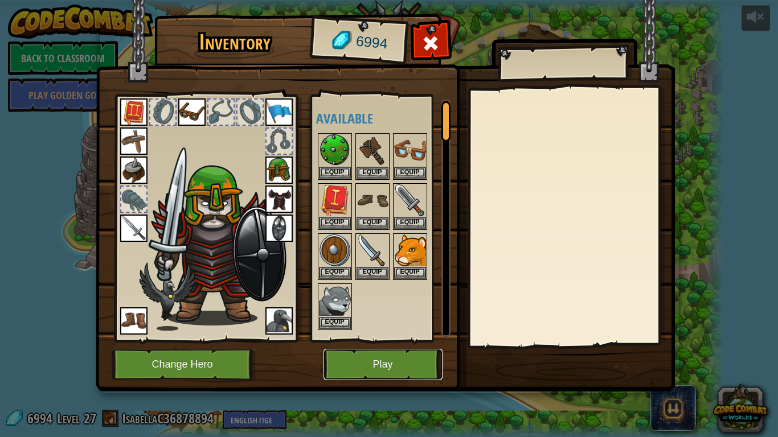
click at [368, 340] on button "Play" at bounding box center [382, 364] width 119 height 31
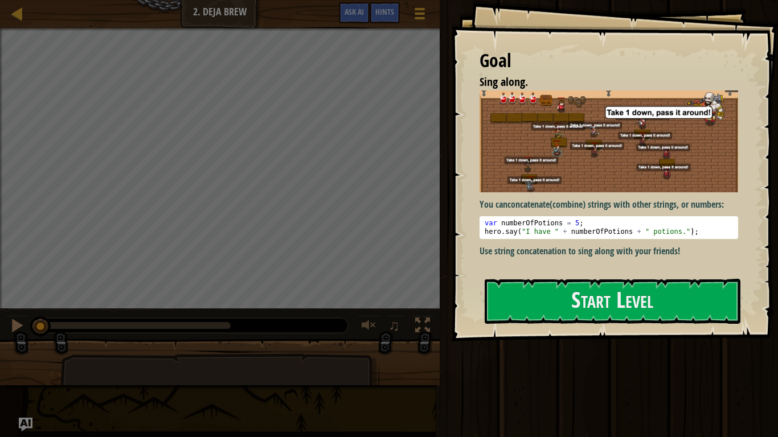
click at [542, 223] on div "var numberOfPotions = 5 ; hero . say ( "I have " + numberOfPotions + " potions.…" at bounding box center [608, 236] width 253 height 34
click at [542, 223] on div "var numberOfPotions = 5 ; hero . say ( "I have " + numberOfPotions + " potions.…" at bounding box center [608, 227] width 253 height 17
click at [700, 233] on div "var numberOfPotions = 5 ; hero . say ( "I have " + numberOfPotions + " potions.…" at bounding box center [608, 236] width 253 height 34
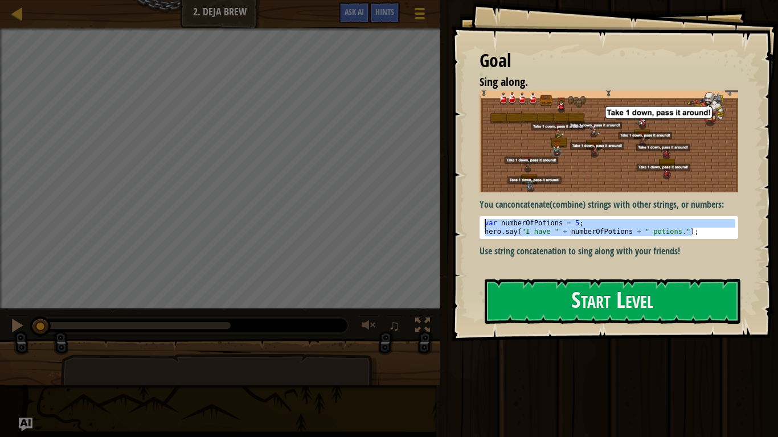
drag, startPoint x: 700, startPoint y: 233, endPoint x: 493, endPoint y: 212, distance: 207.7
click at [493, 212] on div "You can concatenate (combine) strings with other strings, or numbers: hero.say(…" at bounding box center [608, 174] width 258 height 168
type textarea "var numberOfPotions = 5; hero.say("I have " + numberOfPotions + " potions.");"
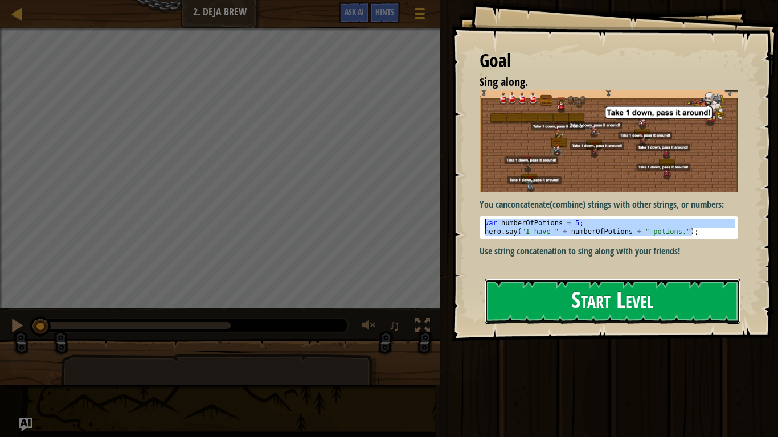
click at [560, 298] on button "Start Level" at bounding box center [612, 301] width 256 height 45
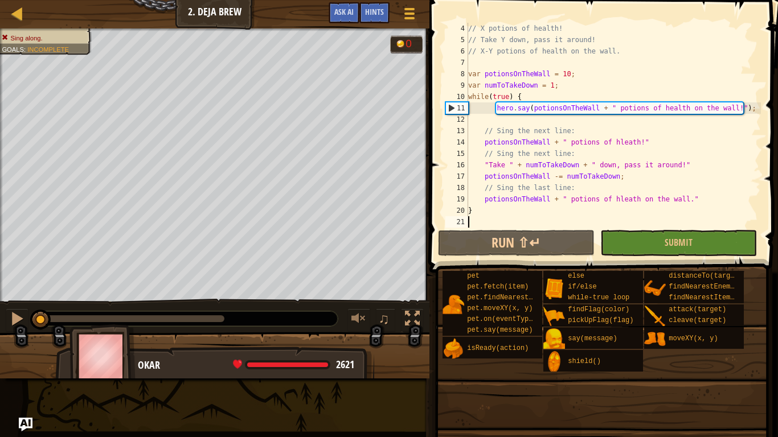
scroll to position [34, 0]
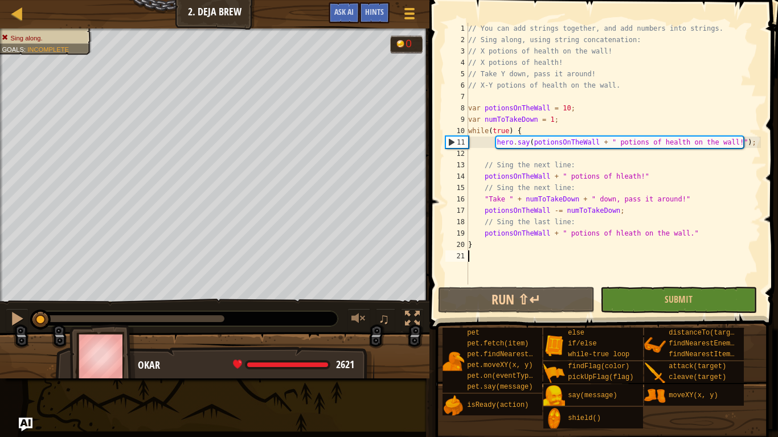
click at [526, 131] on div "// You can add strings together, and add numbers into strings. // Sing along, u…" at bounding box center [613, 165] width 295 height 285
type textarea "while(true) {"
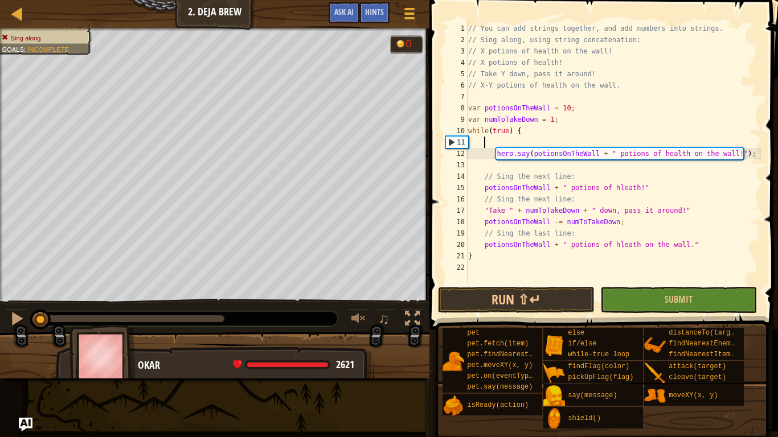
paste textarea "hero.say("I have " + numberOfPotions + " potions.");"
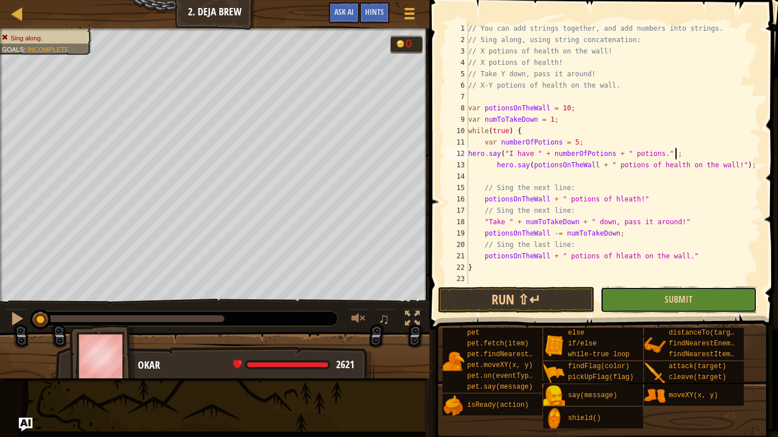
click at [709, 306] on button "Submit" at bounding box center [678, 300] width 157 height 26
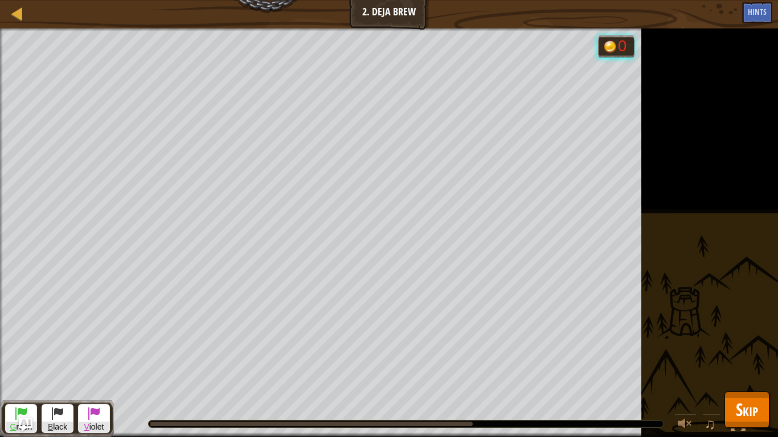
click at [742, 340] on span "Skip" at bounding box center [746, 409] width 22 height 23
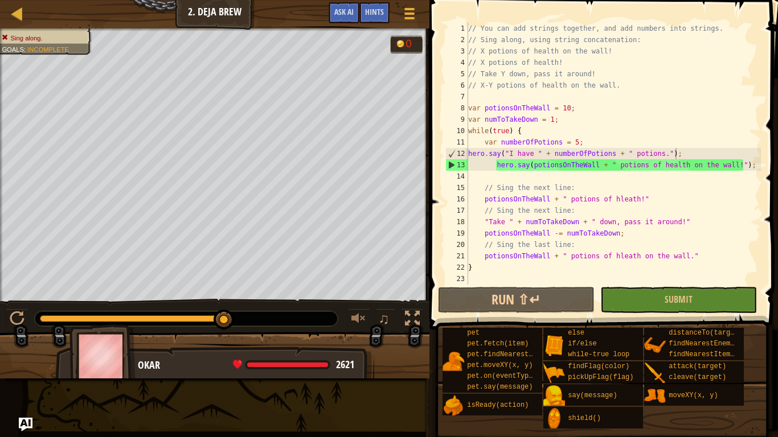
type textarea "var numberOfPotions = 5;"
click at [591, 141] on div "// You can add strings together, and add numbers into strings. // Sing along, u…" at bounding box center [613, 165] width 295 height 285
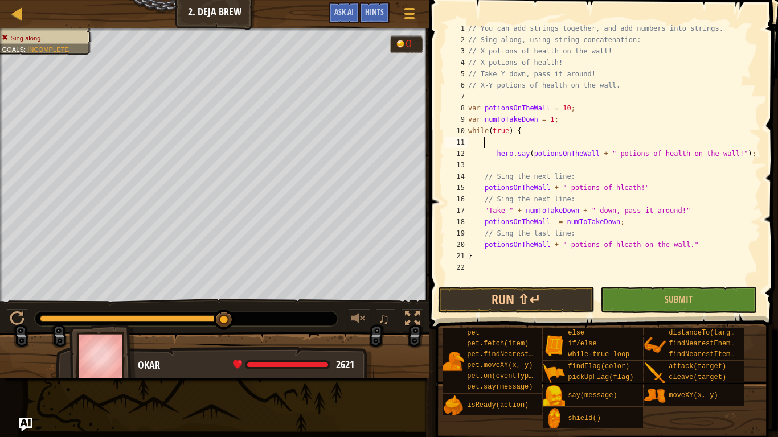
click at [484, 100] on div "// You can add strings together, and add numbers into strings. // Sing along, u…" at bounding box center [613, 165] width 295 height 285
paste textarea "hero.say("I have " + numberOfPotions + " potions.");"
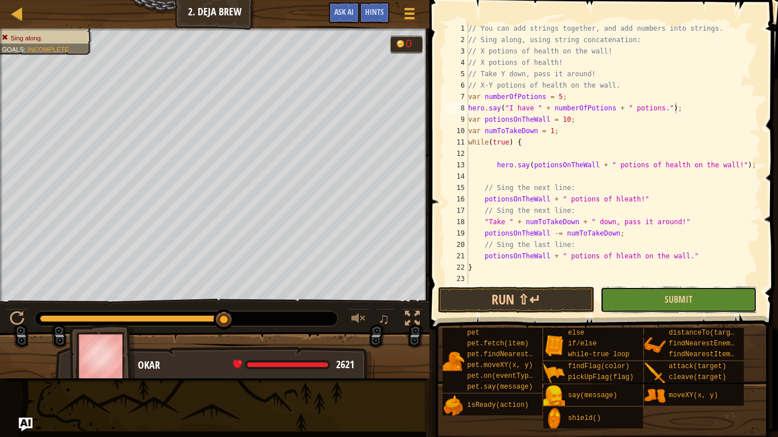
click at [630, 299] on button "Submit" at bounding box center [678, 300] width 157 height 26
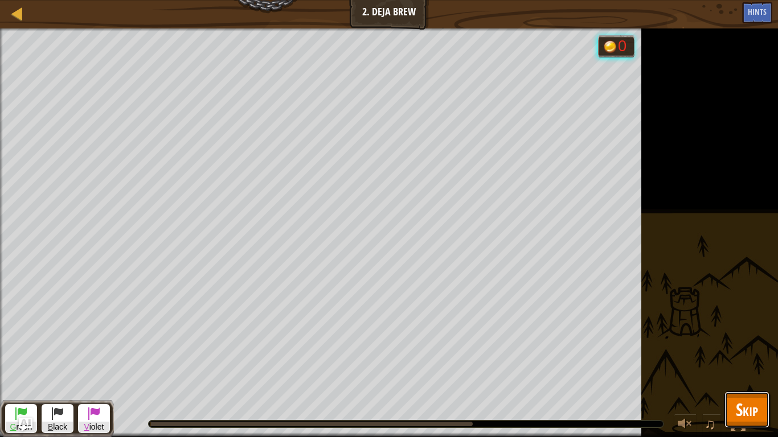
click at [740, 340] on span "Skip" at bounding box center [746, 409] width 22 height 23
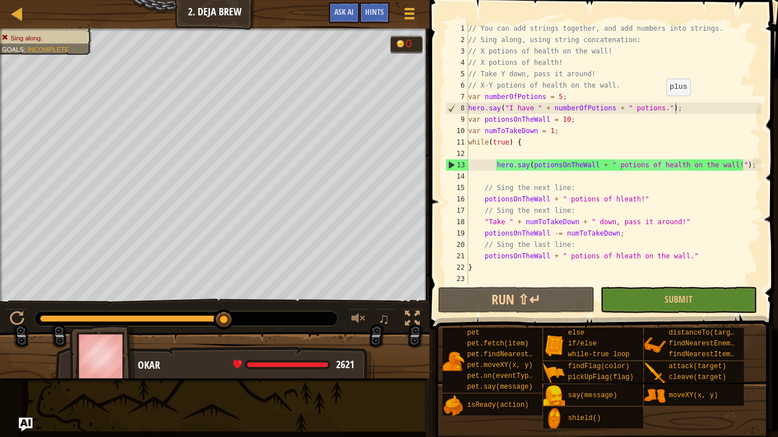
click at [658, 107] on div "// You can add strings together, and add numbers into strings. // Sing along, u…" at bounding box center [613, 165] width 295 height 285
type textarea "var potionsOnTheWall = 10;"
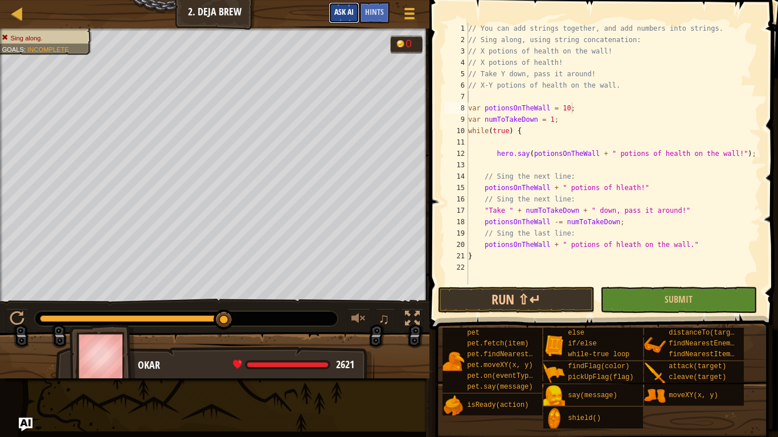
click at [349, 19] on button "Ask AI" at bounding box center [343, 12] width 31 height 21
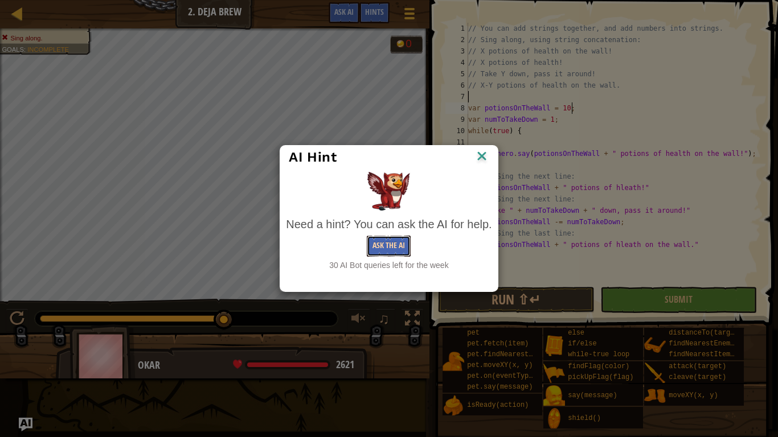
click at [392, 250] on button "Ask the AI" at bounding box center [389, 246] width 44 height 21
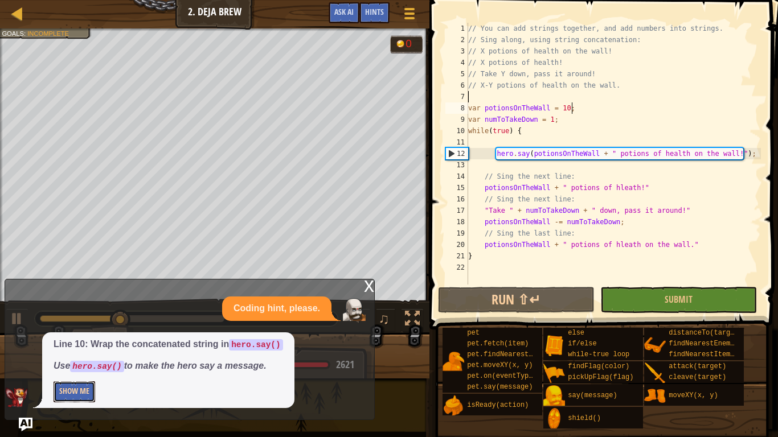
click at [75, 340] on button "Show Me" at bounding box center [75, 391] width 42 height 21
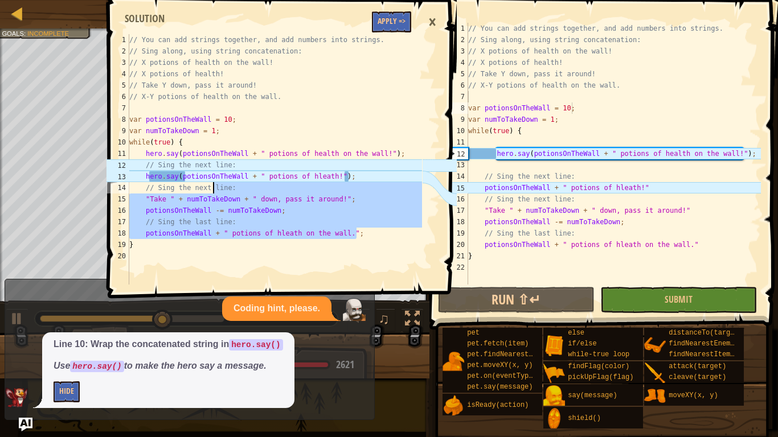
drag, startPoint x: 365, startPoint y: 235, endPoint x: 211, endPoint y: 187, distance: 161.3
click at [211, 187] on div "// You can add strings together, and add numbers into strings. // Sing along, u…" at bounding box center [274, 170] width 295 height 273
type textarea "// Sing the next line: "Take " + numToTakeDown + " down, pass it around!";"
click at [386, 28] on button "Apply =>" at bounding box center [391, 21] width 39 height 21
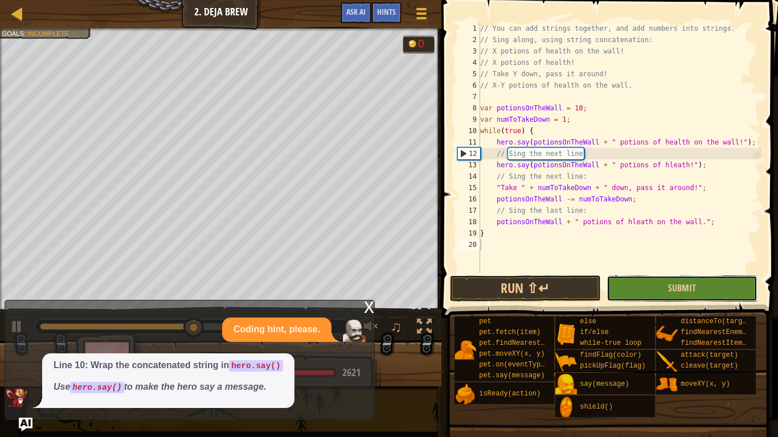
click at [643, 293] on button "Submit" at bounding box center [681, 288] width 151 height 26
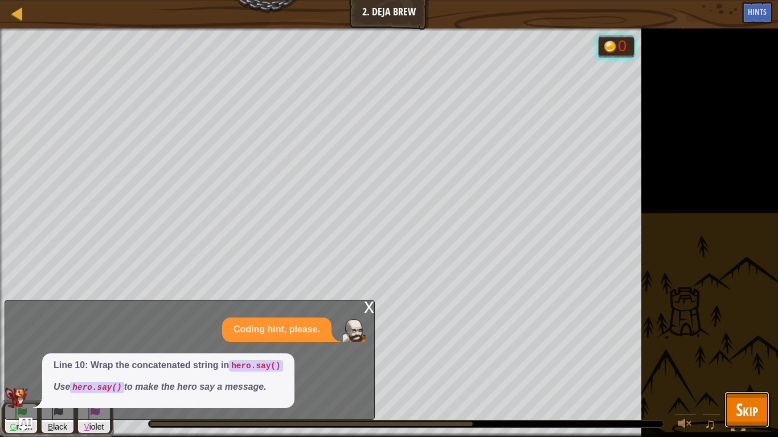
click at [742, 340] on span "Skip" at bounding box center [746, 409] width 22 height 23
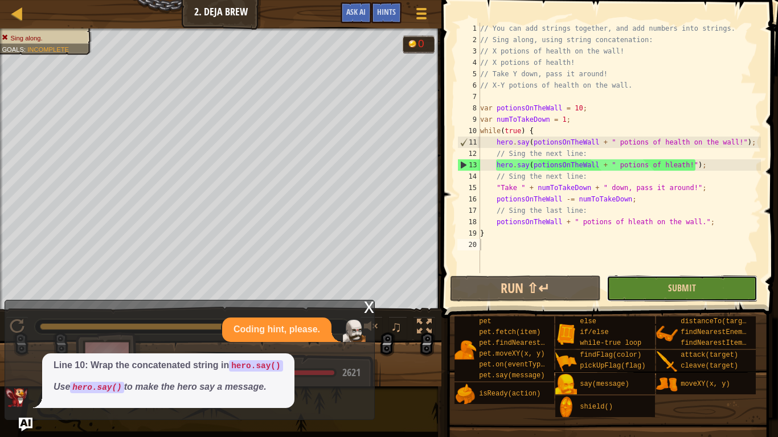
click at [697, 282] on button "Submit" at bounding box center [681, 288] width 151 height 26
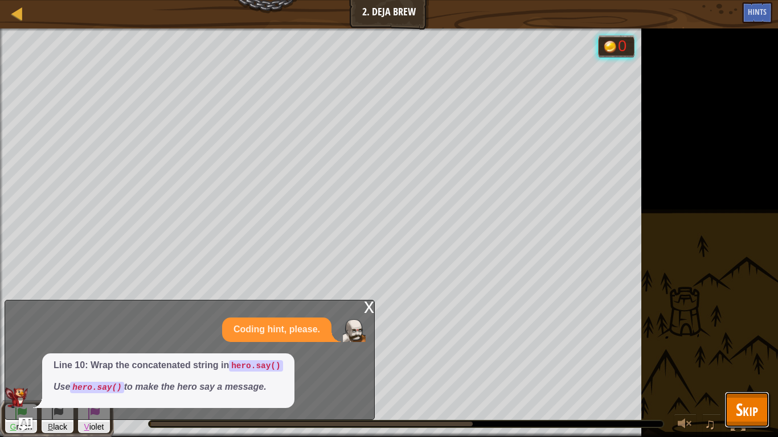
click at [758, 340] on button "Skip" at bounding box center [746, 410] width 45 height 36
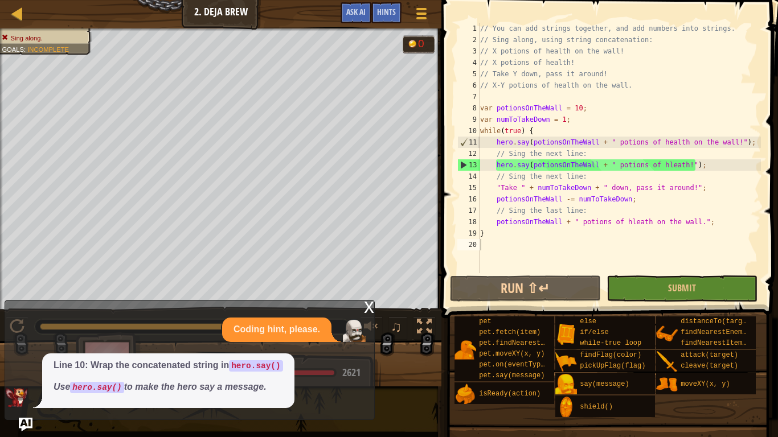
click at [340, 323] on div "Coding hint, please." at bounding box center [186, 330] width 363 height 24
click at [364, 310] on div "x" at bounding box center [369, 306] width 10 height 11
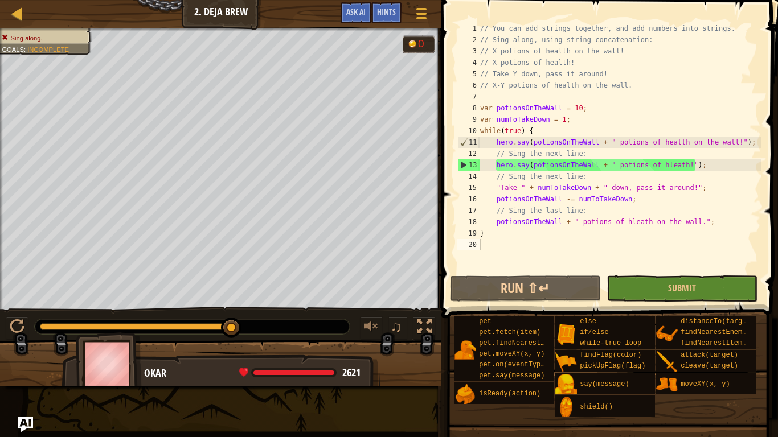
click at [22, 340] on img "Ask AI" at bounding box center [25, 424] width 15 height 15
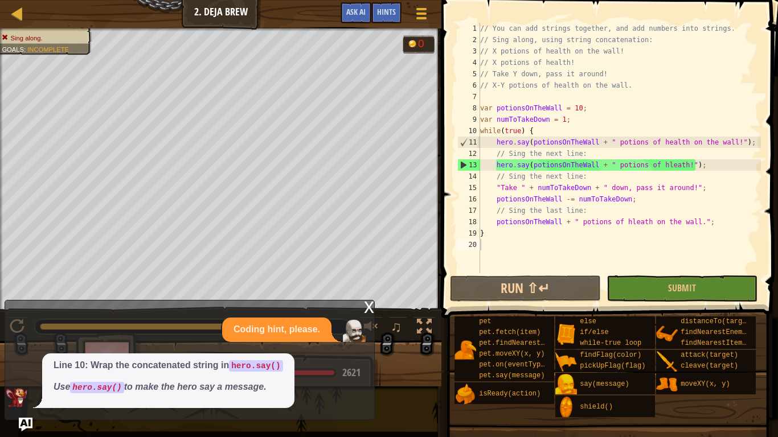
click at [496, 188] on div "// You can add strings together, and add numbers into strings. // Sing along, u…" at bounding box center [619, 159] width 283 height 273
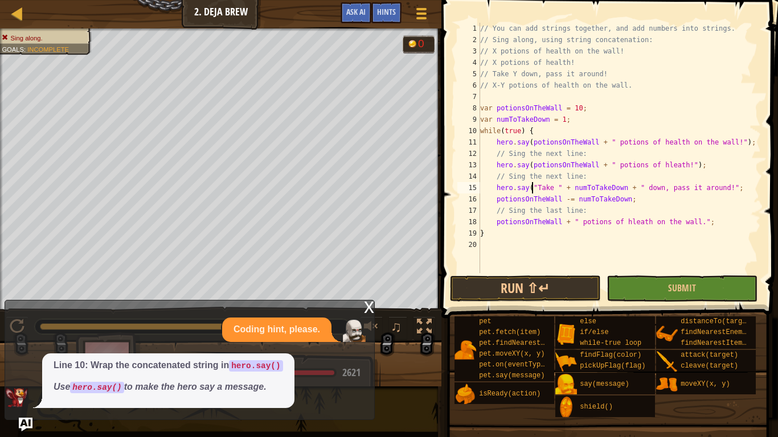
scroll to position [5, 8]
click at [744, 186] on div "// You can add strings together, and add numbers into strings. // Sing along, u…" at bounding box center [619, 159] width 283 height 273
click at [724, 290] on button "Submit" at bounding box center [681, 288] width 151 height 26
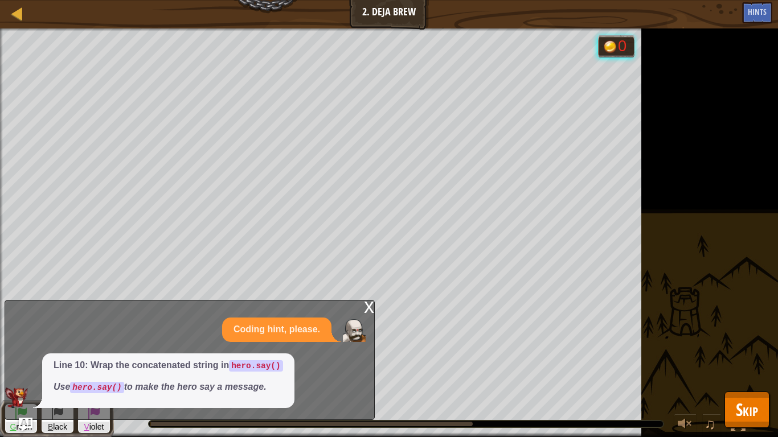
click at [754, 340] on span "Skip" at bounding box center [746, 409] width 22 height 23
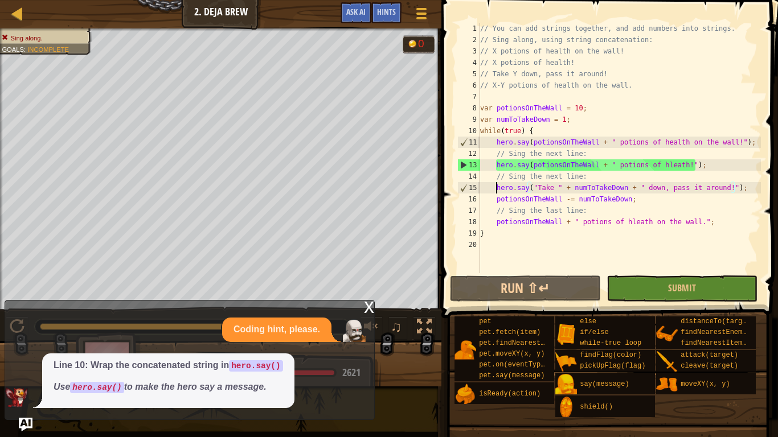
click at [494, 190] on div "// You can add strings together, and add numbers into strings. // Sing along, u…" at bounding box center [619, 159] width 283 height 273
click at [492, 201] on div "// You can add strings together, and add numbers into strings. // Sing along, u…" at bounding box center [619, 159] width 283 height 273
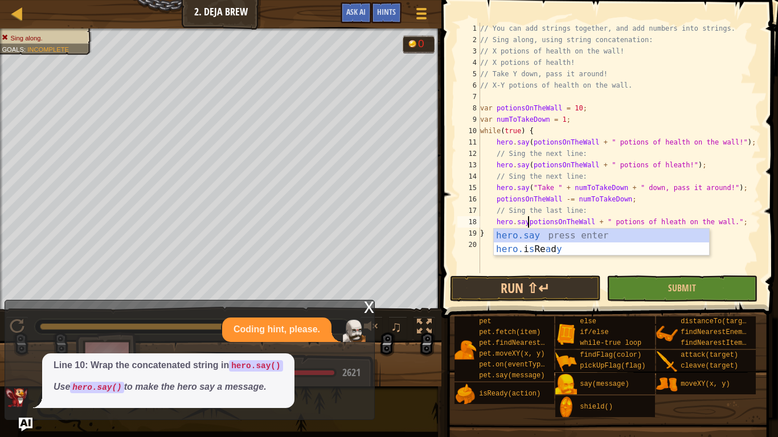
scroll to position [5, 8]
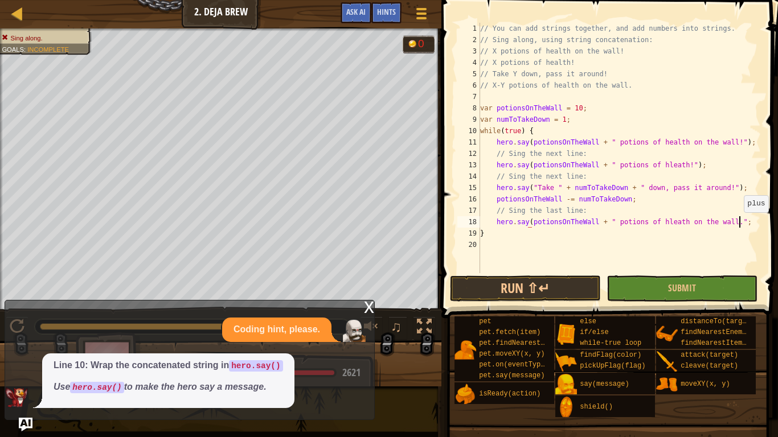
click at [738, 224] on div "// You can add strings together, and add numbers into strings. // Sing along, u…" at bounding box center [619, 159] width 283 height 273
click at [688, 286] on span "Submit" at bounding box center [682, 288] width 28 height 13
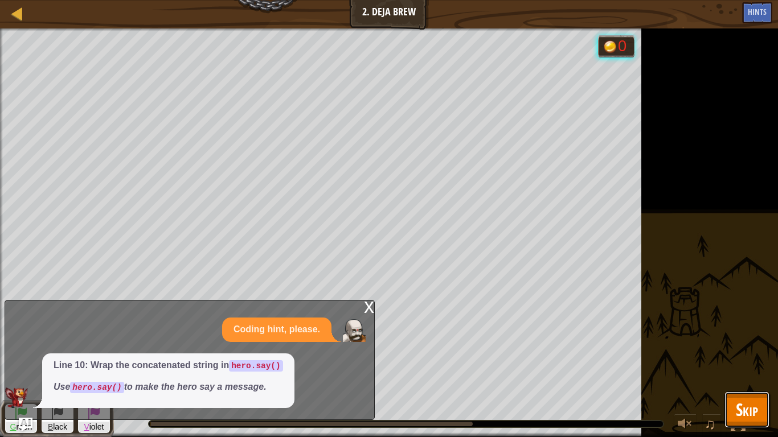
click at [751, 340] on span "Skip" at bounding box center [746, 409] width 22 height 23
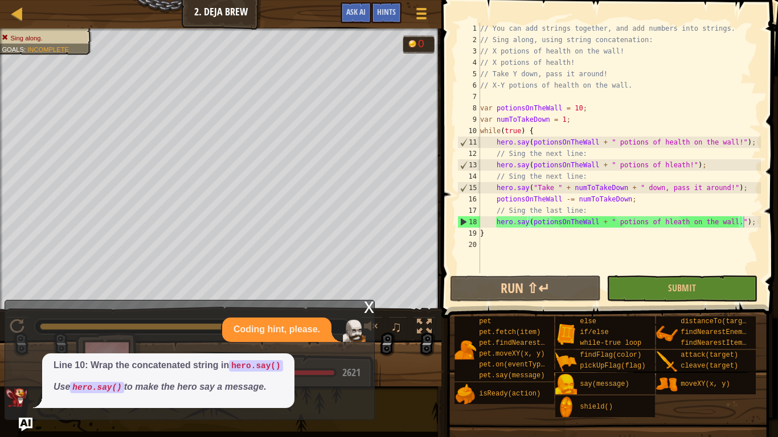
scroll to position [5, 21]
click at [495, 201] on div "// You can add strings together, and add numbers into strings. // Sing along, u…" at bounding box center [619, 159] width 283 height 273
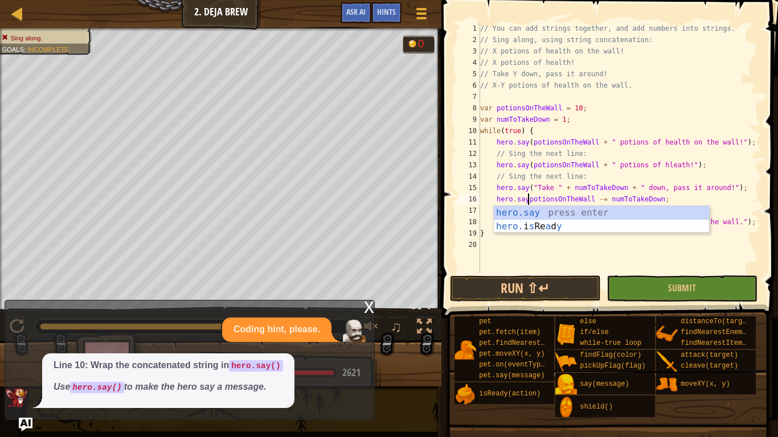
scroll to position [5, 8]
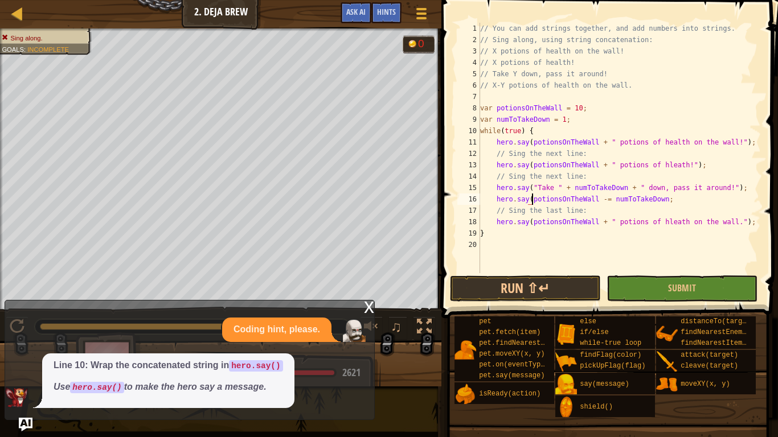
click at [667, 201] on div "// You can add strings together, and add numbers into strings. // Sing along, u…" at bounding box center [619, 159] width 283 height 273
click at [694, 286] on span "Submit" at bounding box center [682, 288] width 28 height 13
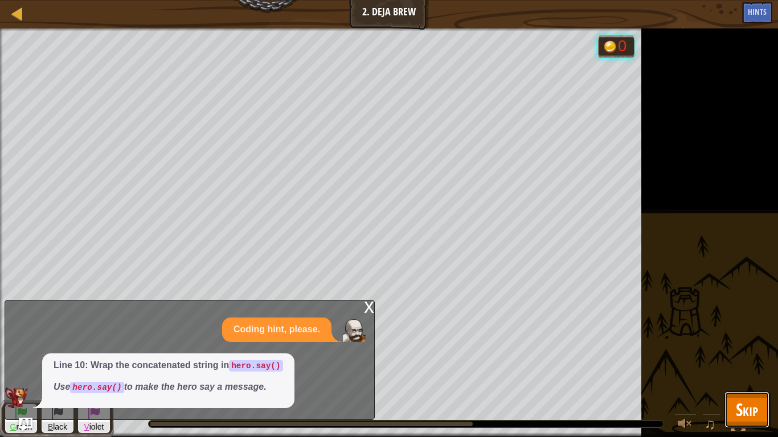
click at [752, 340] on span "Skip" at bounding box center [746, 409] width 22 height 23
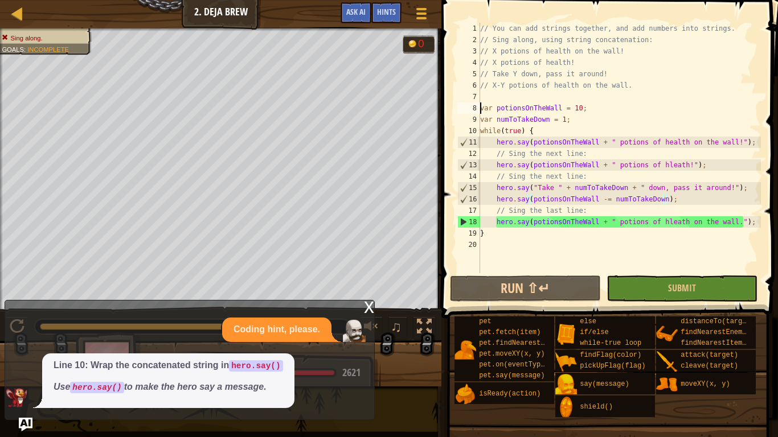
scroll to position [5, 14]
click at [481, 109] on div "// You can add strings together, and add numbers into strings. // Sing along, u…" at bounding box center [619, 159] width 283 height 273
click at [534, 132] on div "// You can add strings together, and add numbers into strings. // Sing along, u…" at bounding box center [619, 159] width 283 height 273
click at [495, 110] on div "// You can add strings together, and add numbers into strings. // Sing along, u…" at bounding box center [619, 159] width 283 height 273
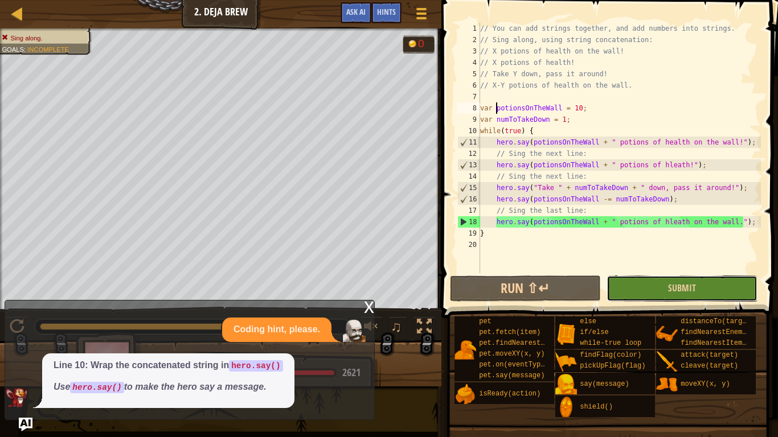
click at [660, 286] on button "Submit" at bounding box center [681, 288] width 151 height 26
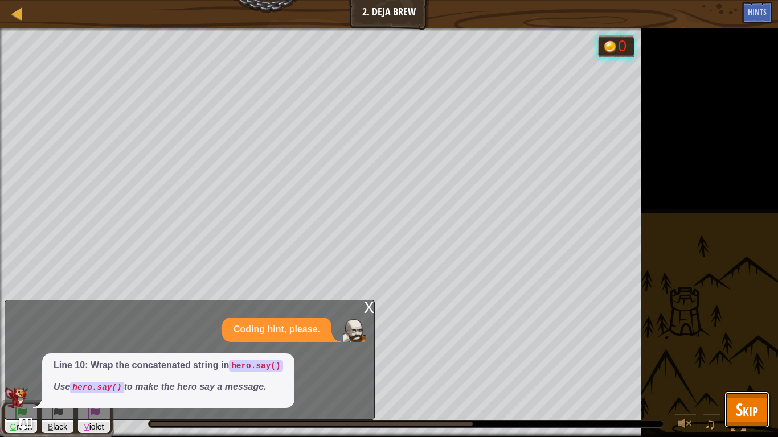
click at [739, 340] on span "Skip" at bounding box center [746, 409] width 22 height 23
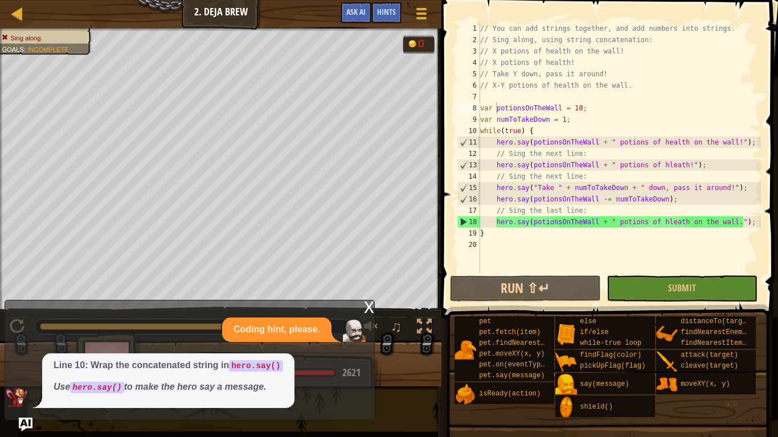
click at [619, 214] on div "// You can add strings together, and add numbers into strings. // Sing along, u…" at bounding box center [619, 159] width 283 height 273
click at [371, 308] on div "x" at bounding box center [369, 306] width 10 height 11
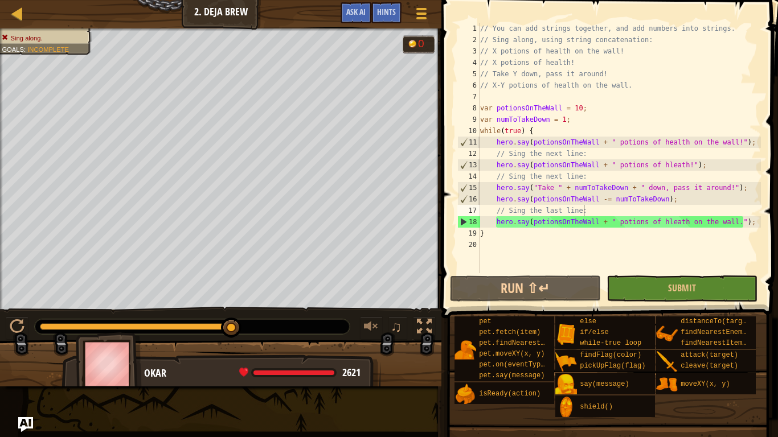
click at [31, 340] on img "Ask AI" at bounding box center [25, 424] width 15 height 15
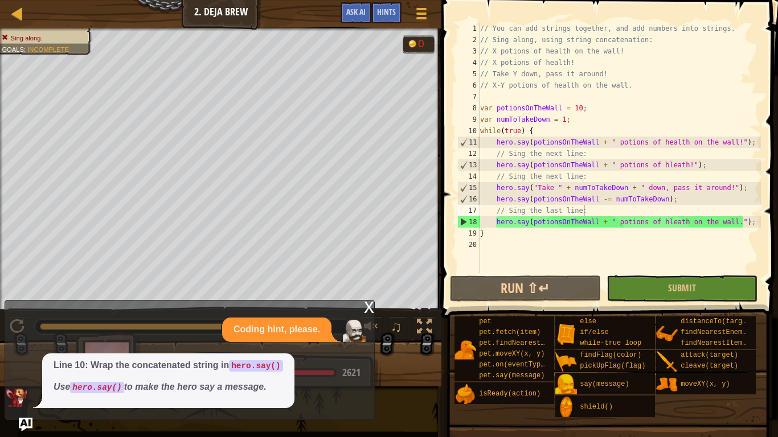
click at [366, 311] on div "x" at bounding box center [369, 306] width 10 height 11
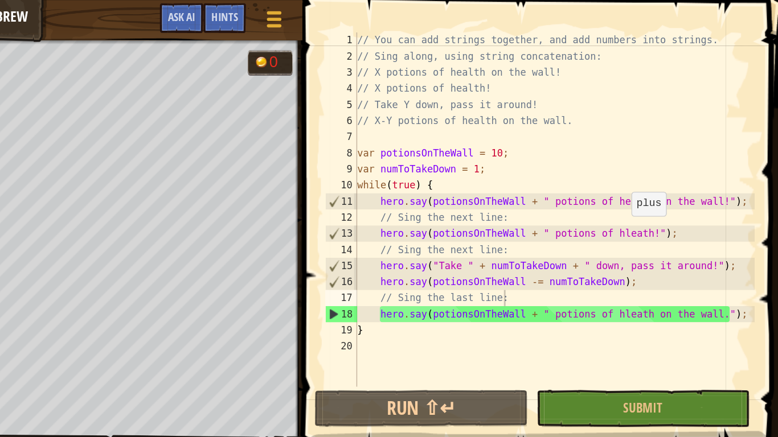
click at [668, 163] on div "// You can add strings together, and add numbers into strings. // Sing along, u…" at bounding box center [619, 159] width 283 height 273
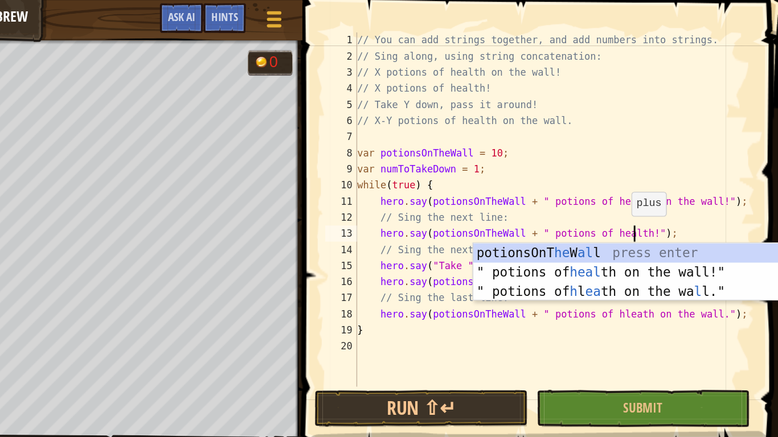
scroll to position [5, 28]
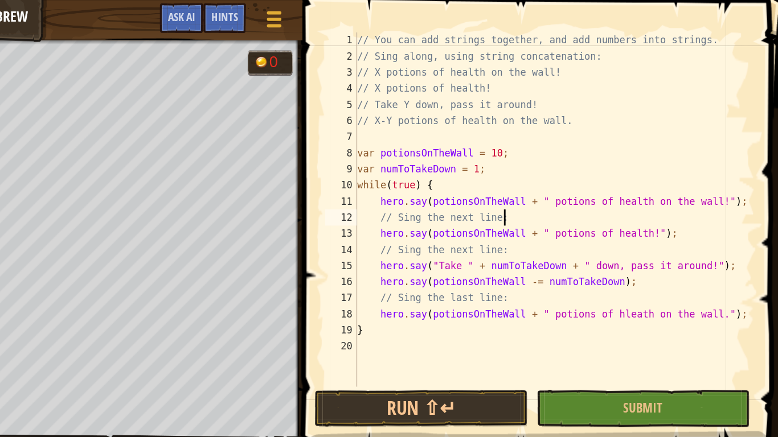
click at [589, 151] on div "// You can add strings together, and add numbers into strings. // Sing along, u…" at bounding box center [619, 159] width 283 height 273
click at [666, 223] on div "// You can add strings together, and add numbers into strings. // Sing along, u…" at bounding box center [619, 159] width 283 height 273
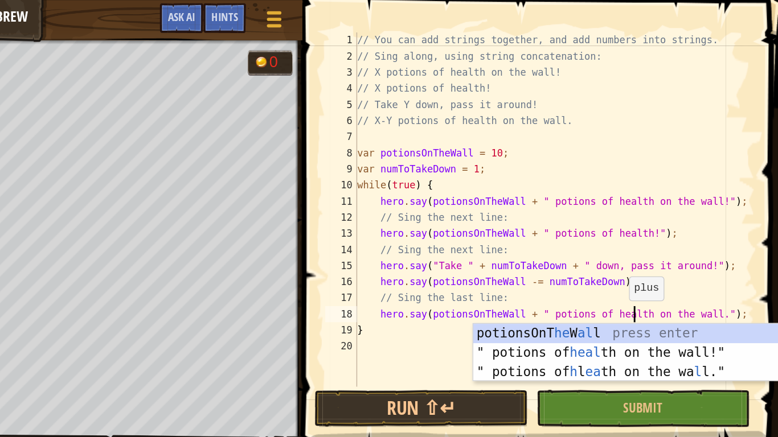
scroll to position [5, 28]
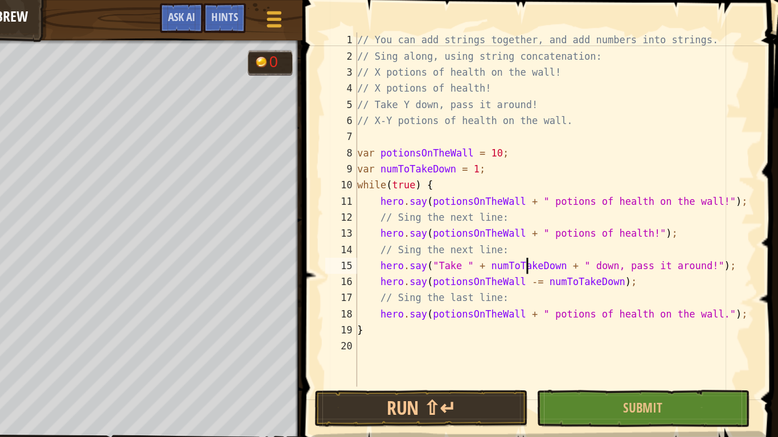
click at [599, 184] on div "// You can add strings together, and add numbers into strings. // Sing along, u…" at bounding box center [619, 159] width 283 height 273
click at [649, 292] on button "Submit" at bounding box center [681, 288] width 151 height 26
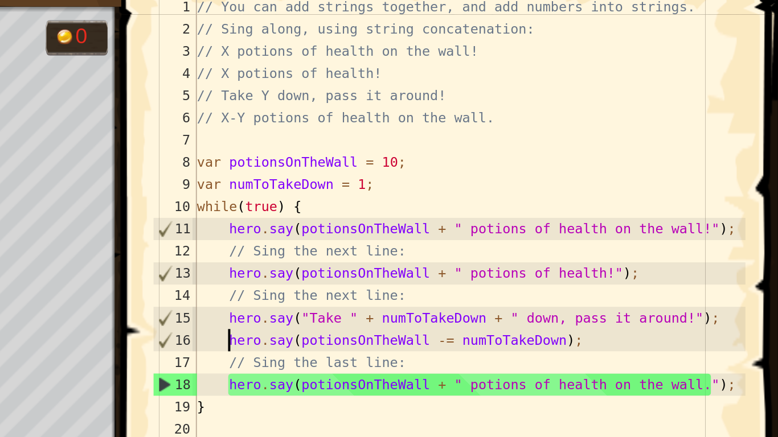
scroll to position [5, 27]
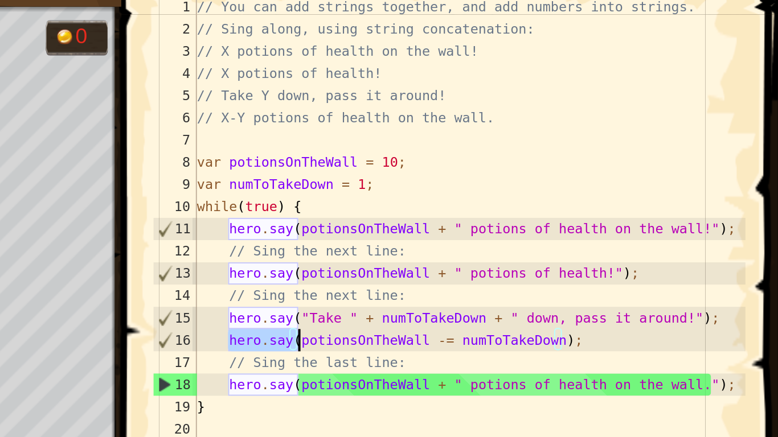
drag, startPoint x: 496, startPoint y: 201, endPoint x: 530, endPoint y: 199, distance: 34.3
click at [530, 199] on div "// You can add strings together, and add numbers into strings. // Sing along, u…" at bounding box center [619, 159] width 283 height 273
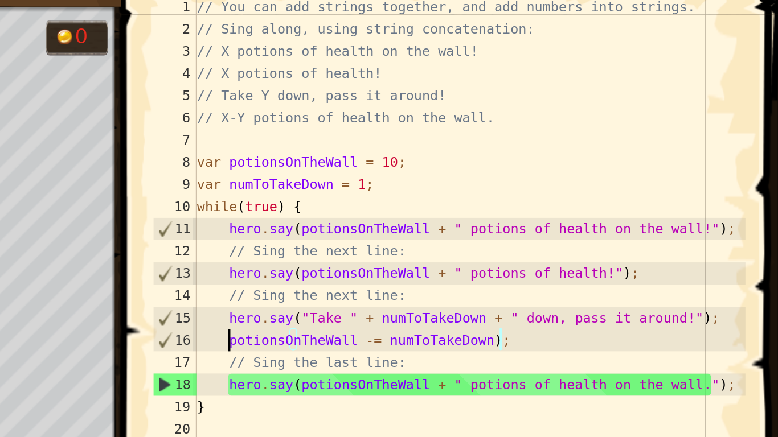
scroll to position [5, 22]
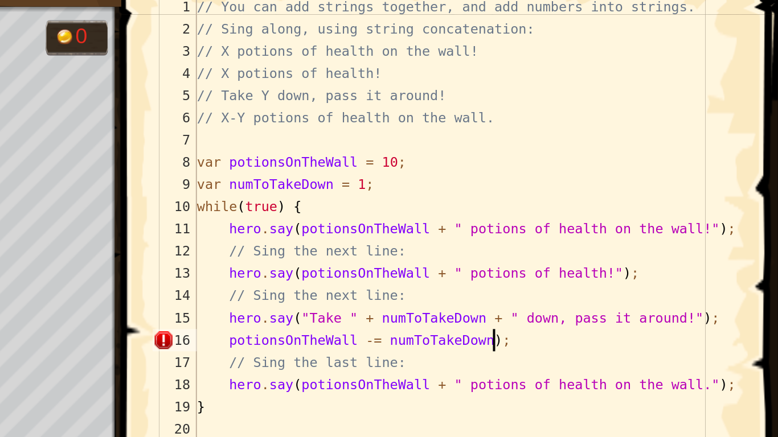
click at [631, 199] on div "// You can add strings together, and add numbers into strings. // Sing along, u…" at bounding box center [619, 159] width 283 height 273
type textarea "potionsOnTheWall -= numToTakeDown;"
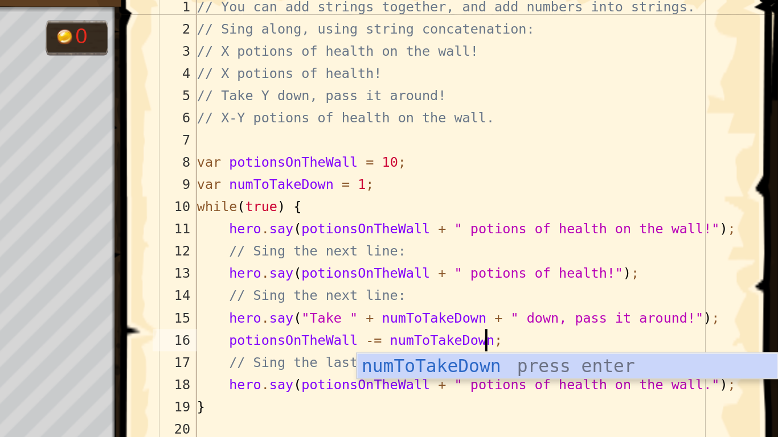
click at [590, 196] on div "// You can add strings together, and add numbers into strings. // Sing along, u…" at bounding box center [619, 159] width 283 height 273
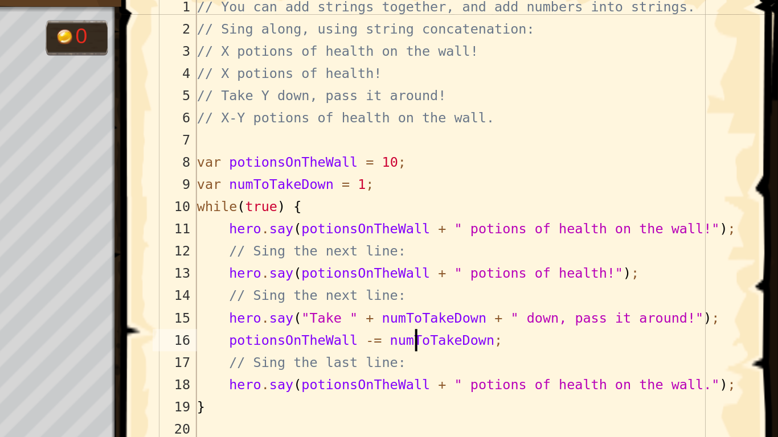
click at [496, 202] on div "// You can add strings together, and add numbers into strings. // Sing along, u…" at bounding box center [619, 159] width 283 height 273
click at [546, 92] on div "// You can add strings together, and add numbers into strings. // Sing along, u…" at bounding box center [619, 159] width 283 height 273
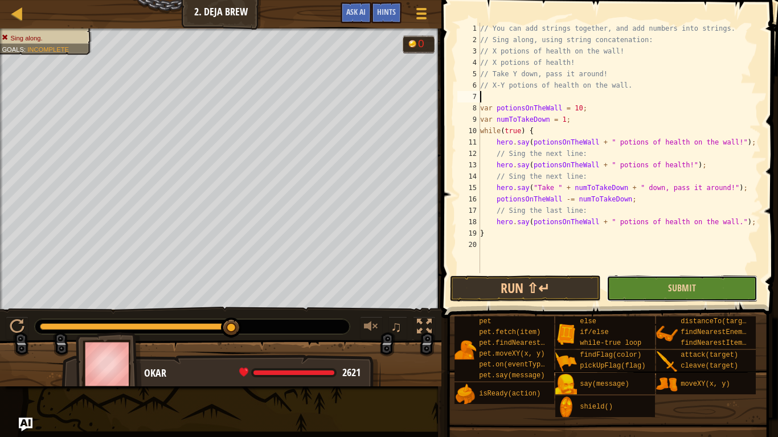
click at [653, 289] on button "Submit" at bounding box center [681, 288] width 151 height 26
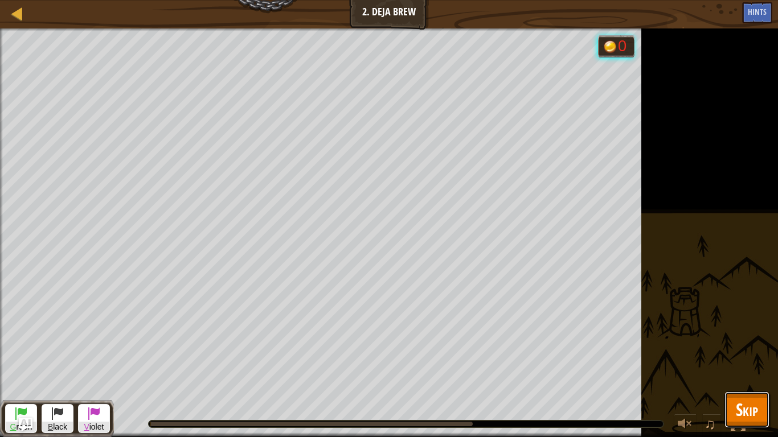
click at [743, 340] on span "Skip" at bounding box center [746, 409] width 22 height 23
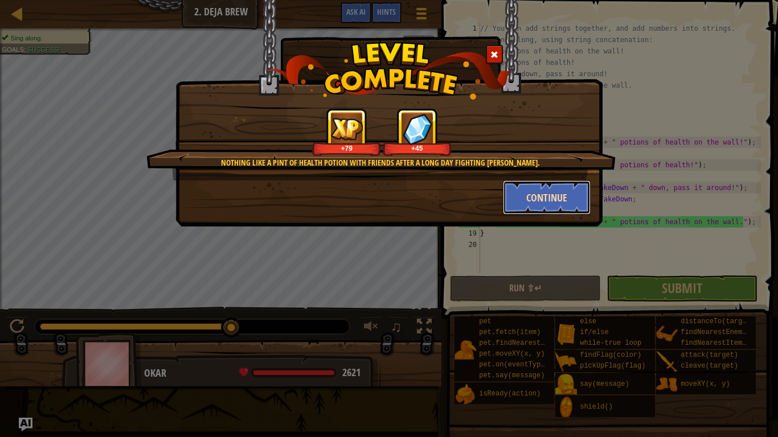
click at [546, 198] on button "Continue" at bounding box center [547, 197] width 88 height 34
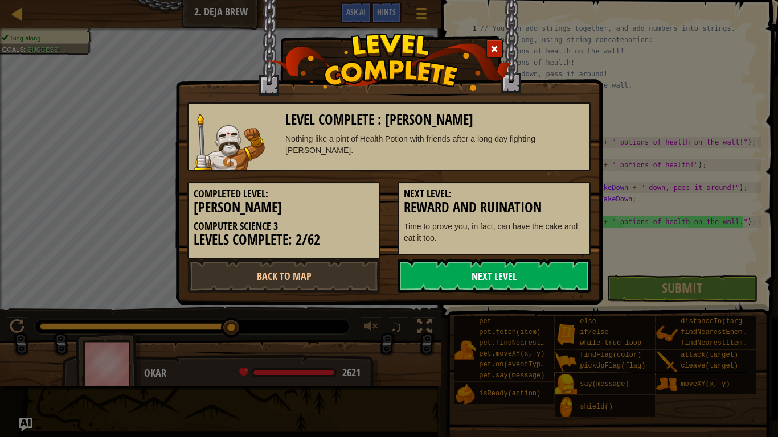
click at [492, 281] on link "Next Level" at bounding box center [493, 276] width 193 height 34
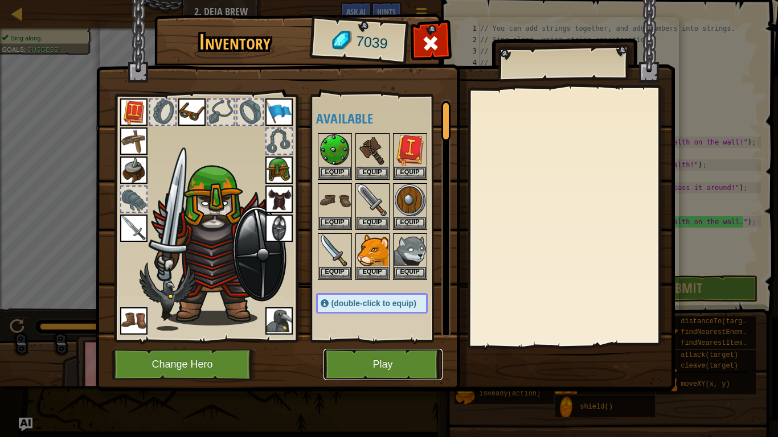
click at [394, 340] on button "Play" at bounding box center [382, 364] width 119 height 31
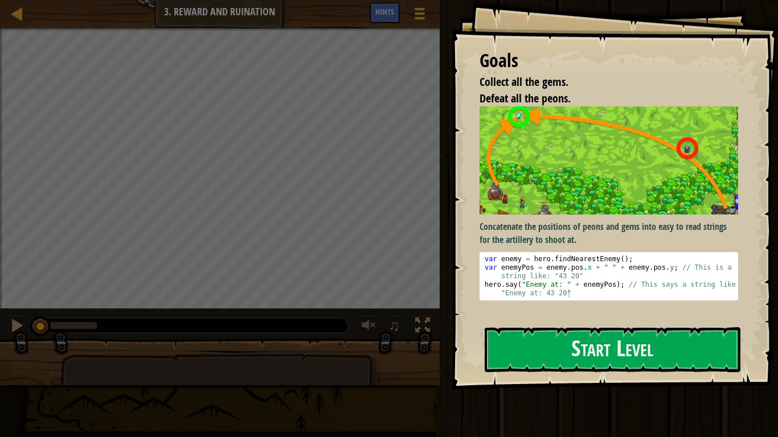
click at [679, 265] on div "var enemy = hero . findNearestEnemy ( ) ; var enemyPos = enemy . pos . x + " " …" at bounding box center [608, 289] width 253 height 68
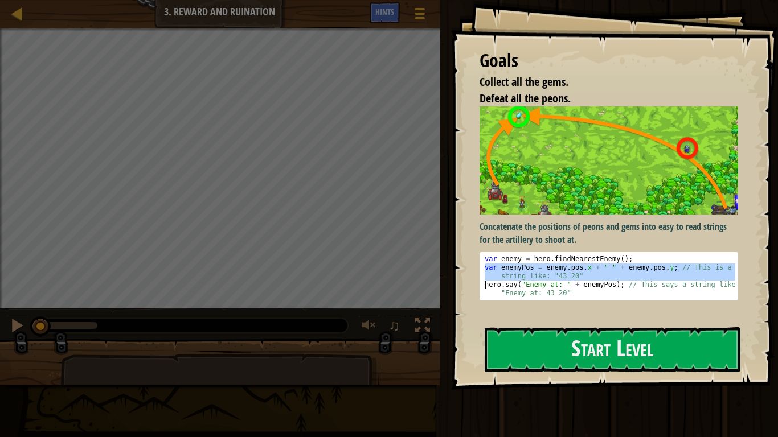
click at [679, 265] on div "var enemy = hero . findNearestEnemy ( ) ; var enemyPos = enemy . pos . x + " " …" at bounding box center [608, 276] width 253 height 43
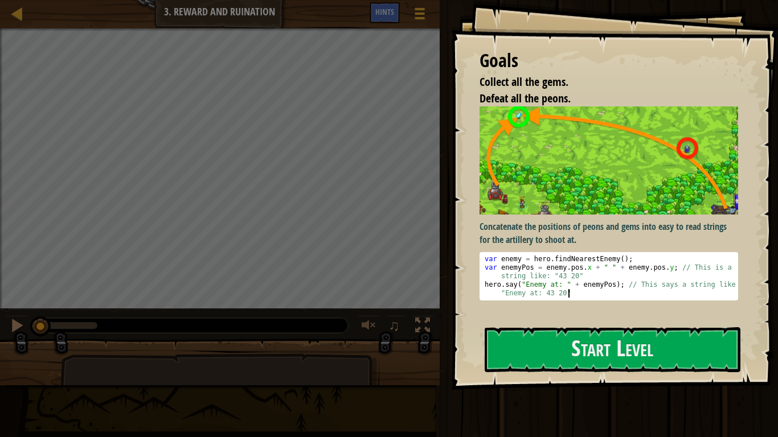
click at [583, 296] on div "var enemy = hero . findNearestEnemy ( ) ; var enemyPos = enemy . pos . x + " " …" at bounding box center [608, 289] width 253 height 68
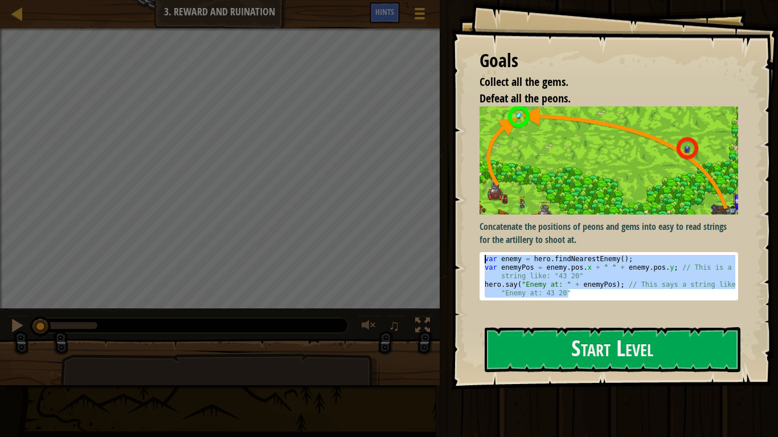
drag, startPoint x: 583, startPoint y: 296, endPoint x: 481, endPoint y: 249, distance: 112.3
click at [481, 249] on div "Concatenate the positions of peons and gems into easy to read strings for the a…" at bounding box center [608, 203] width 258 height 194
type textarea "var enemy = hero.findNearestEnemy(); var enemyPos = enemy.pos.x + " " + enemy.p…"
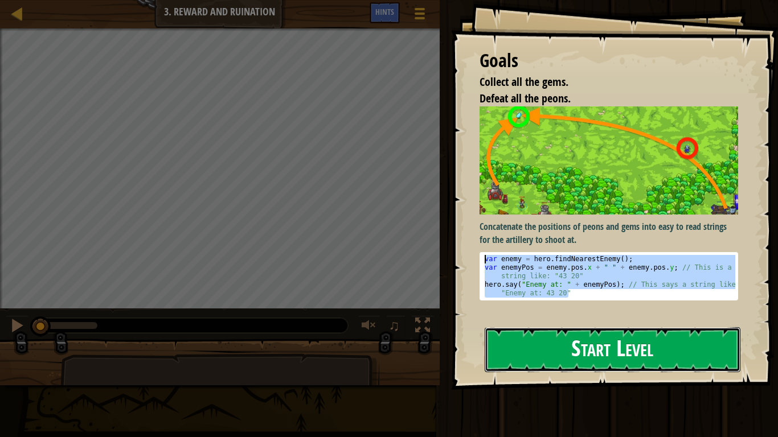
click at [525, 336] on button "Start Level" at bounding box center [612, 349] width 256 height 45
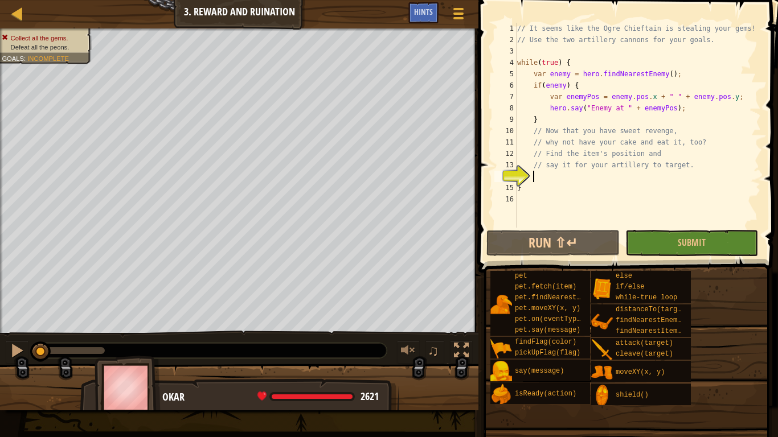
type textarea "hero.say("Enemy at: " + enemyPos); // This says a string like: "Enemy at: 43 20""
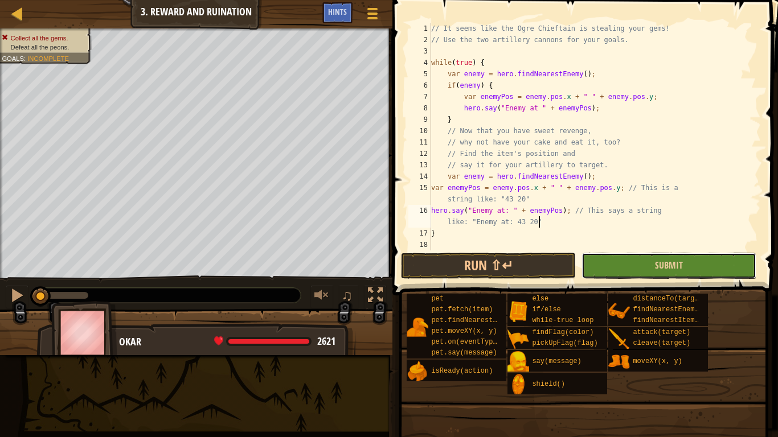
click at [704, 260] on button "Submit" at bounding box center [668, 266] width 175 height 26
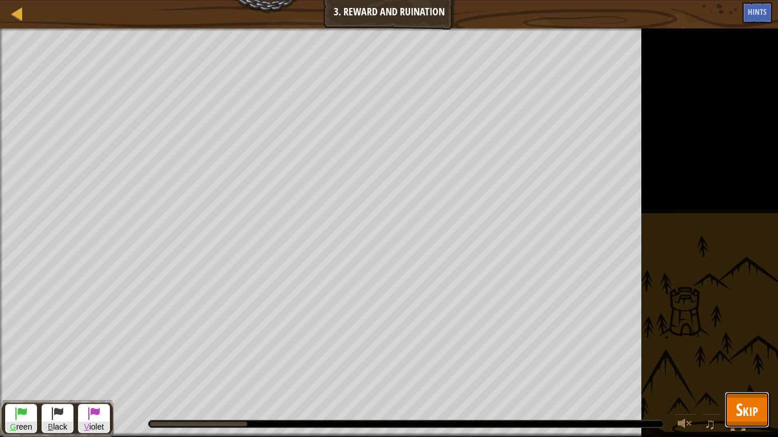
click at [758, 340] on button "Skip" at bounding box center [746, 410] width 45 height 36
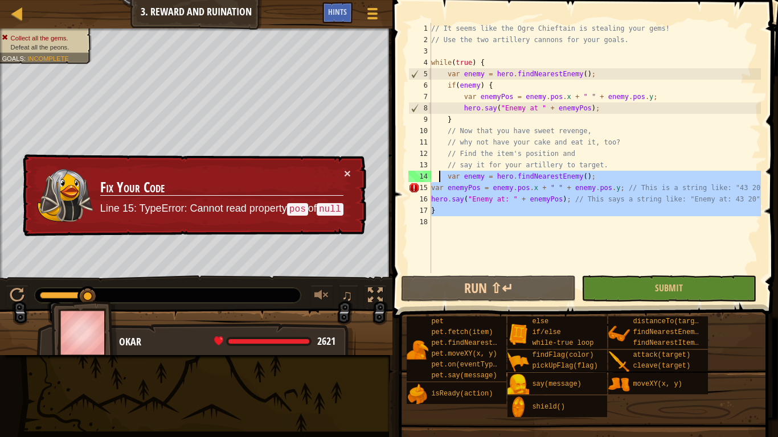
drag, startPoint x: 503, startPoint y: 225, endPoint x: 435, endPoint y: 174, distance: 84.8
click at [435, 174] on div "// It seems like the Ogre Chieftain is stealing your gems! // Use the two artil…" at bounding box center [595, 159] width 332 height 273
type textarea "]"
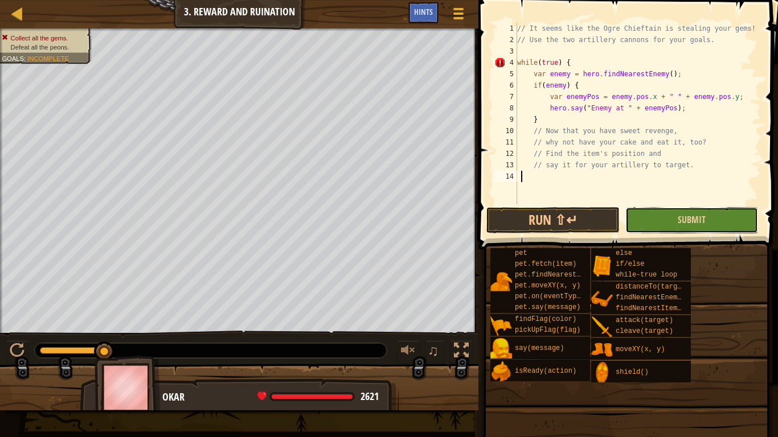
click at [645, 232] on button "Submit" at bounding box center [691, 220] width 133 height 26
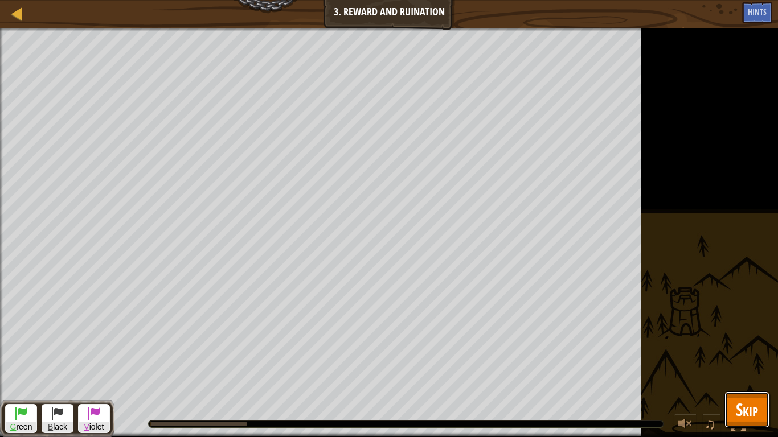
click at [760, 340] on button "Skip" at bounding box center [746, 410] width 45 height 36
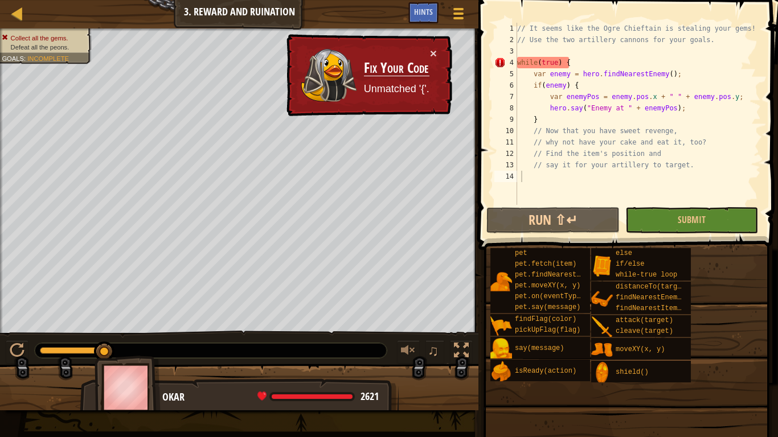
click at [539, 176] on div "// It seems like the Ogre Chieftain is stealing your gems! // Use the two artil…" at bounding box center [638, 125] width 246 height 205
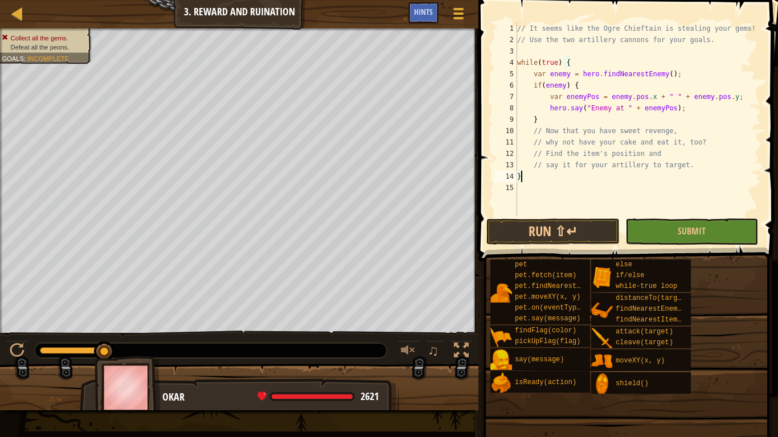
type textarea "}"
click at [676, 249] on span at bounding box center [625, 416] width 291 height 337
click at [674, 241] on button "Submit" at bounding box center [691, 232] width 133 height 26
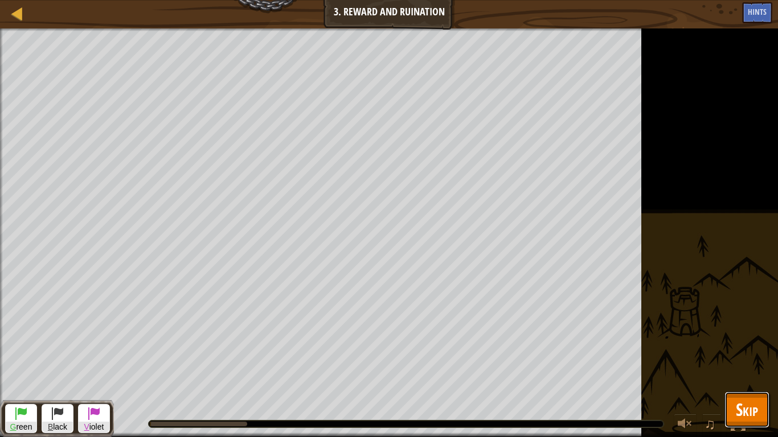
click at [735, 340] on button "Skip" at bounding box center [746, 410] width 45 height 36
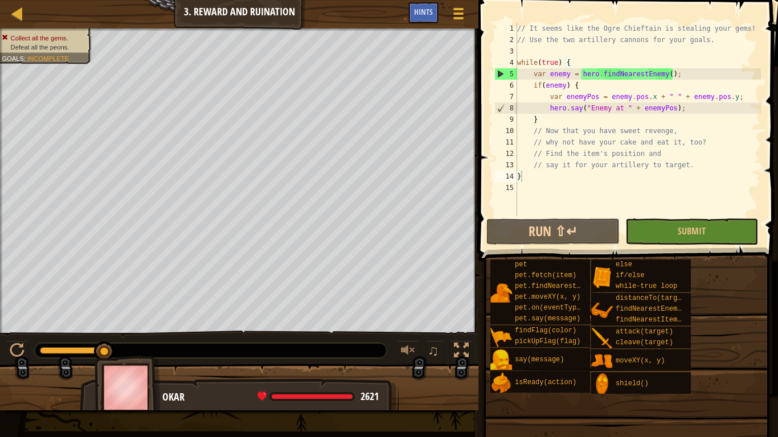
click at [540, 173] on div "// It seems like the Ogre Chieftain is stealing your gems! // Use the two artil…" at bounding box center [638, 131] width 246 height 216
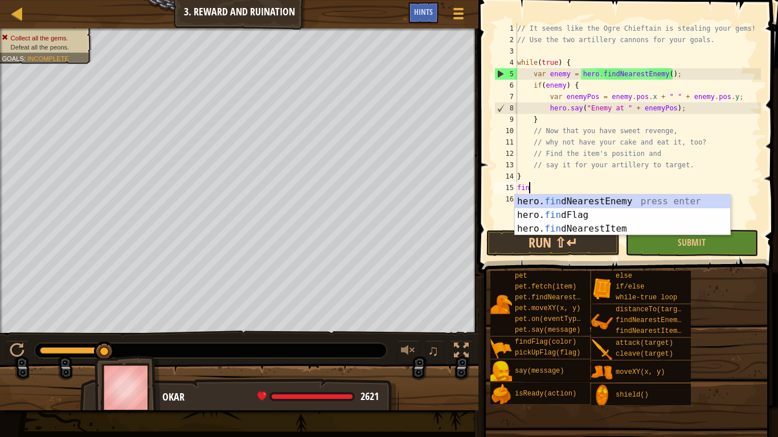
type textarea "fin"
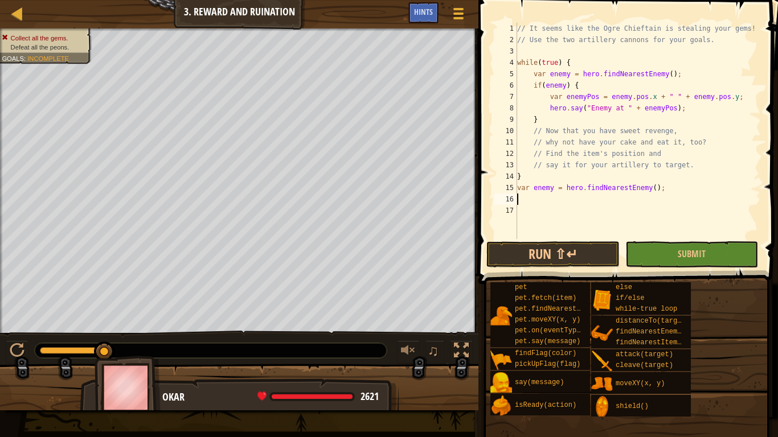
click at [538, 187] on div "// It seems like the Ogre Chieftain is stealing your gems! // Use the two artil…" at bounding box center [638, 142] width 246 height 239
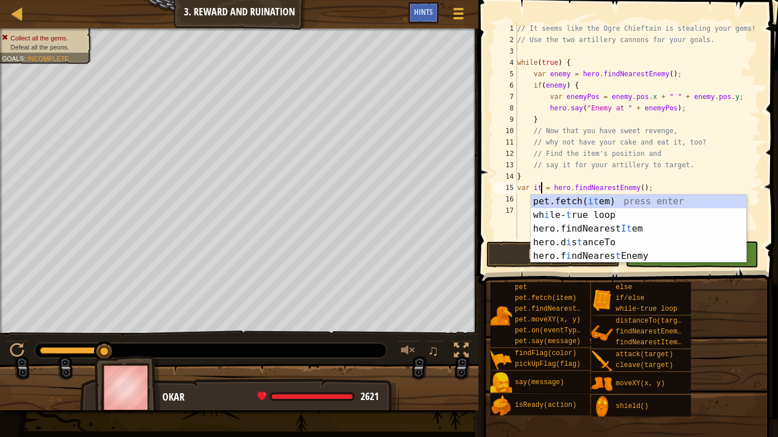
scroll to position [5, 5]
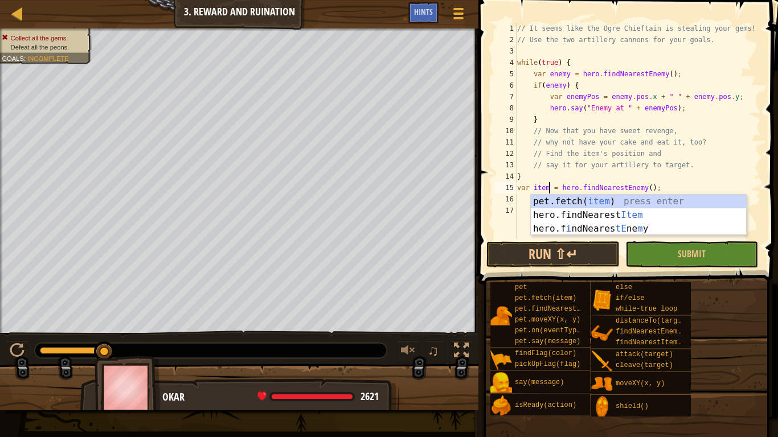
click at [644, 188] on div "// It seems like the Ogre Chieftain is stealing your gems! // Use the two artil…" at bounding box center [638, 142] width 246 height 239
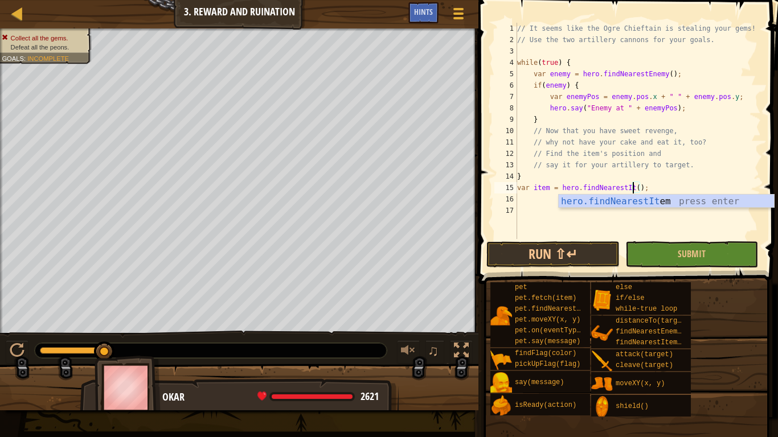
type textarea "var item = hero.findNearestItem();"
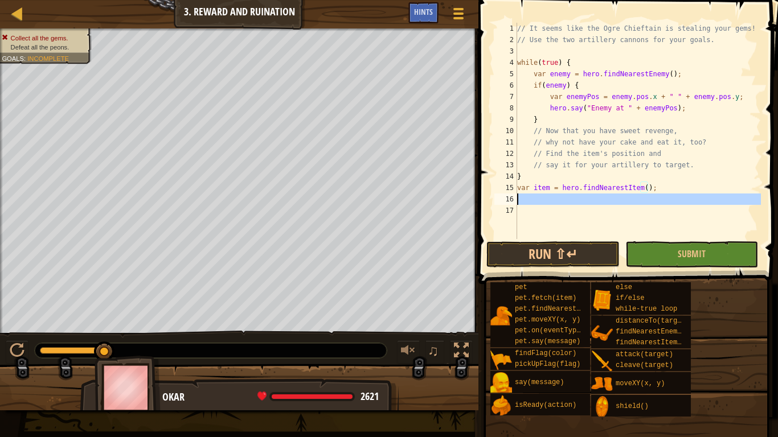
click at [516, 195] on div "16" at bounding box center [505, 199] width 23 height 11
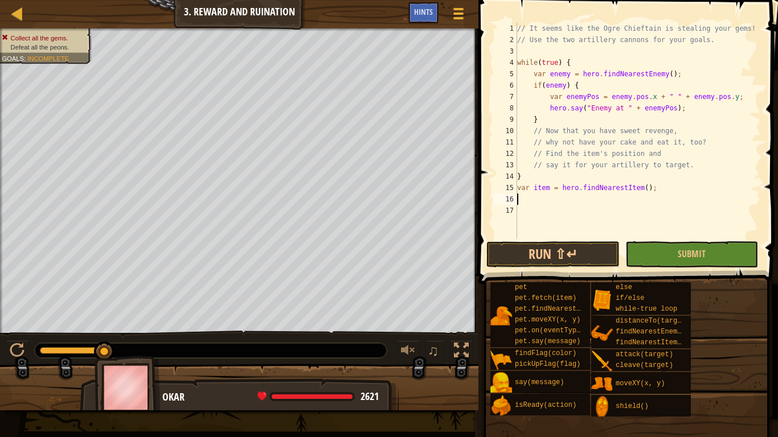
scroll to position [5, 1]
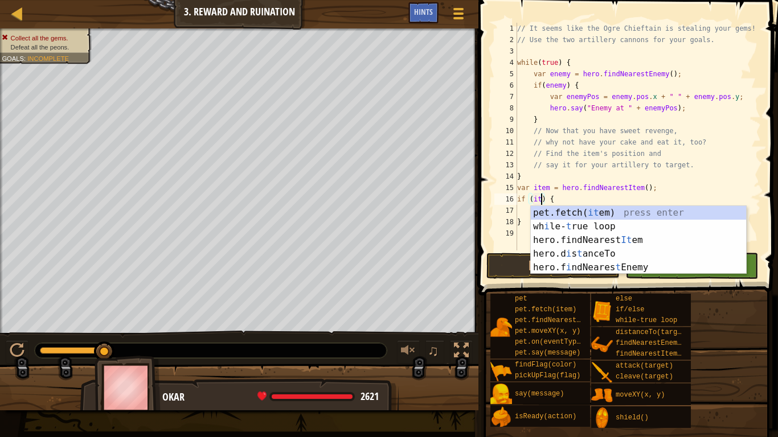
type textarea "if (item) {"
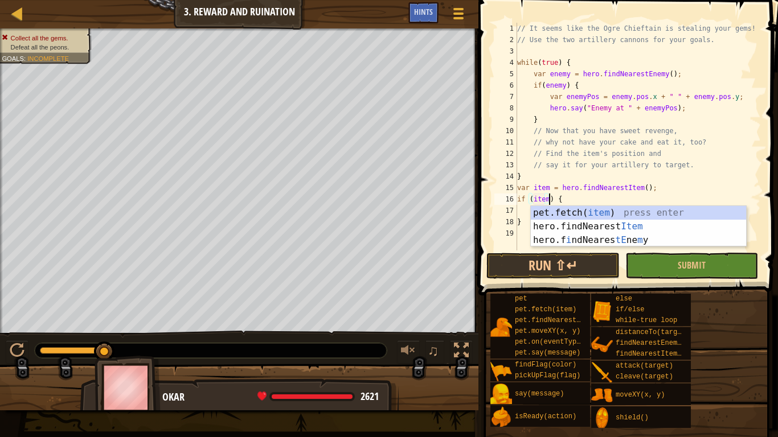
scroll to position [5, 5]
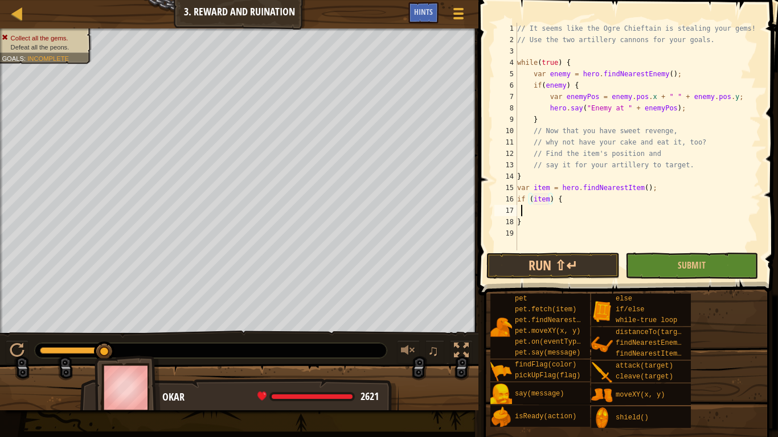
click at [521, 210] on div "// It seems like the Ogre Chieftain is stealing your gems! // Use the two artil…" at bounding box center [638, 148] width 246 height 250
click at [519, 209] on div "// It seems like the Ogre Chieftain is stealing your gems! // Use the two artil…" at bounding box center [638, 148] width 246 height 250
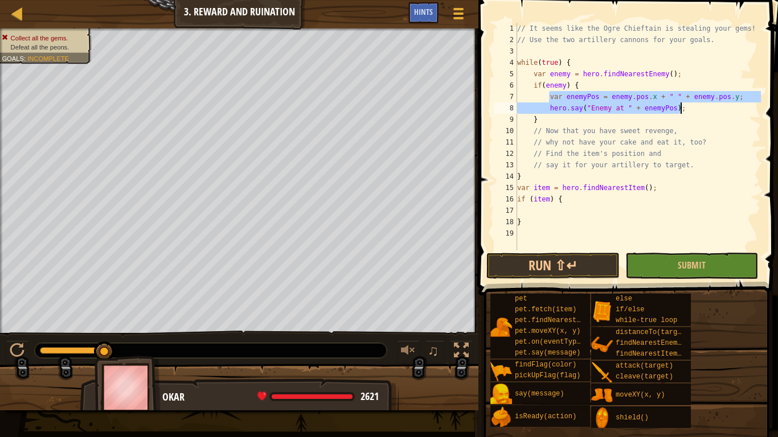
drag, startPoint x: 548, startPoint y: 97, endPoint x: 698, endPoint y: 110, distance: 150.3
click at [698, 110] on div "// It seems like the Ogre Chieftain is stealing your gems! // Use the two artil…" at bounding box center [638, 148] width 246 height 250
click at [698, 110] on div "// It seems like the Ogre Chieftain is stealing your gems! // Use the two artil…" at bounding box center [638, 137] width 246 height 228
type textarea "hero.say("Enemy at " + enemyPos);"
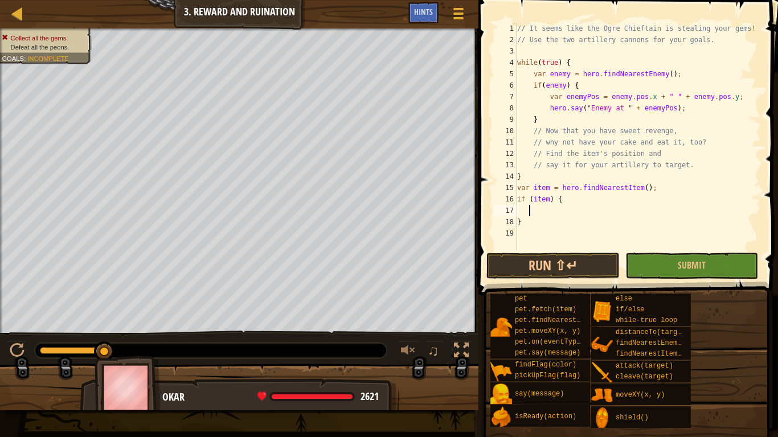
click at [529, 206] on div "// It seems like the Ogre Chieftain is stealing your gems! // Use the two artil…" at bounding box center [638, 148] width 246 height 250
paste textarea "hero.say("Enemy at " + enemyPos);"
click at [569, 212] on div "// It seems like the Ogre Chieftain is stealing your gems! // Use the two artil…" at bounding box center [638, 148] width 246 height 250
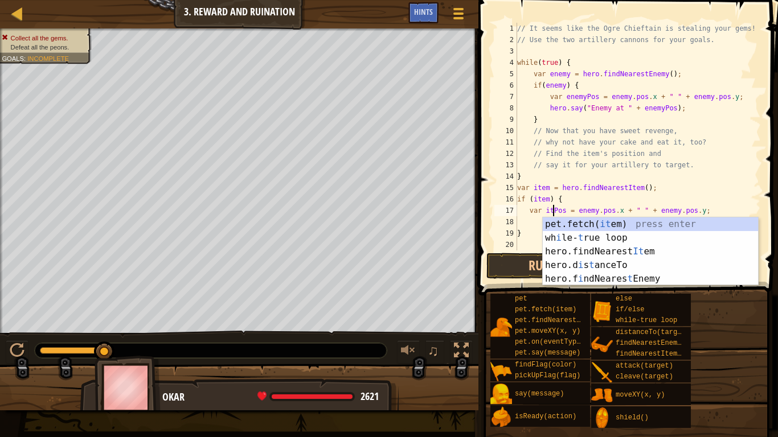
scroll to position [5, 7]
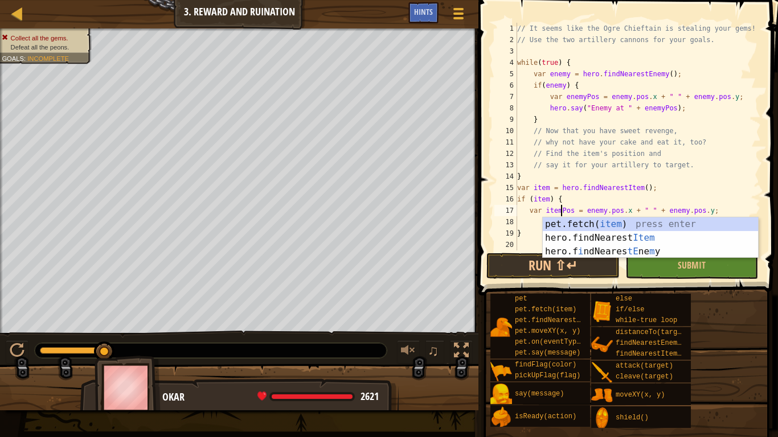
click at [604, 212] on div "// It seems like the Ogre Chieftain is stealing your gems! // Use the two artil…" at bounding box center [638, 148] width 246 height 250
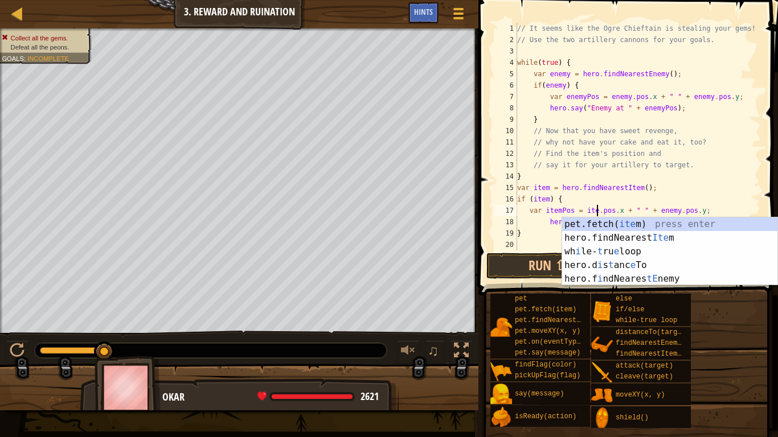
scroll to position [5, 13]
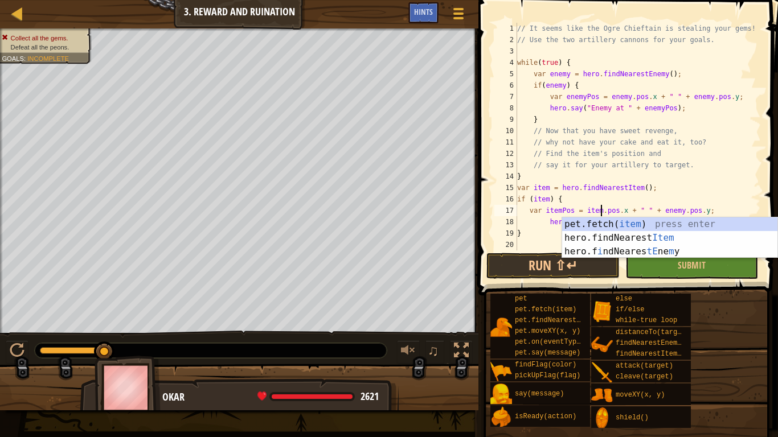
click at [680, 211] on div "// It seems like the Ogre Chieftain is stealing your gems! // Use the two artil…" at bounding box center [638, 148] width 246 height 250
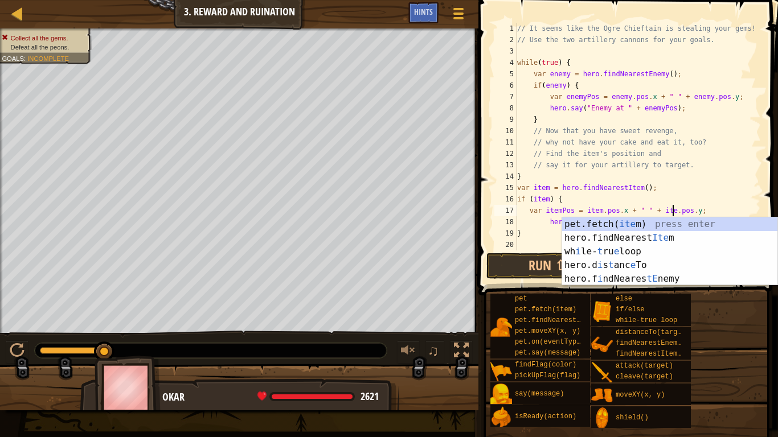
scroll to position [5, 23]
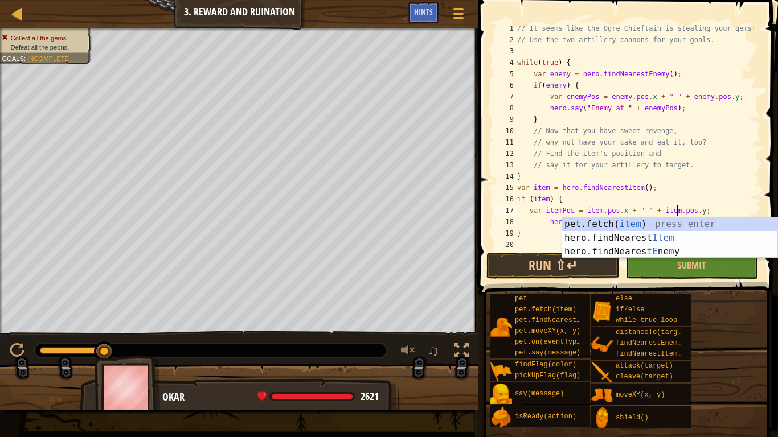
click at [603, 153] on div "// It seems like the Ogre Chieftain is stealing your gems! // Use the two artil…" at bounding box center [638, 148] width 246 height 250
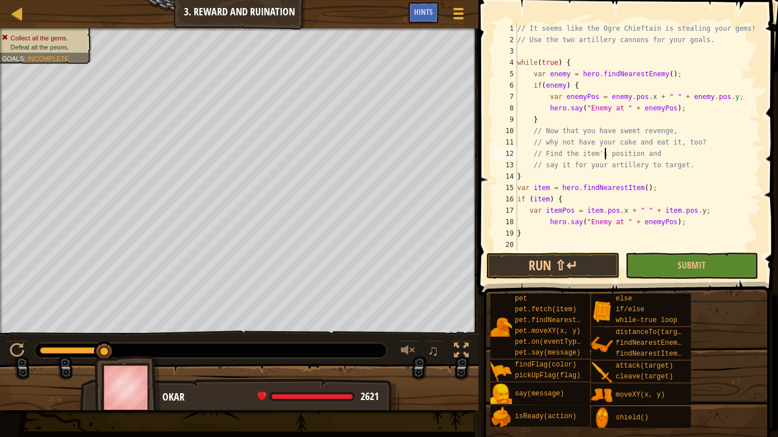
click at [597, 223] on div "// It seems like the Ogre Chieftain is stealing your gems! // Use the two artil…" at bounding box center [638, 148] width 246 height 250
click at [702, 269] on span "Submit" at bounding box center [691, 265] width 28 height 13
click at [734, 268] on div "Collect all the gems. Defeat all the peons. Goals : Incomplete G reen B lack V …" at bounding box center [389, 219] width 778 height 382
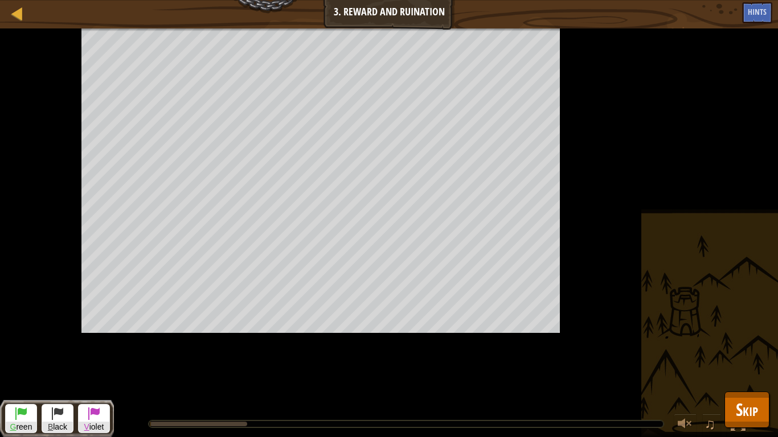
click at [725, 262] on div "Collect all the gems. Defeat all the peons. Goals : Running... G reen B lack V …" at bounding box center [389, 232] width 778 height 409
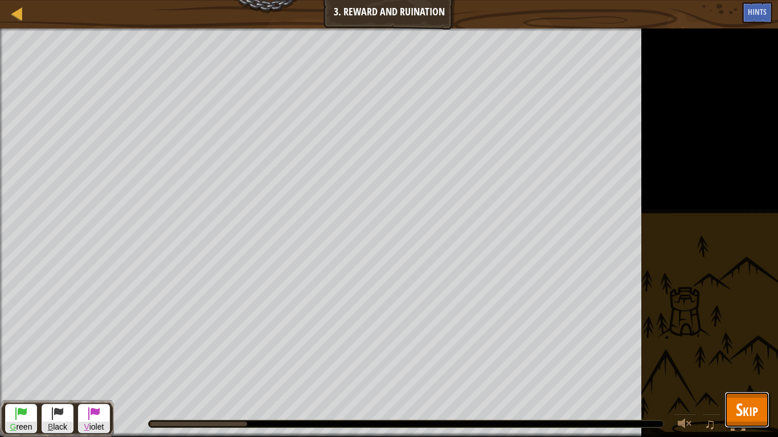
click at [748, 340] on span "Skip" at bounding box center [746, 409] width 22 height 23
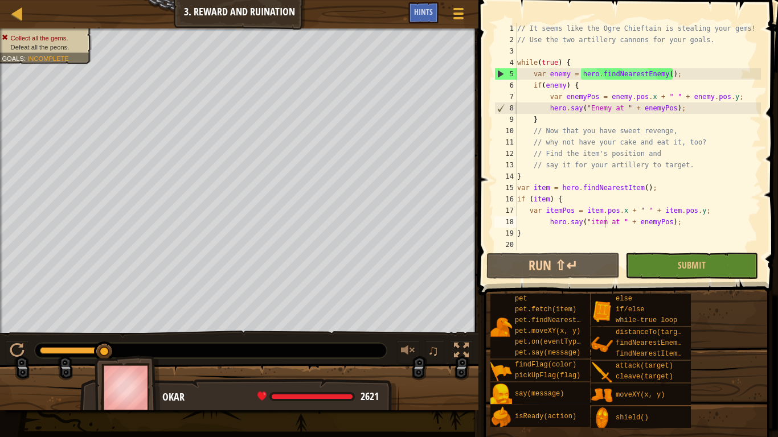
click at [530, 177] on div "// It seems like the Ogre Chieftain is stealing your gems! // Use the two artil…" at bounding box center [638, 148] width 246 height 250
click at [657, 265] on button "Submit" at bounding box center [691, 266] width 133 height 26
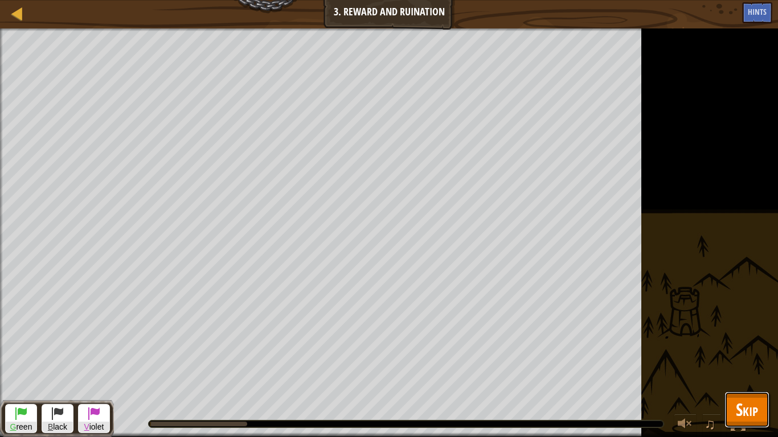
click at [744, 340] on span "Skip" at bounding box center [746, 409] width 22 height 23
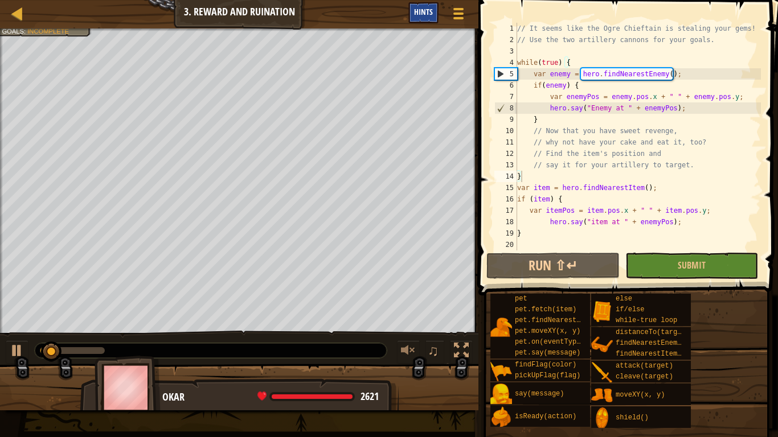
click at [422, 13] on span "Hints" at bounding box center [423, 11] width 19 height 11
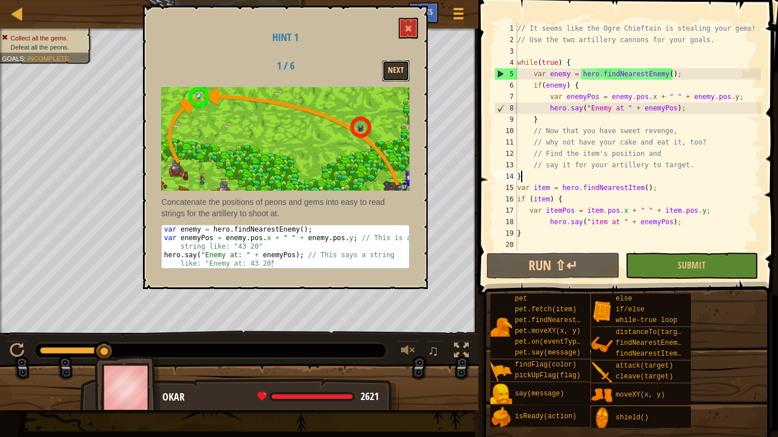
click at [408, 80] on button "Next" at bounding box center [395, 70] width 27 height 21
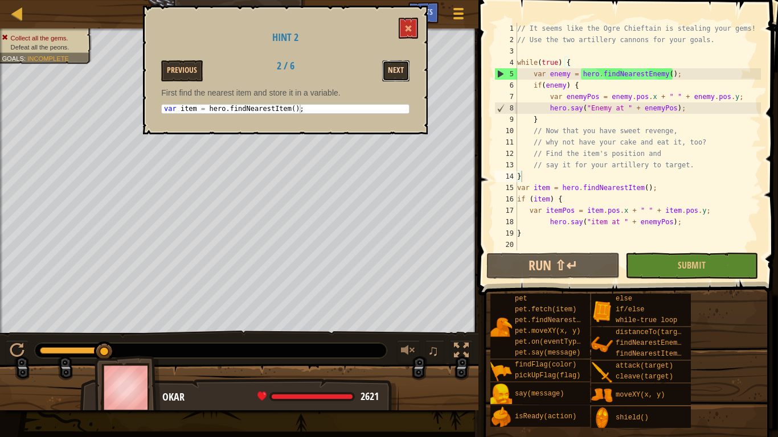
click at [393, 73] on button "Next" at bounding box center [395, 70] width 27 height 21
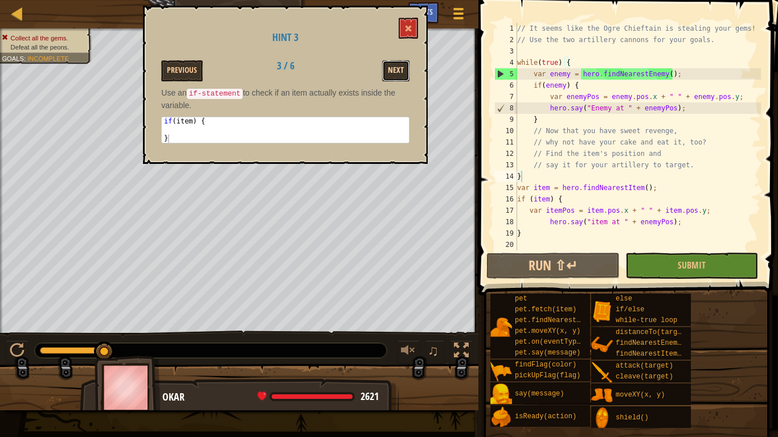
click at [398, 73] on button "Next" at bounding box center [395, 70] width 27 height 21
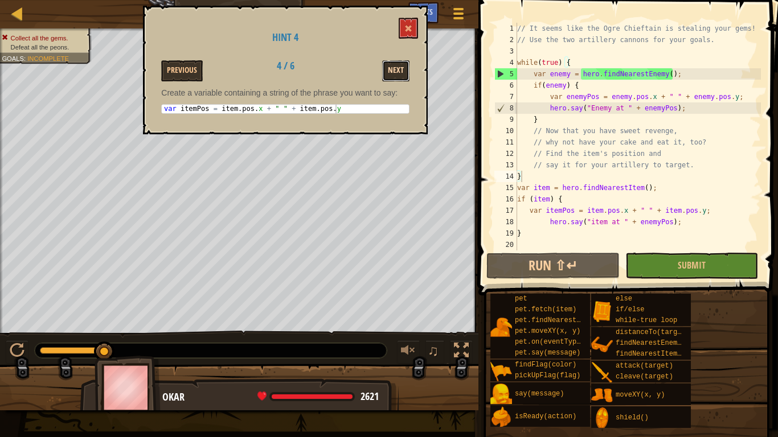
click at [386, 78] on button "Next" at bounding box center [395, 70] width 27 height 21
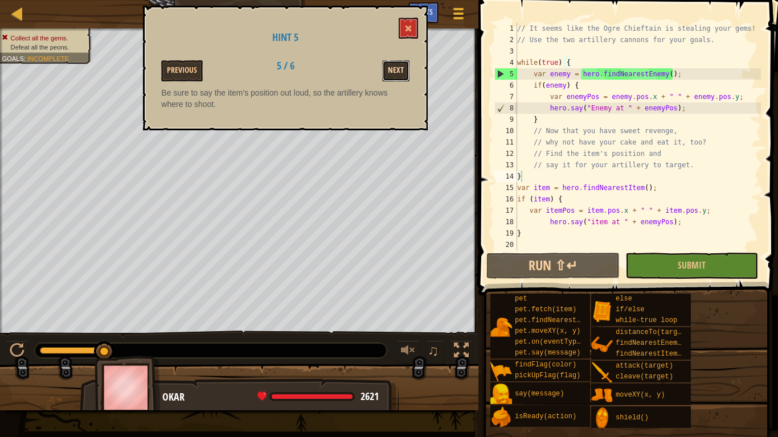
click at [397, 72] on button "Next" at bounding box center [395, 70] width 27 height 21
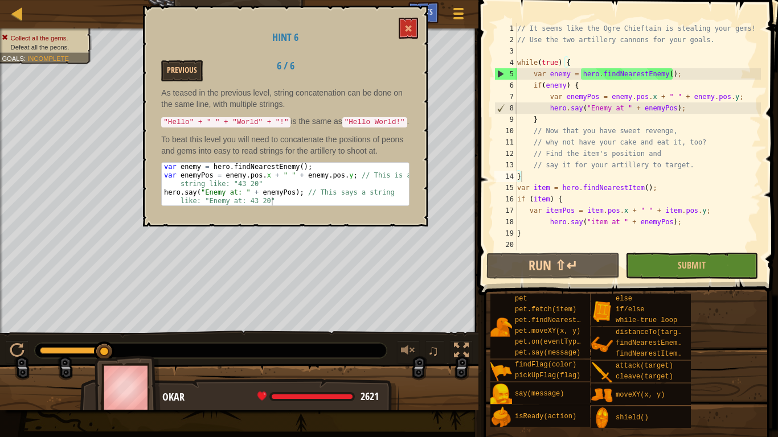
click at [657, 225] on div "// It seems like the Ogre Chieftain is stealing your gems! // Use the two artil…" at bounding box center [638, 148] width 246 height 250
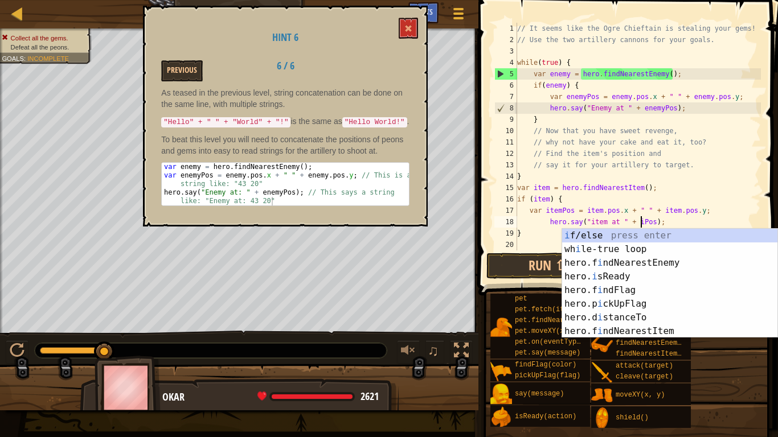
scroll to position [5, 20]
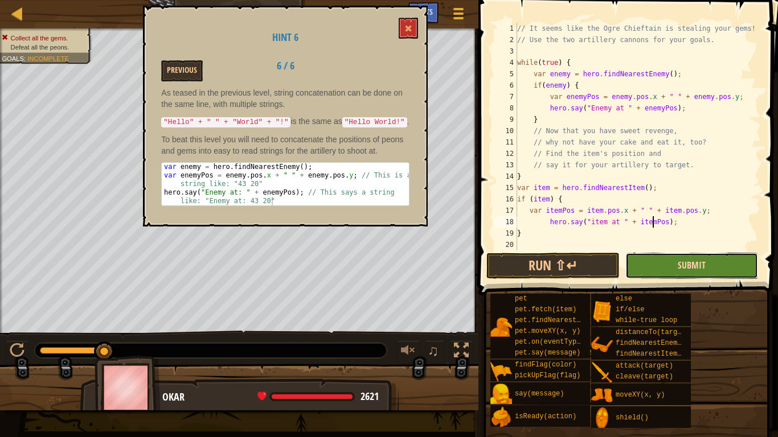
click at [698, 268] on span "Submit" at bounding box center [691, 265] width 28 height 13
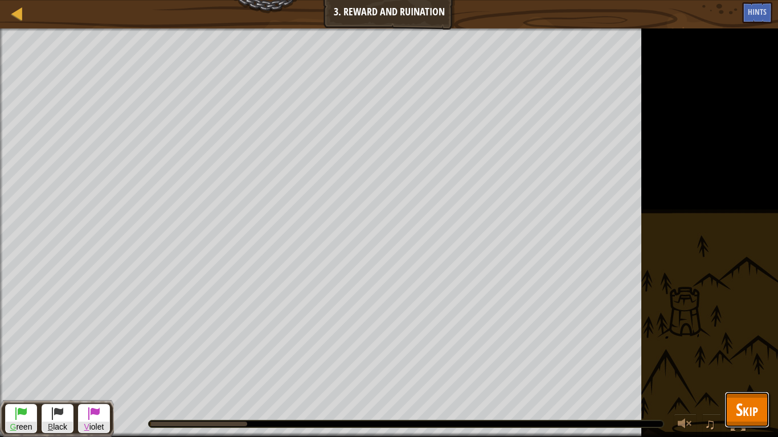
click at [740, 340] on span "Skip" at bounding box center [746, 409] width 22 height 23
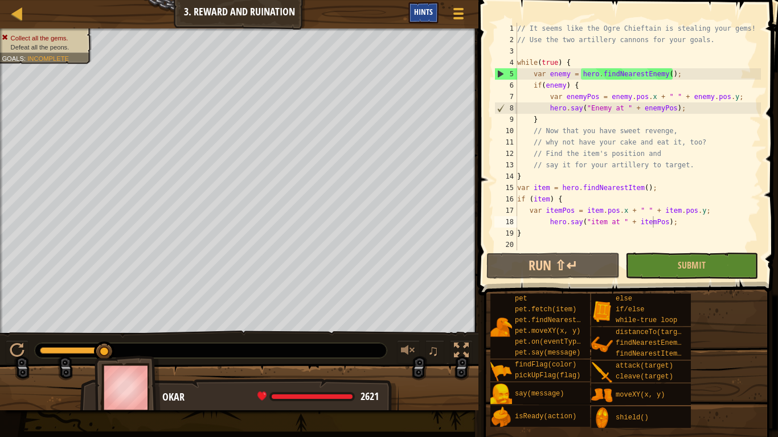
click at [432, 13] on span "Hints" at bounding box center [423, 11] width 19 height 11
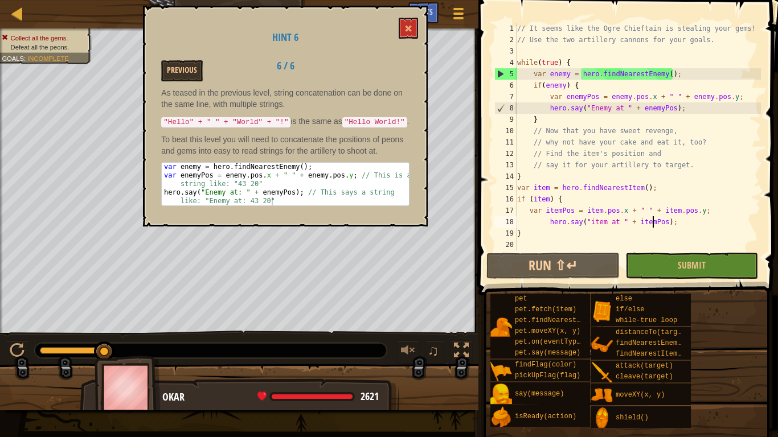
click at [711, 191] on div "// It seems like the Ogre Chieftain is stealing your gems! // Use the two artil…" at bounding box center [638, 148] width 246 height 250
click at [704, 254] on button "Submit" at bounding box center [691, 266] width 133 height 26
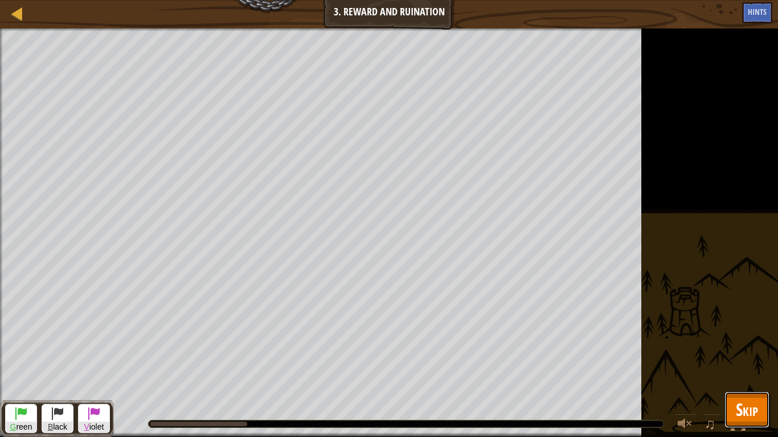
click at [746, 340] on span "Skip" at bounding box center [746, 409] width 22 height 23
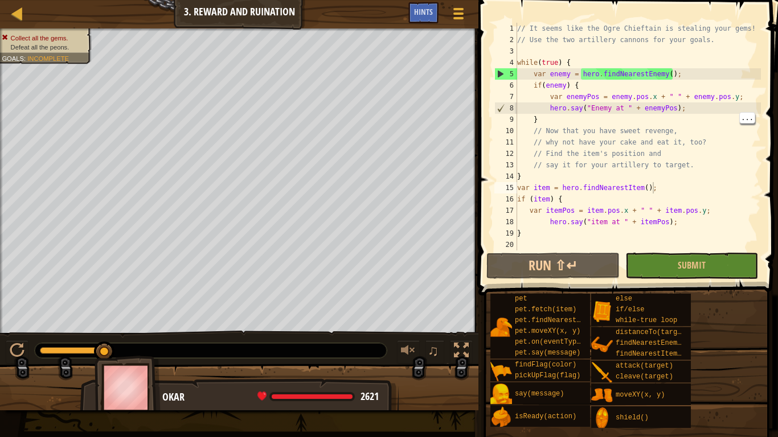
click at [555, 118] on div "// It seems like the Ogre Chieftain is stealing your gems! // Use the two artil…" at bounding box center [638, 148] width 246 height 250
type textarea "}"
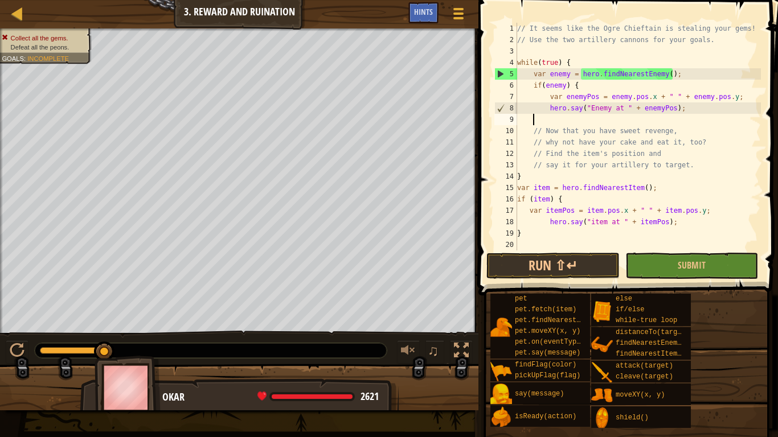
scroll to position [5, 2]
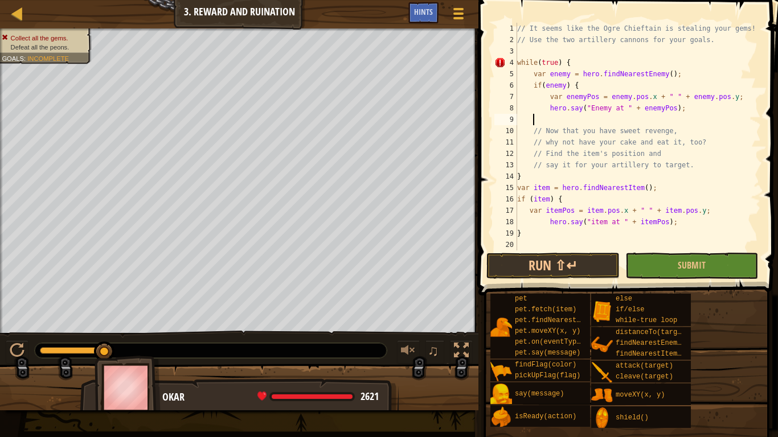
click at [536, 235] on div "// It seems like the Ogre Chieftain is stealing your gems! // Use the two artil…" at bounding box center [638, 148] width 246 height 250
type textarea "}"
click at [686, 269] on span "Submit" at bounding box center [691, 265] width 28 height 13
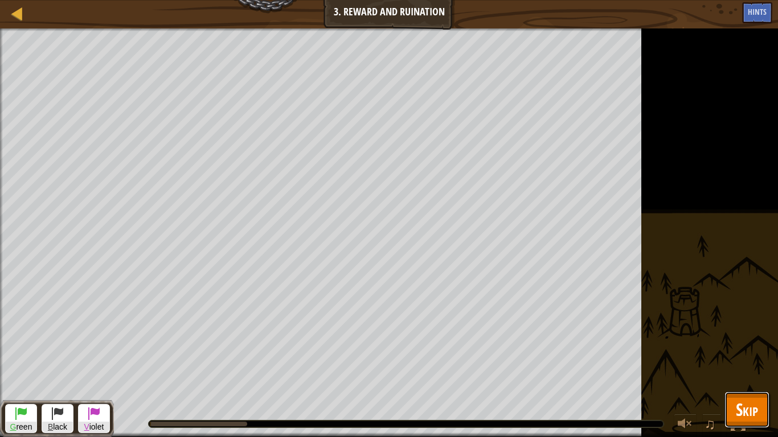
click at [748, 340] on span "Skip" at bounding box center [746, 409] width 22 height 23
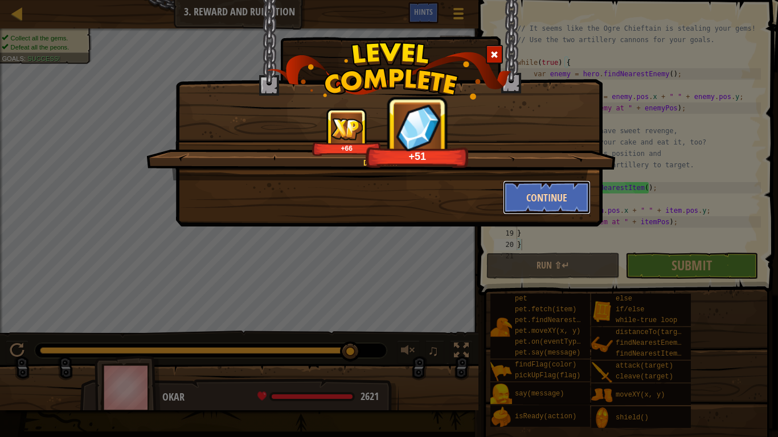
click at [566, 199] on button "Continue" at bounding box center [547, 197] width 88 height 34
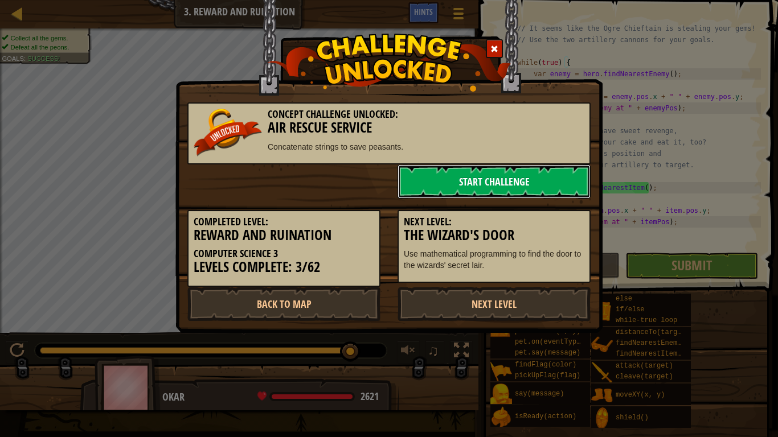
click at [505, 186] on link "Start Challenge" at bounding box center [493, 181] width 193 height 34
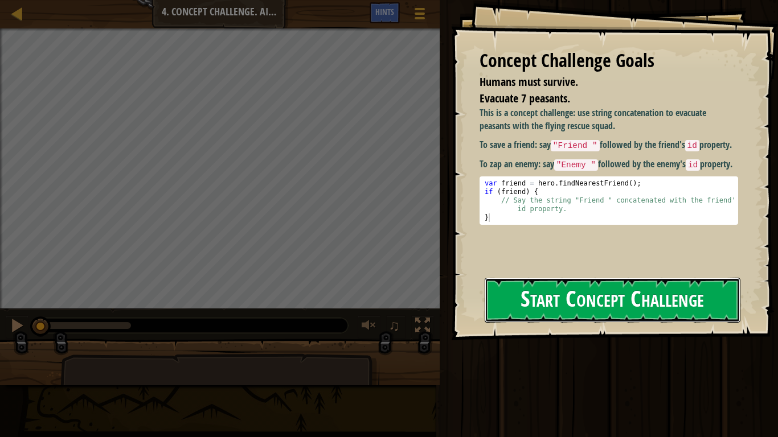
click at [671, 299] on button "Start Concept Challenge" at bounding box center [612, 300] width 256 height 45
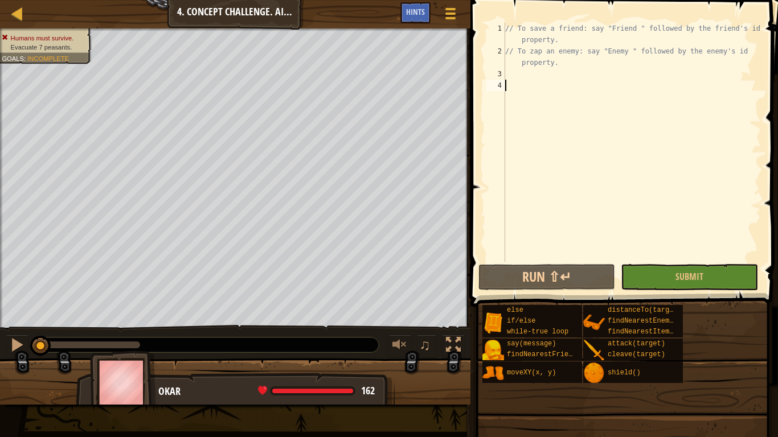
click at [565, 38] on div "// To save a friend: say "Friend " followed by the friend's id property. // To …" at bounding box center [632, 159] width 258 height 273
type textarea "// To save a friend: say "Friend " followed by the friend's id property."
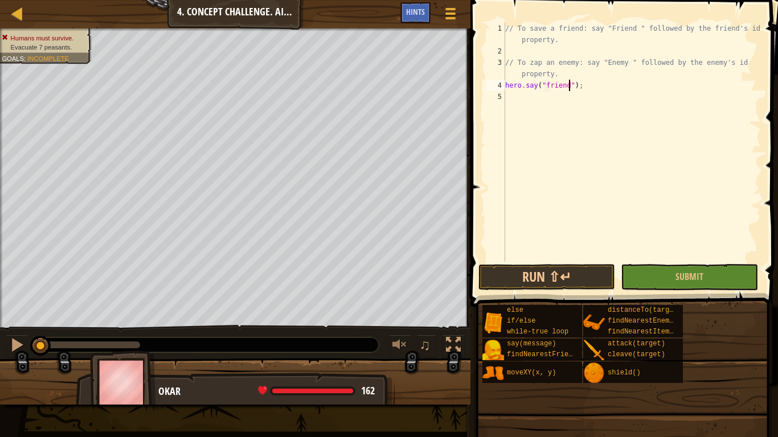
scroll to position [5, 9]
click at [549, 85] on div "// To save a friend: say "Friend " followed by the friend's id property. // To …" at bounding box center [632, 159] width 258 height 273
click at [595, 88] on div "// To save a friend: say "Friend " followed by the friend's id property. // To …" at bounding box center [632, 159] width 258 height 273
type textarea "hero.say("Friend");"
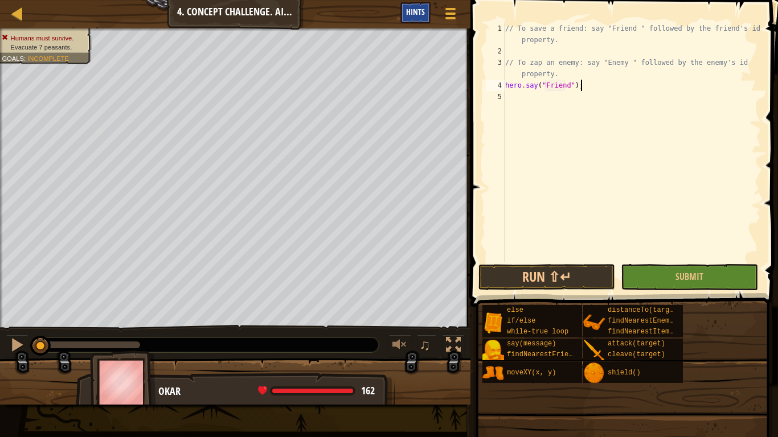
click at [404, 15] on div "Hints" at bounding box center [415, 12] width 30 height 21
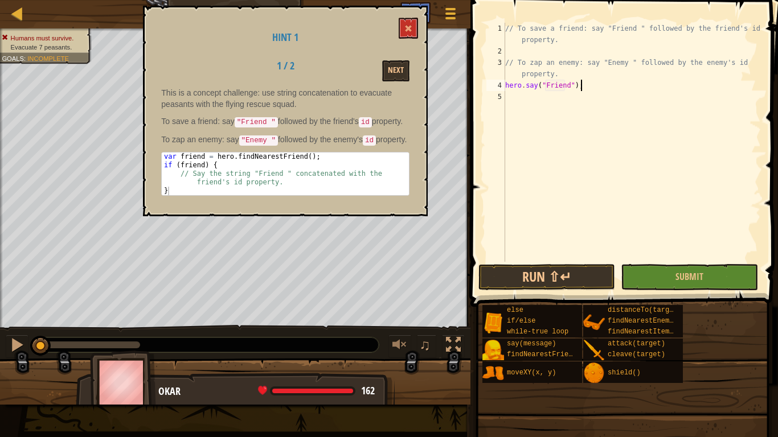
click at [507, 84] on div "// To save a friend: say "Friend " followed by the friend's id property. // To …" at bounding box center [632, 159] width 258 height 273
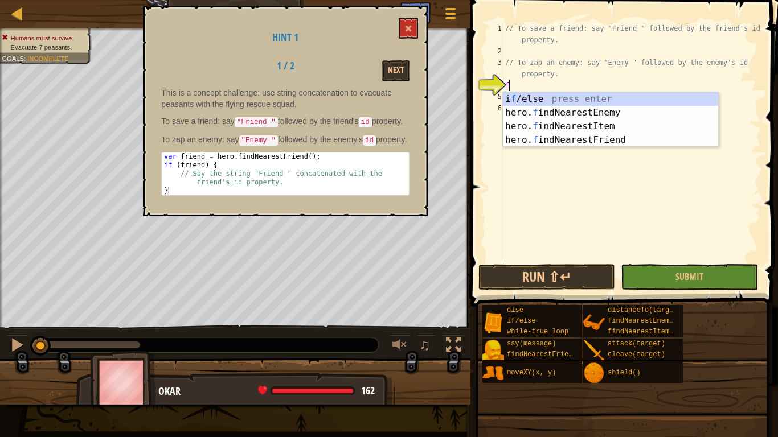
click at [560, 83] on div "// To save a friend: say "Friend " followed by the friend's id property. // To …" at bounding box center [632, 159] width 258 height 273
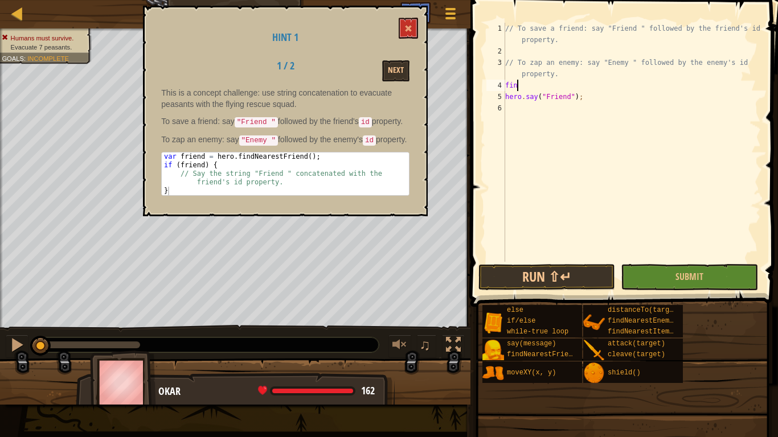
click at [560, 83] on div "// To save a friend: say "Friend " followed by the friend's id property. // To …" at bounding box center [632, 159] width 258 height 273
type textarea "fi"
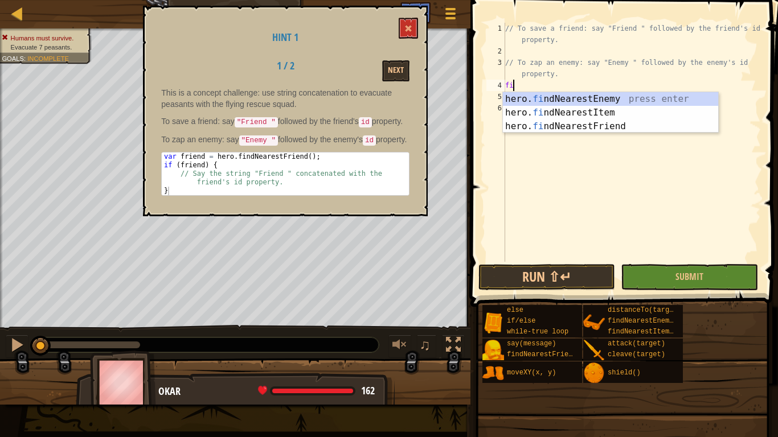
scroll to position [5, 1]
click at [565, 130] on div "hero. fi ndNearestEnemy press enter hero. fi ndNearestItem press enter hero. fi…" at bounding box center [610, 126] width 215 height 68
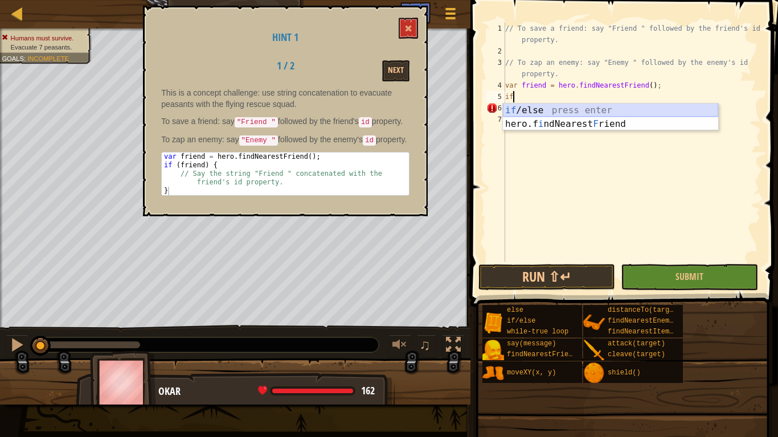
click at [533, 112] on div "if /else press enter hero.f i ndNearest F riend press enter" at bounding box center [610, 131] width 215 height 55
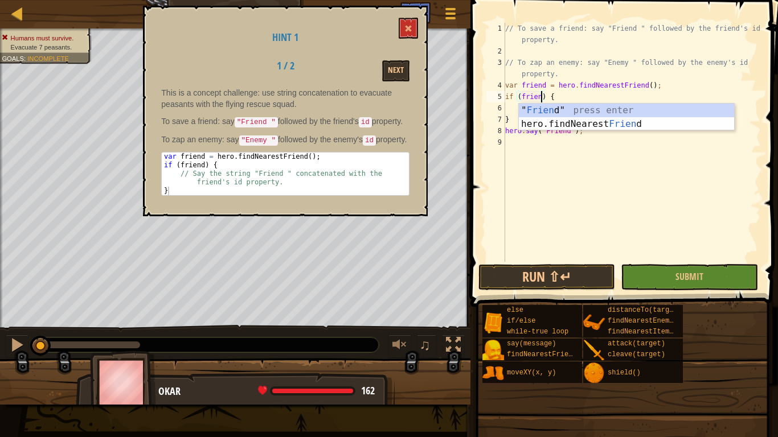
scroll to position [5, 6]
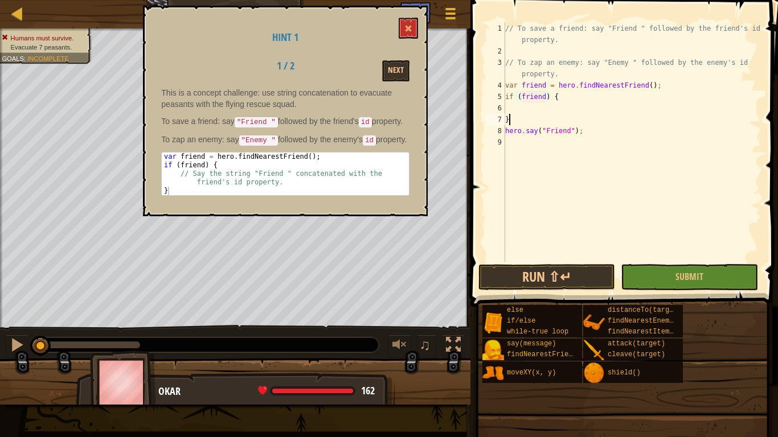
click at [508, 121] on div "// To save a friend: say "Friend " followed by the friend's id property. // To …" at bounding box center [632, 159] width 258 height 273
type textarea "}"
type textarea "hero.say("Friend");"
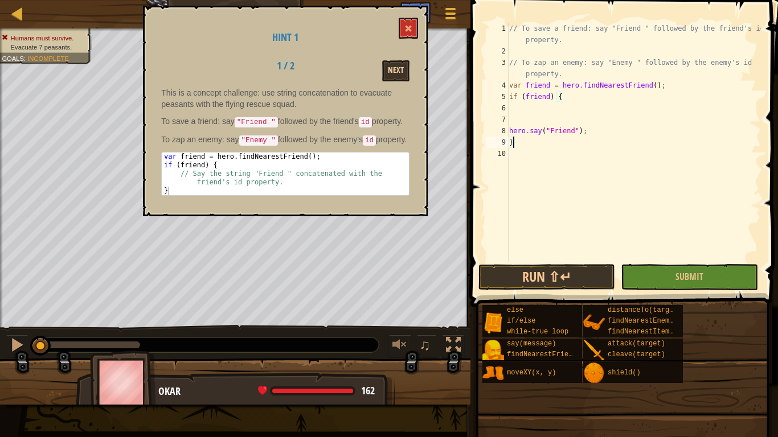
type textarea "}"
click at [406, 68] on button "Next" at bounding box center [395, 70] width 27 height 21
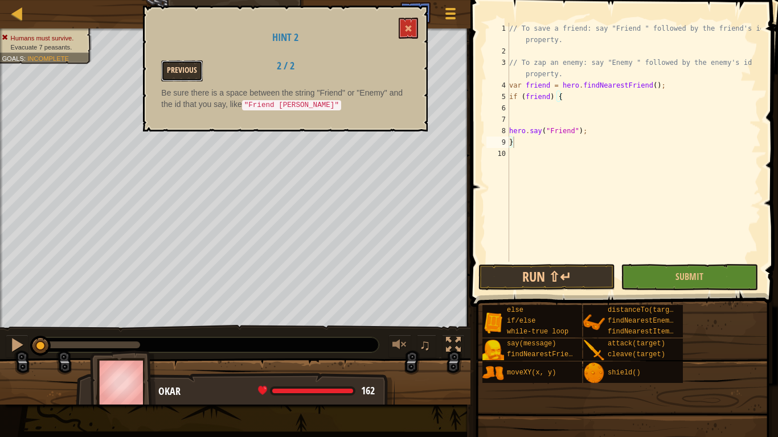
click at [175, 71] on button "Previous" at bounding box center [182, 70] width 42 height 21
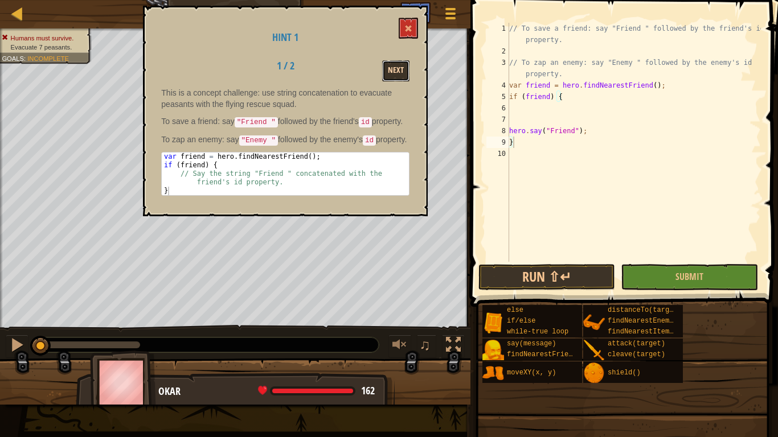
click at [385, 65] on button "Next" at bounding box center [395, 70] width 27 height 21
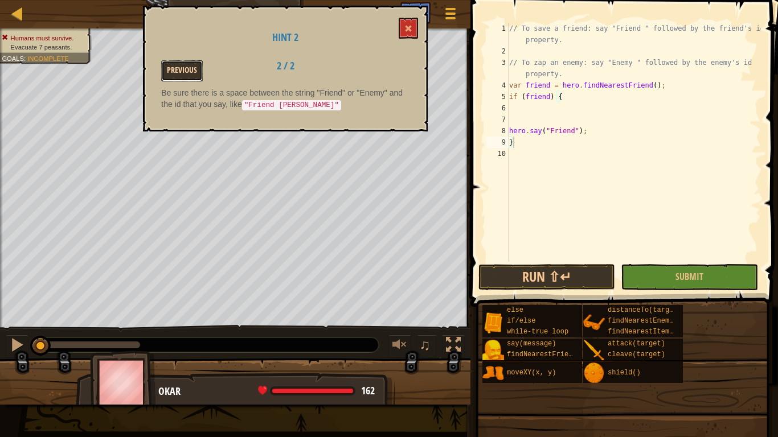
click at [183, 70] on button "Previous" at bounding box center [182, 70] width 42 height 21
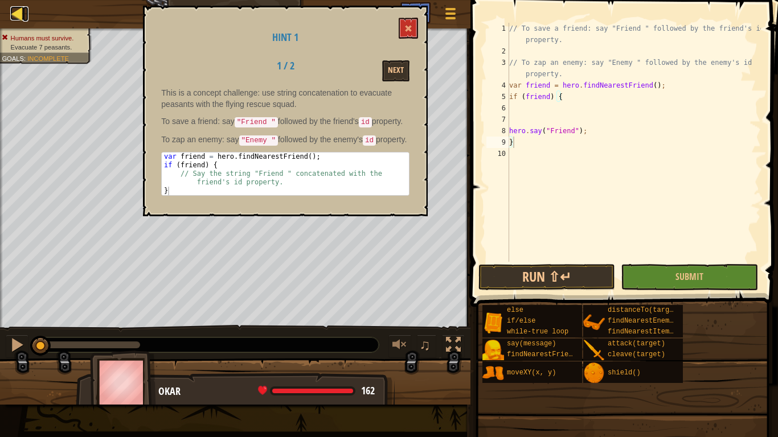
click at [28, 19] on link "Map" at bounding box center [26, 13] width 6 height 15
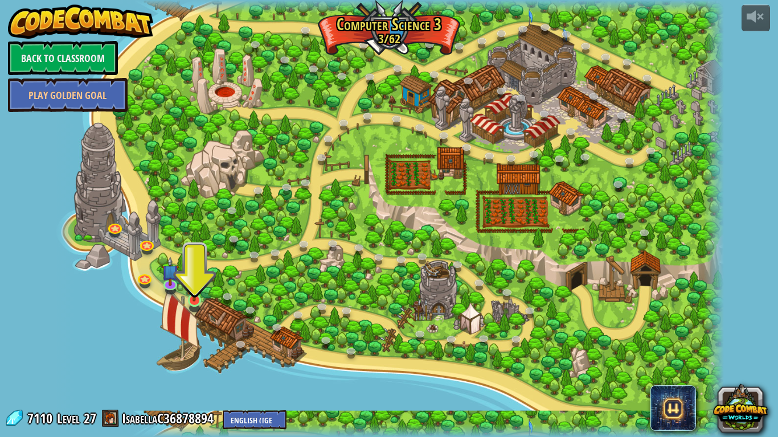
click at [193, 292] on img at bounding box center [194, 281] width 17 height 39
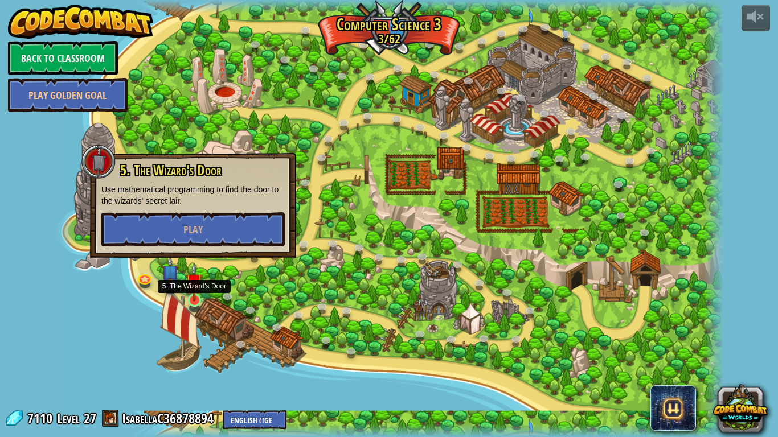
click at [195, 299] on img at bounding box center [194, 281] width 17 height 39
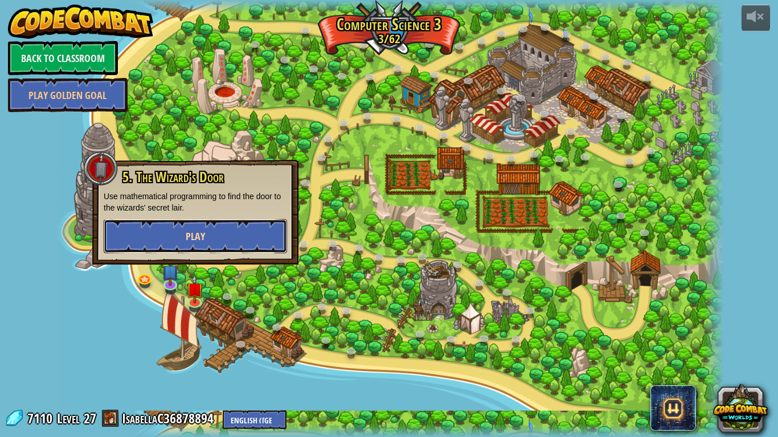
click at [215, 240] on button "Play" at bounding box center [195, 236] width 183 height 34
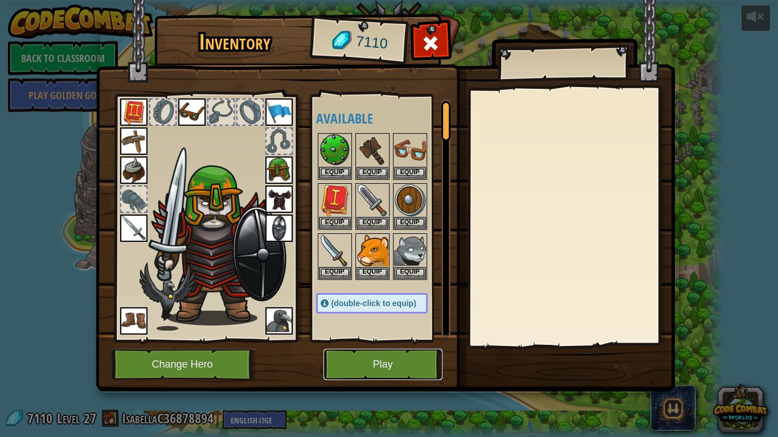
click at [363, 340] on button "Play" at bounding box center [382, 364] width 119 height 31
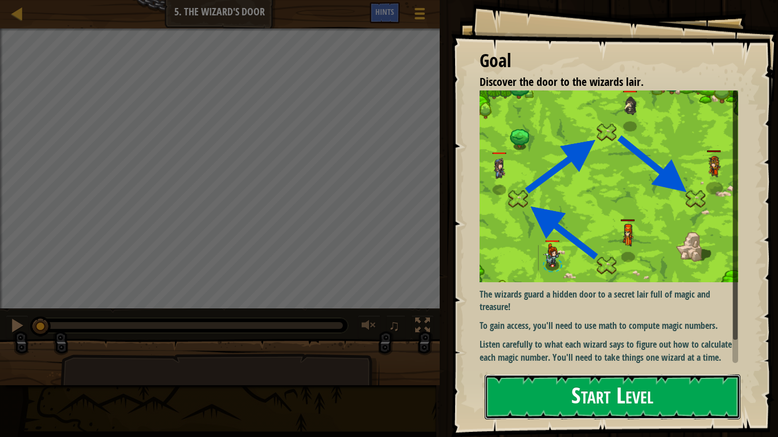
click at [509, 340] on button "Start Level" at bounding box center [612, 397] width 256 height 45
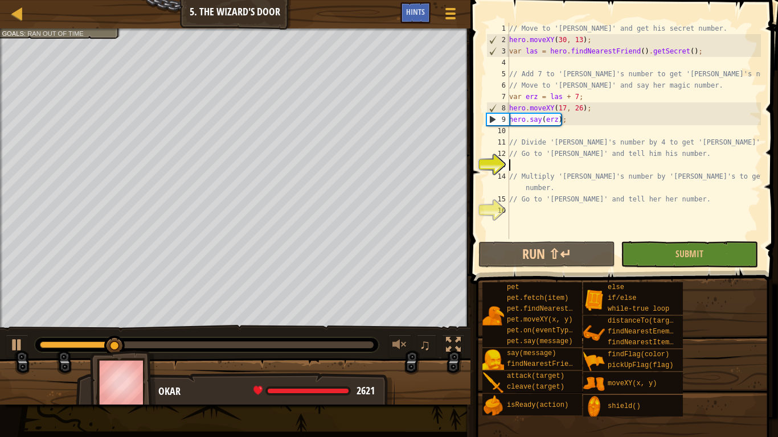
click at [718, 76] on div "// Move to '[PERSON_NAME]' and get his secret number. hero . moveXY ( 30 , 13 )…" at bounding box center [634, 142] width 254 height 239
click at [735, 74] on div "// Move to '[PERSON_NAME]' and get his secret number. hero . moveXY ( 30 , 13 )…" at bounding box center [634, 142] width 254 height 239
click at [682, 105] on div "// Move to '[PERSON_NAME]' and get his secret number. hero . moveXY ( 30 , 13 )…" at bounding box center [634, 142] width 254 height 239
click at [538, 154] on div "// Move to '[PERSON_NAME]' and get his secret number. hero . moveXY ( 30 , 13 )…" at bounding box center [634, 142] width 254 height 239
type textarea "// Go to '[PERSON_NAME]' and tell him his number."
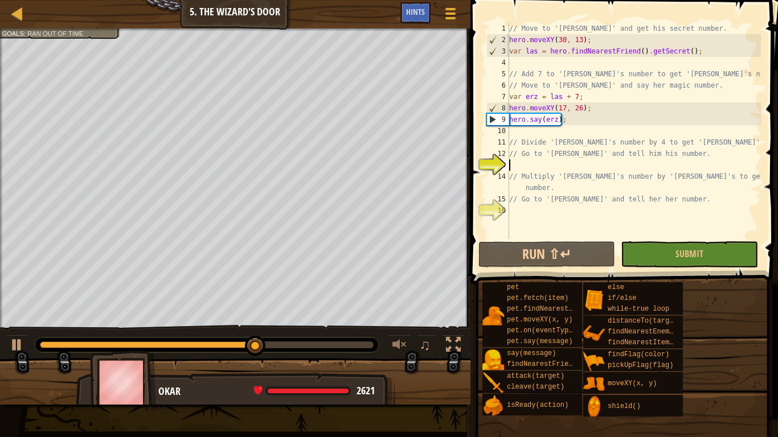
click at [516, 170] on div "// Move to '[PERSON_NAME]' and get his secret number. hero . moveXY ( 30 , 13 )…" at bounding box center [634, 142] width 254 height 239
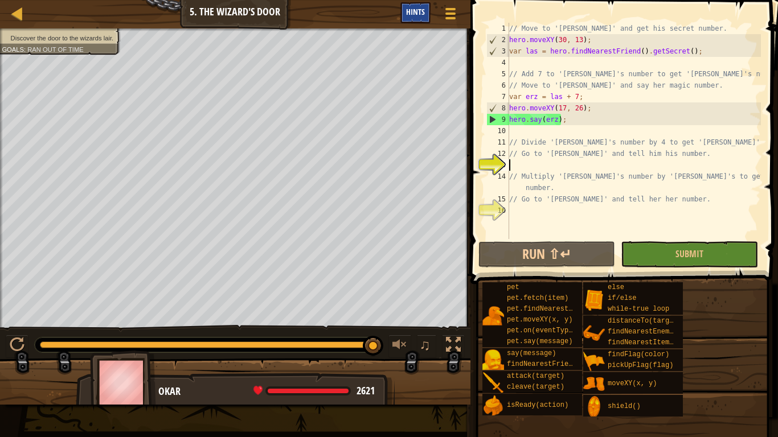
click at [406, 14] on span "Hints" at bounding box center [415, 11] width 19 height 11
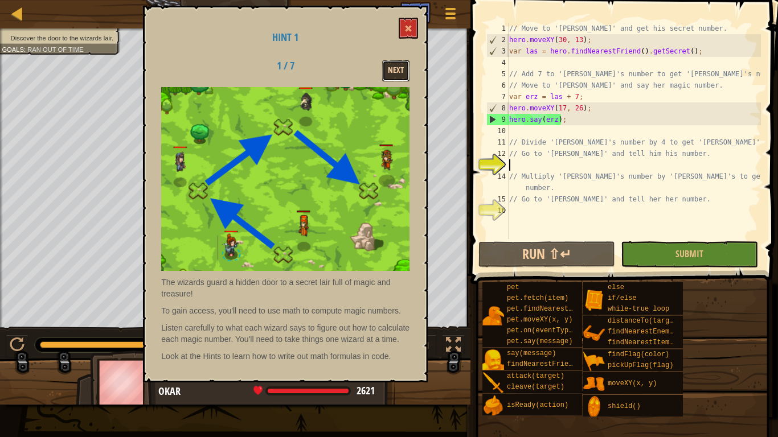
click at [400, 68] on button "Next" at bounding box center [395, 70] width 27 height 21
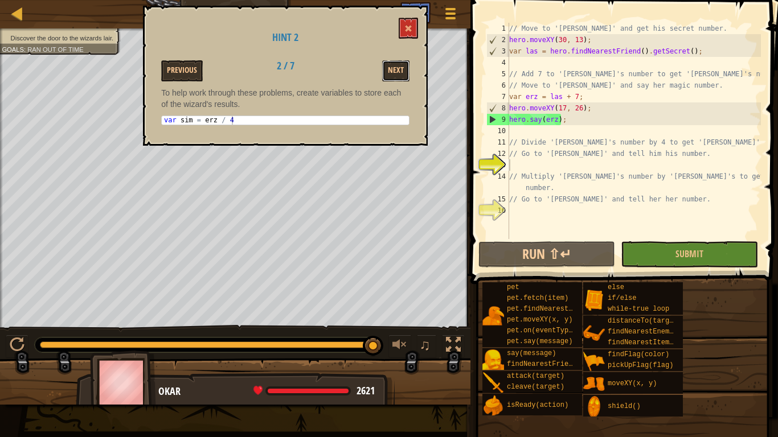
click at [400, 68] on button "Next" at bounding box center [395, 70] width 27 height 21
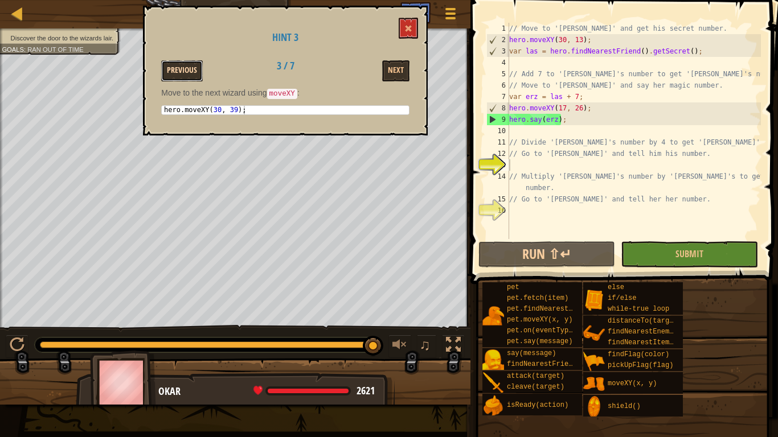
click at [184, 71] on button "Previous" at bounding box center [182, 70] width 42 height 21
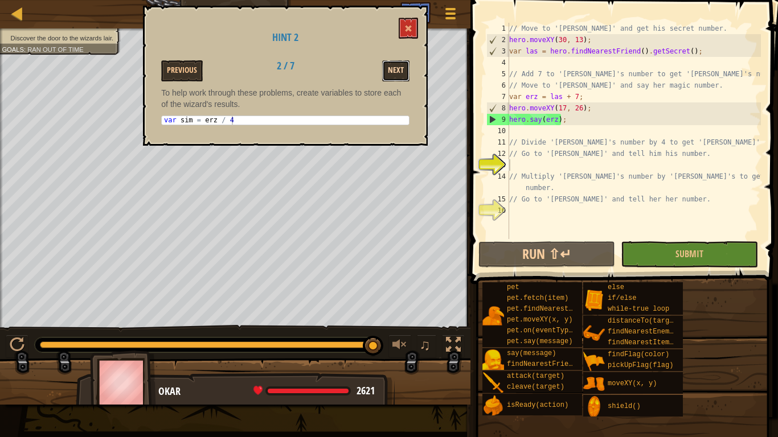
click at [388, 65] on button "Next" at bounding box center [395, 70] width 27 height 21
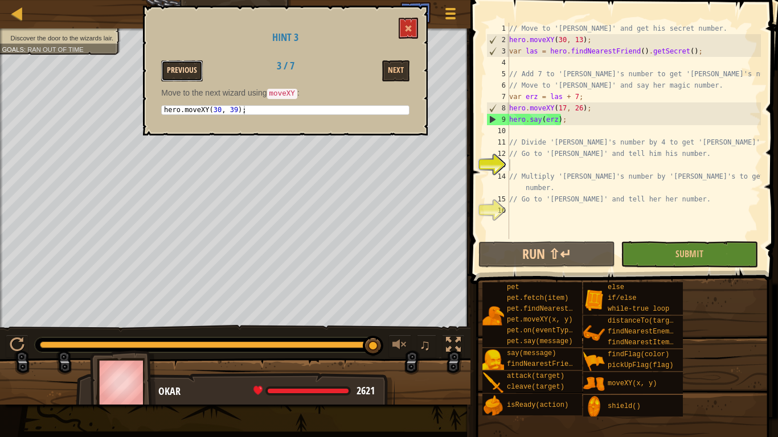
click at [181, 80] on button "Previous" at bounding box center [182, 70] width 42 height 21
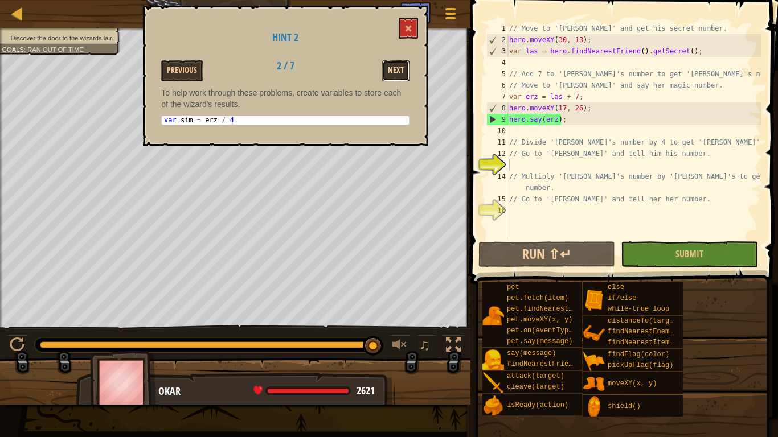
click at [402, 71] on button "Next" at bounding box center [395, 70] width 27 height 21
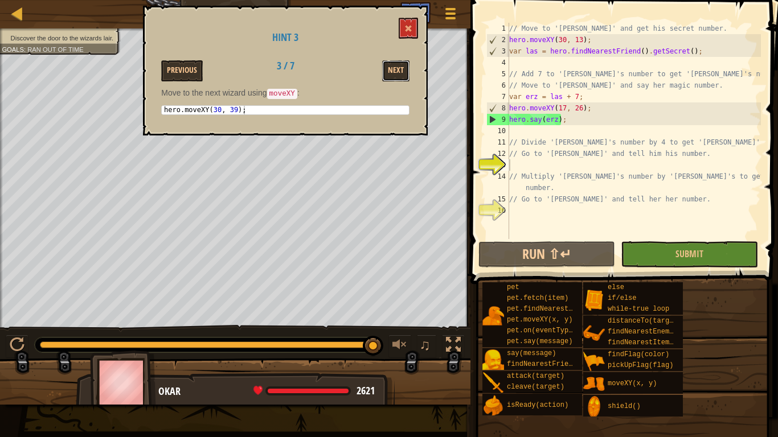
click at [402, 71] on button "Next" at bounding box center [395, 70] width 27 height 21
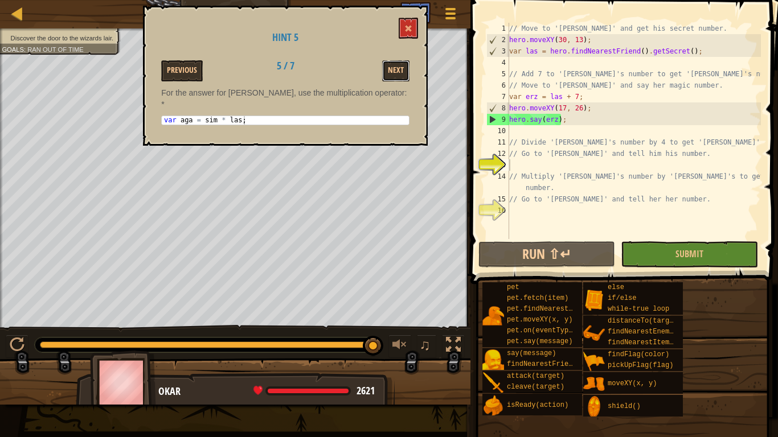
click at [402, 71] on button "Next" at bounding box center [395, 70] width 27 height 21
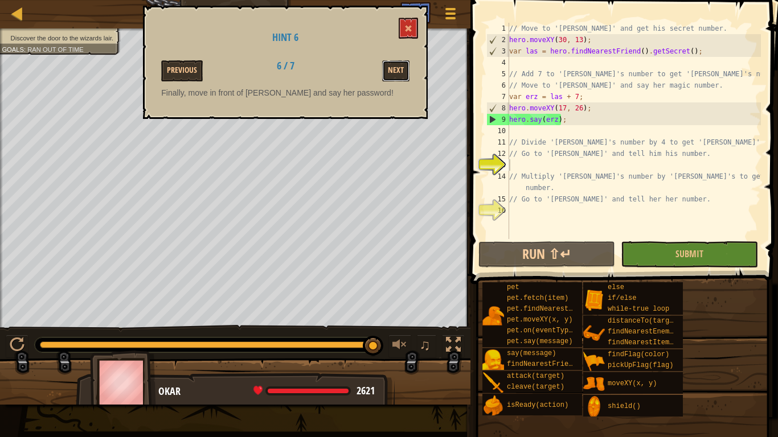
click at [402, 71] on button "Next" at bounding box center [395, 70] width 27 height 21
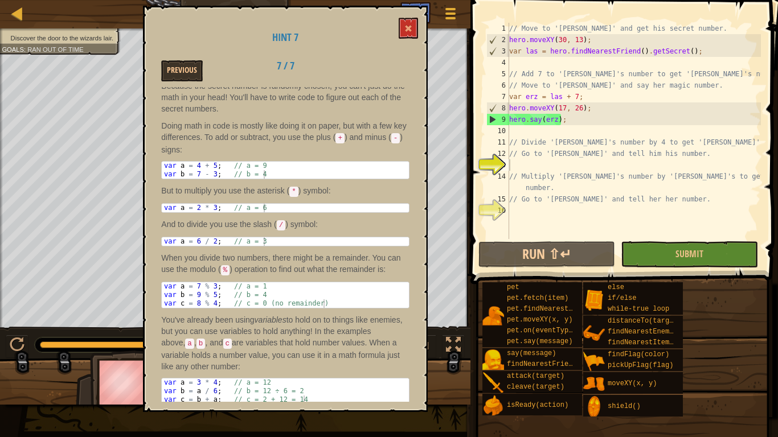
scroll to position [110, 0]
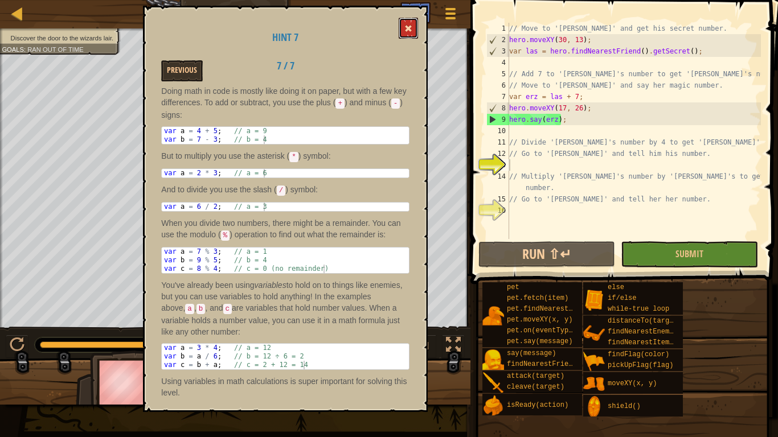
click at [409, 23] on button at bounding box center [407, 28] width 19 height 21
